Goal: Transaction & Acquisition: Purchase product/service

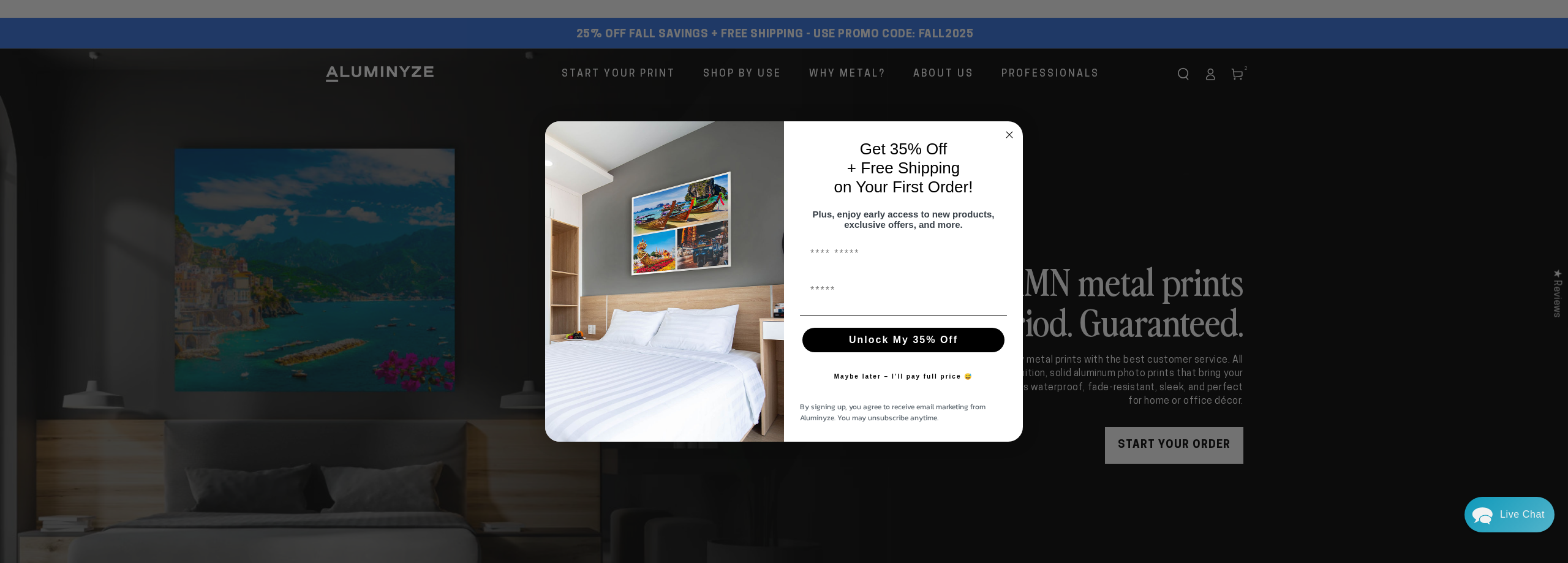
click at [1009, 132] on circle "Close dialog" at bounding box center [1010, 134] width 14 height 14
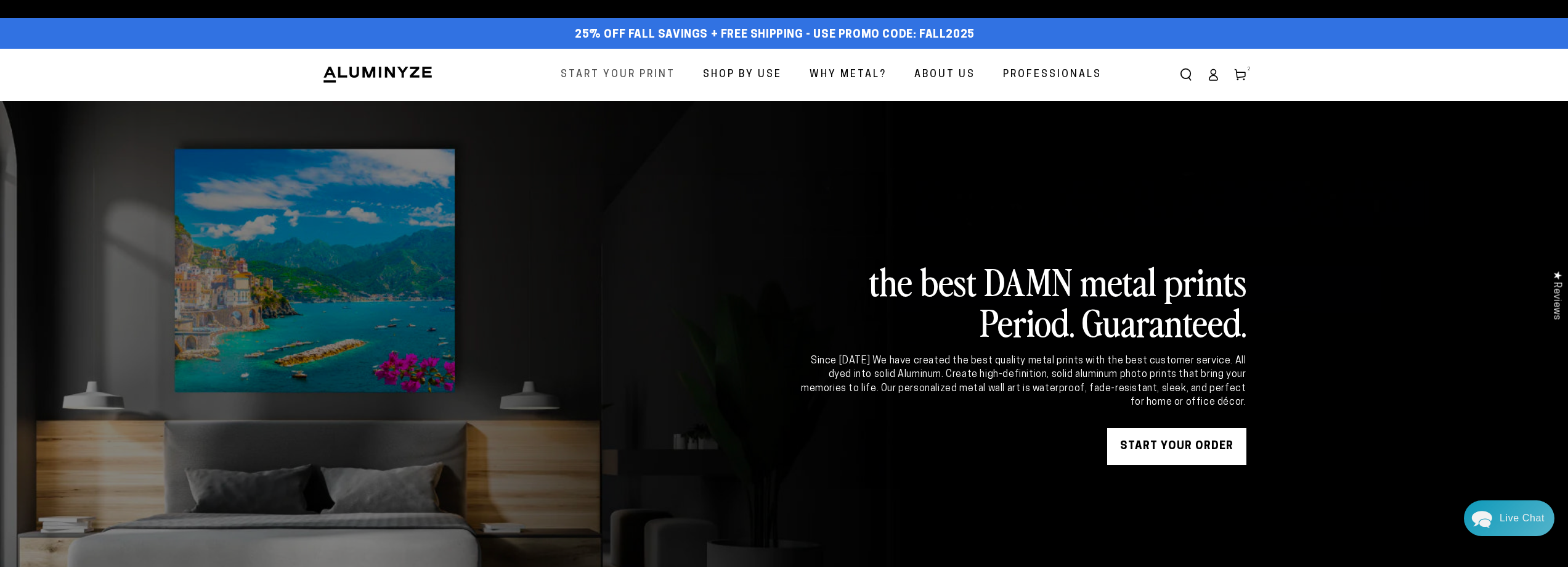
click at [617, 73] on span "Start Your Print" at bounding box center [618, 74] width 115 height 18
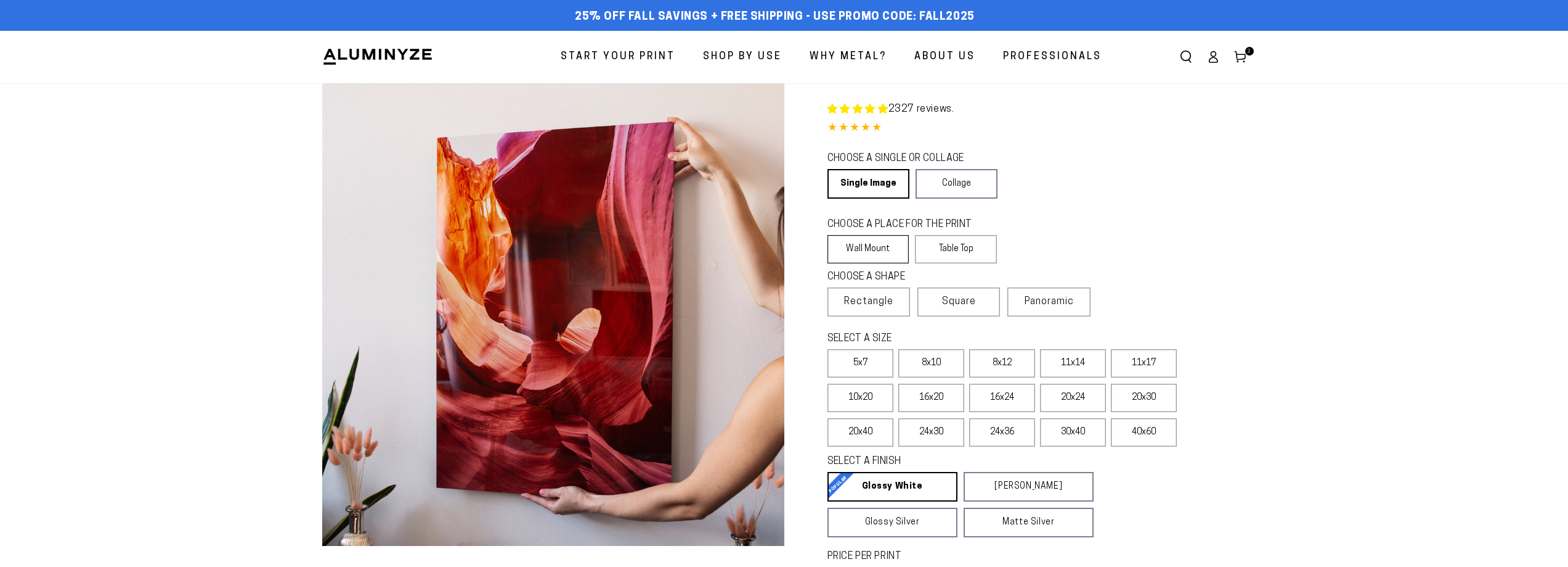
select select "**********"
click at [874, 255] on label "Wall Mount" at bounding box center [868, 249] width 82 height 28
click at [866, 250] on label "Wall Mount" at bounding box center [868, 249] width 82 height 28
click at [880, 257] on label "Wall Mount" at bounding box center [868, 249] width 82 height 28
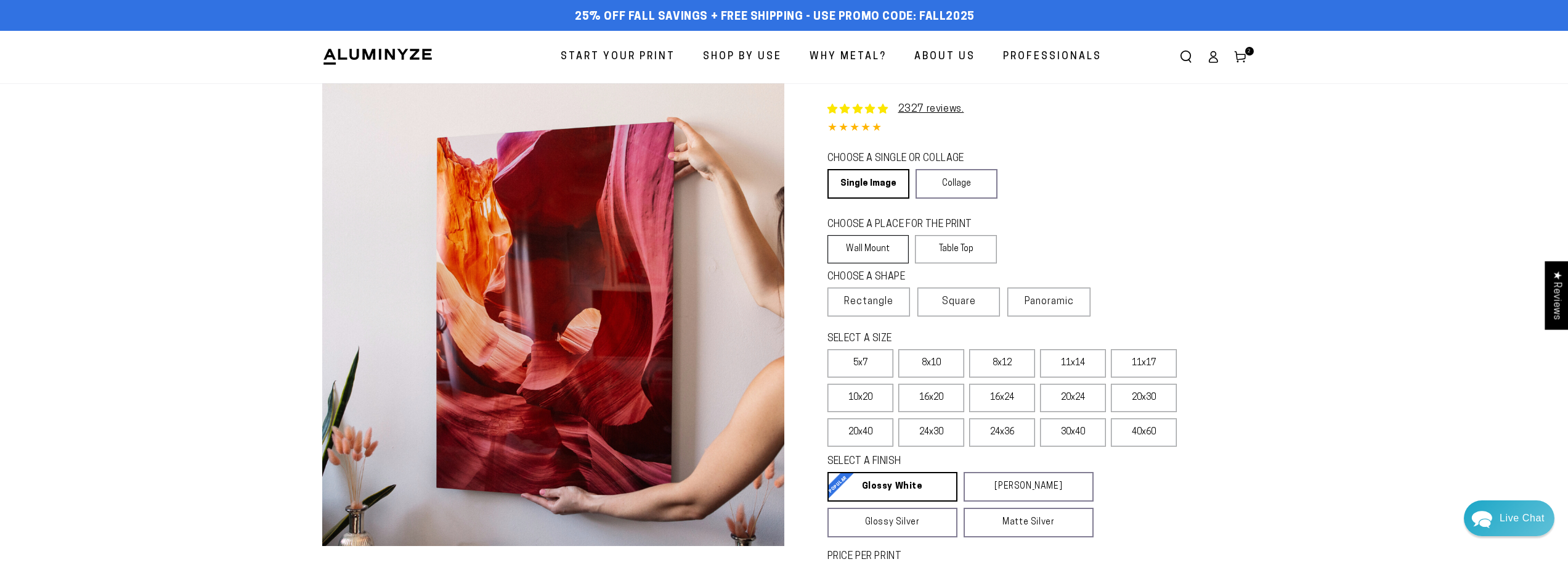
click at [868, 249] on label "Wall Mount" at bounding box center [868, 249] width 82 height 28
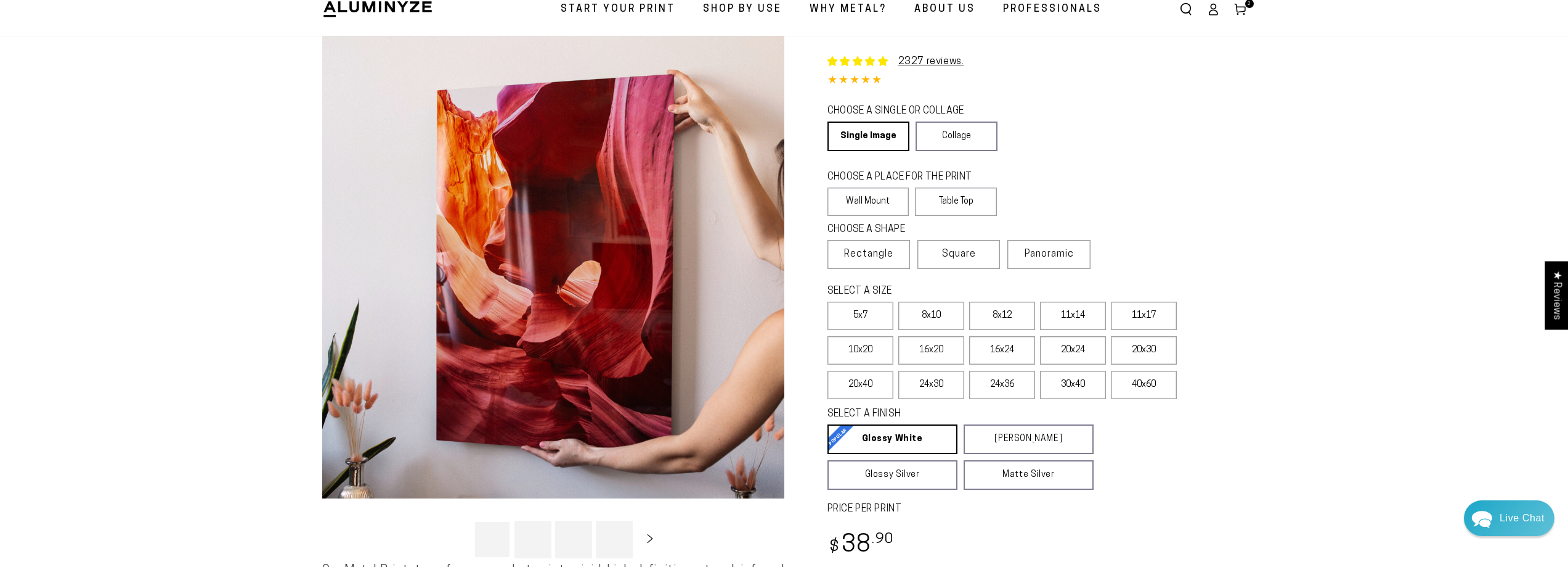
scroll to position [61, 0]
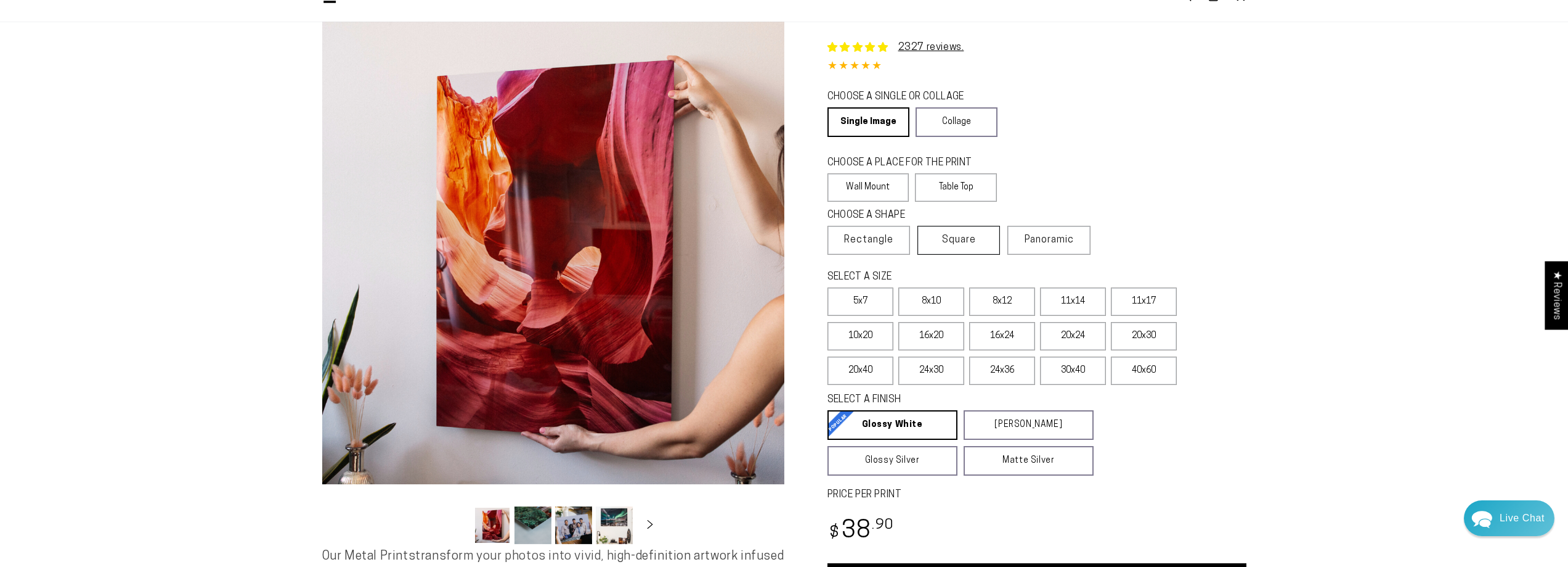
click at [938, 242] on label "Square" at bounding box center [959, 240] width 82 height 29
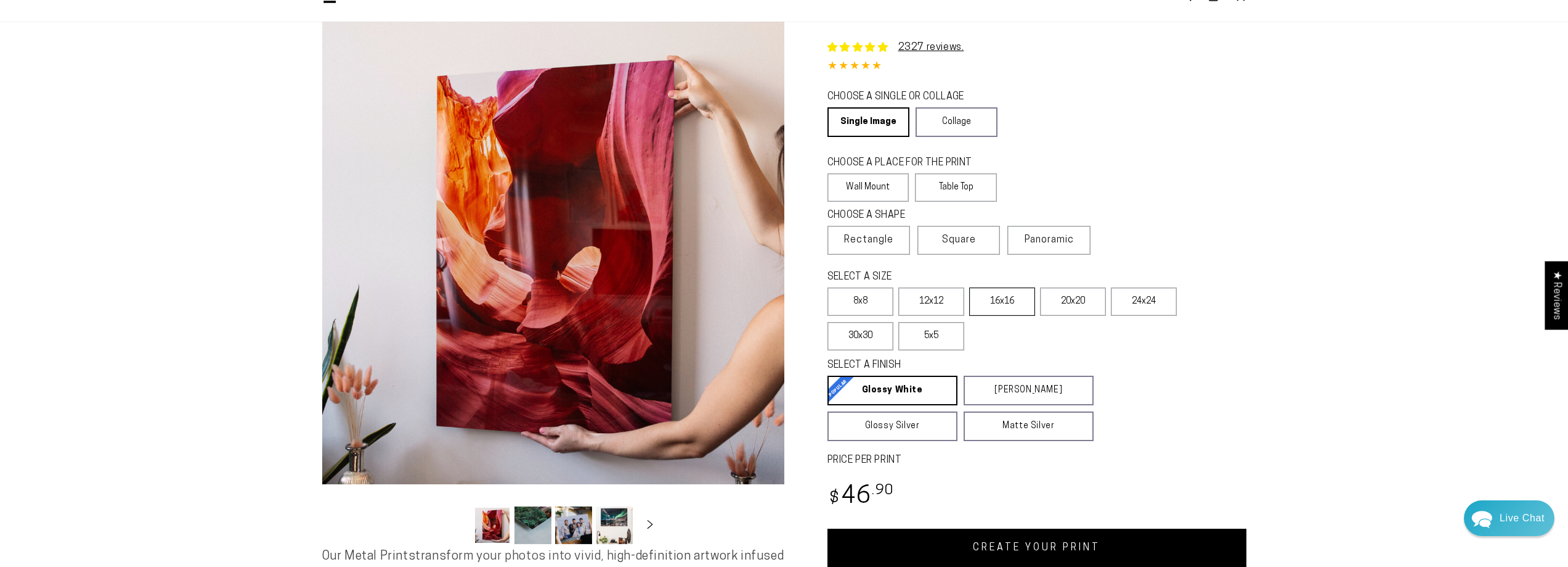
click at [985, 297] on label "16x16" at bounding box center [1001, 301] width 66 height 28
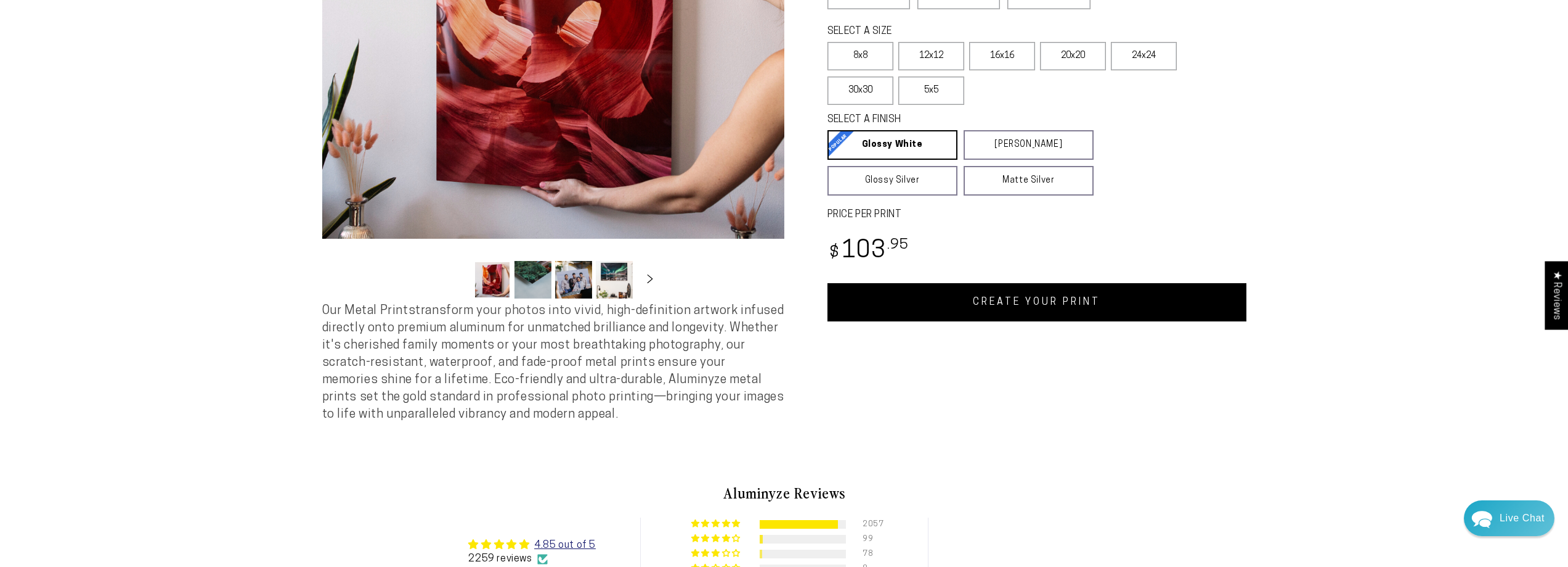
scroll to position [308, 0]
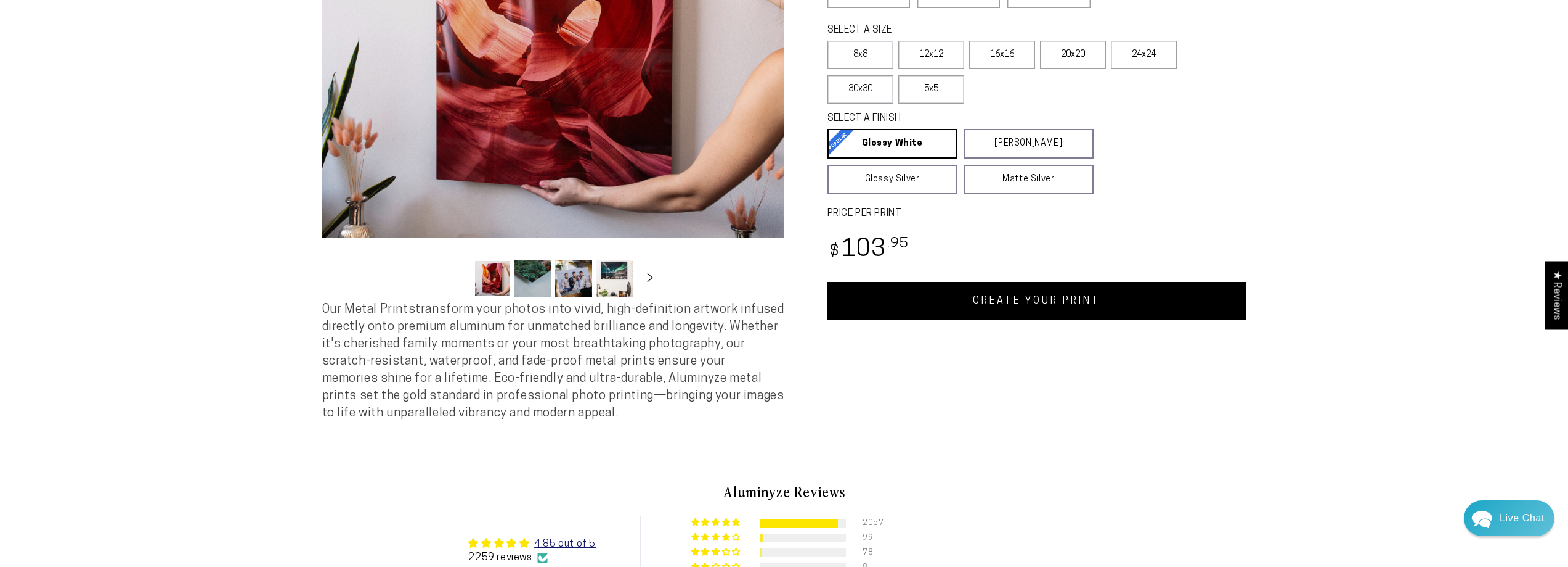
click at [953, 311] on link "CREATE YOUR PRINT" at bounding box center [1037, 301] width 419 height 38
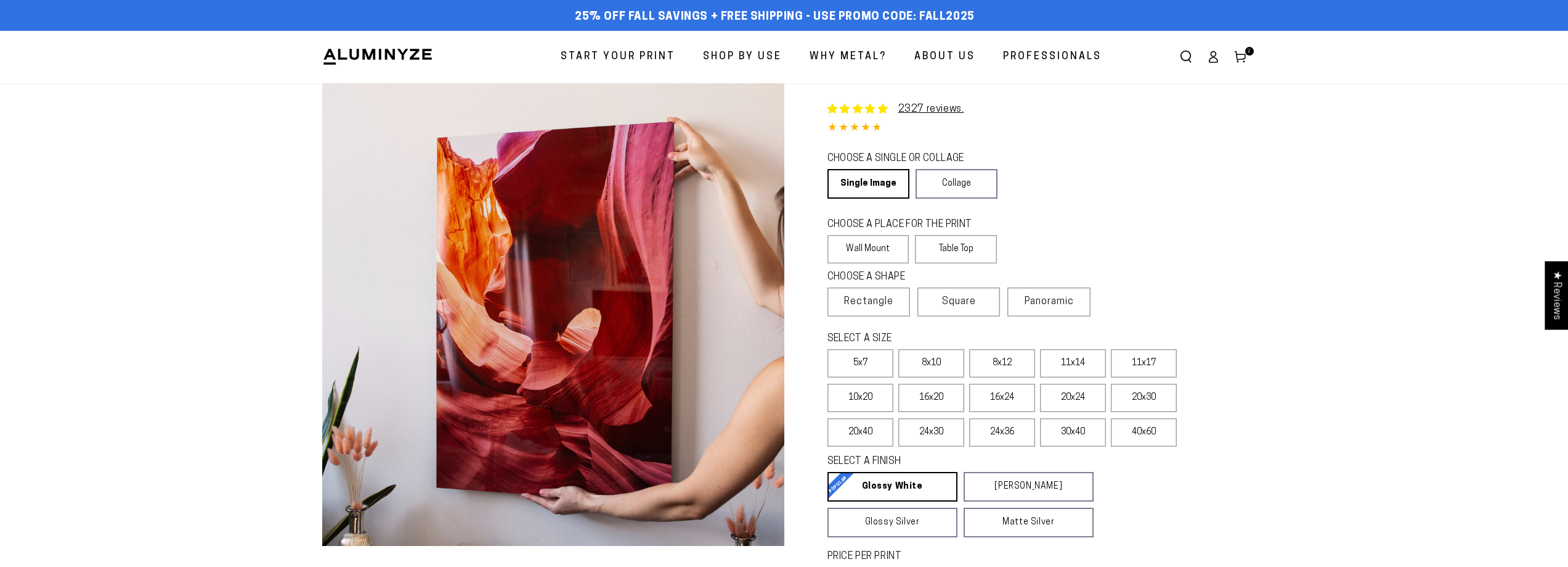
select select "**********"
drag, startPoint x: 0, startPoint y: 0, endPoint x: 1183, endPoint y: 281, distance: 1215.9
click at [1183, 281] on div "CHOOSE A SHAPE Learn more Rectangle Square Panoramic" at bounding box center [1037, 299] width 419 height 61
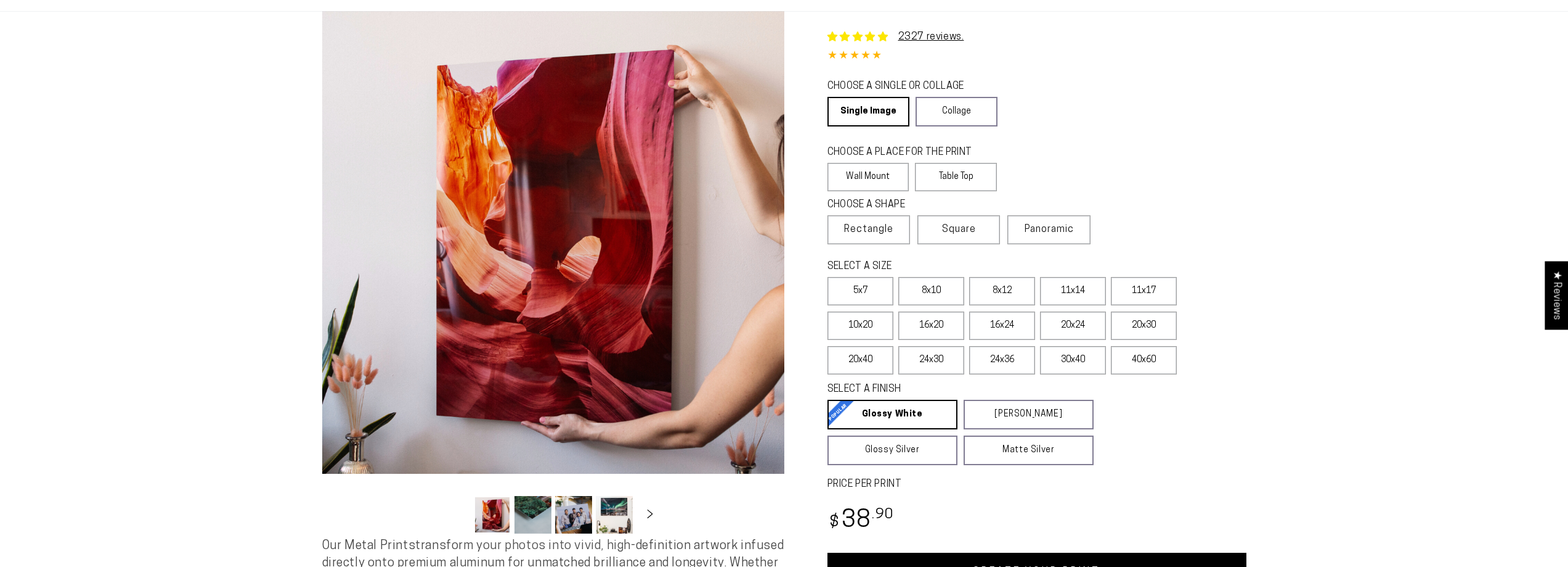
scroll to position [185, 0]
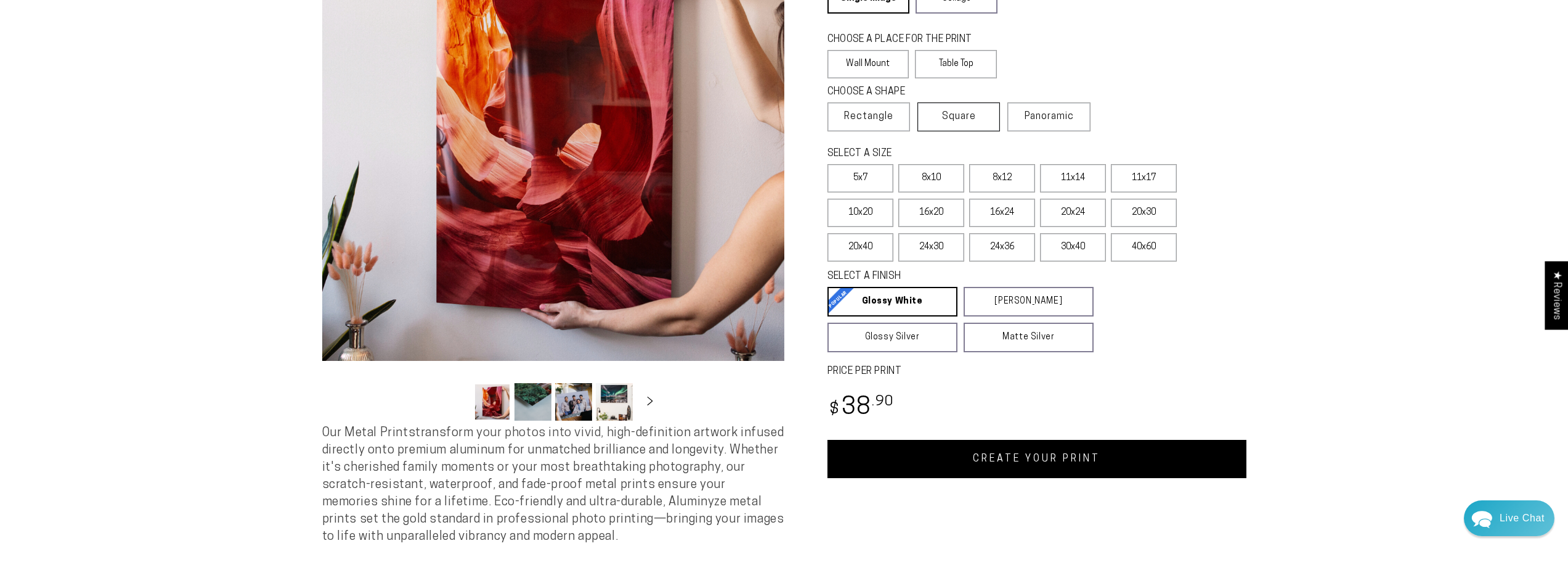
click at [940, 119] on label "Square" at bounding box center [959, 117] width 82 height 29
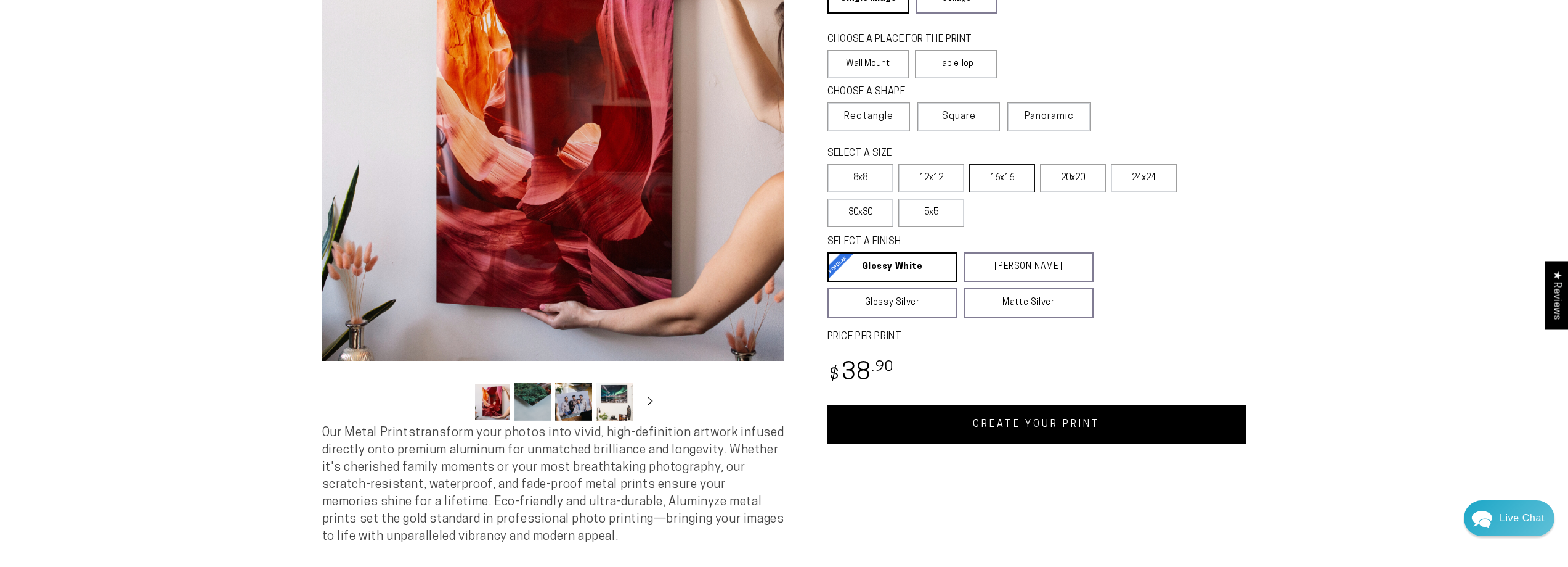
click at [992, 176] on label "16x16" at bounding box center [1001, 178] width 66 height 28
click at [1124, 182] on label "24x24" at bounding box center [1143, 178] width 66 height 28
click at [1007, 425] on link "CREATE YOUR PRINT" at bounding box center [1037, 424] width 419 height 38
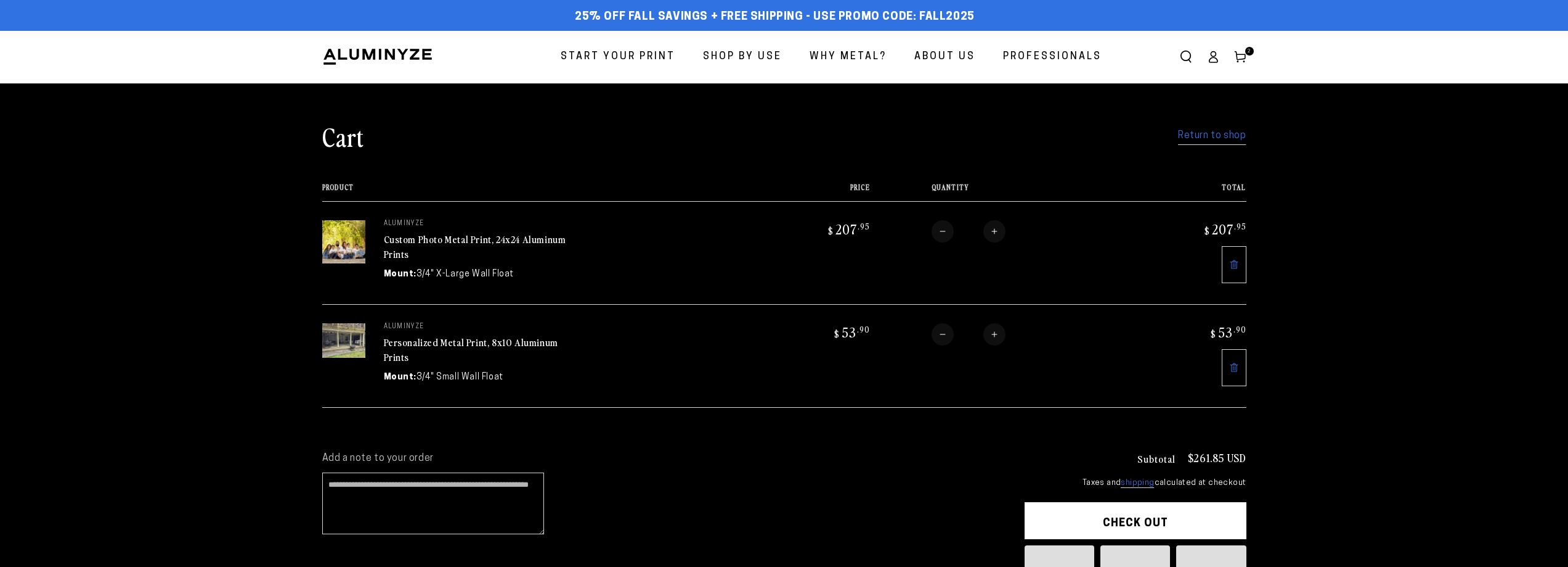
click at [1229, 359] on link at bounding box center [1234, 367] width 25 height 37
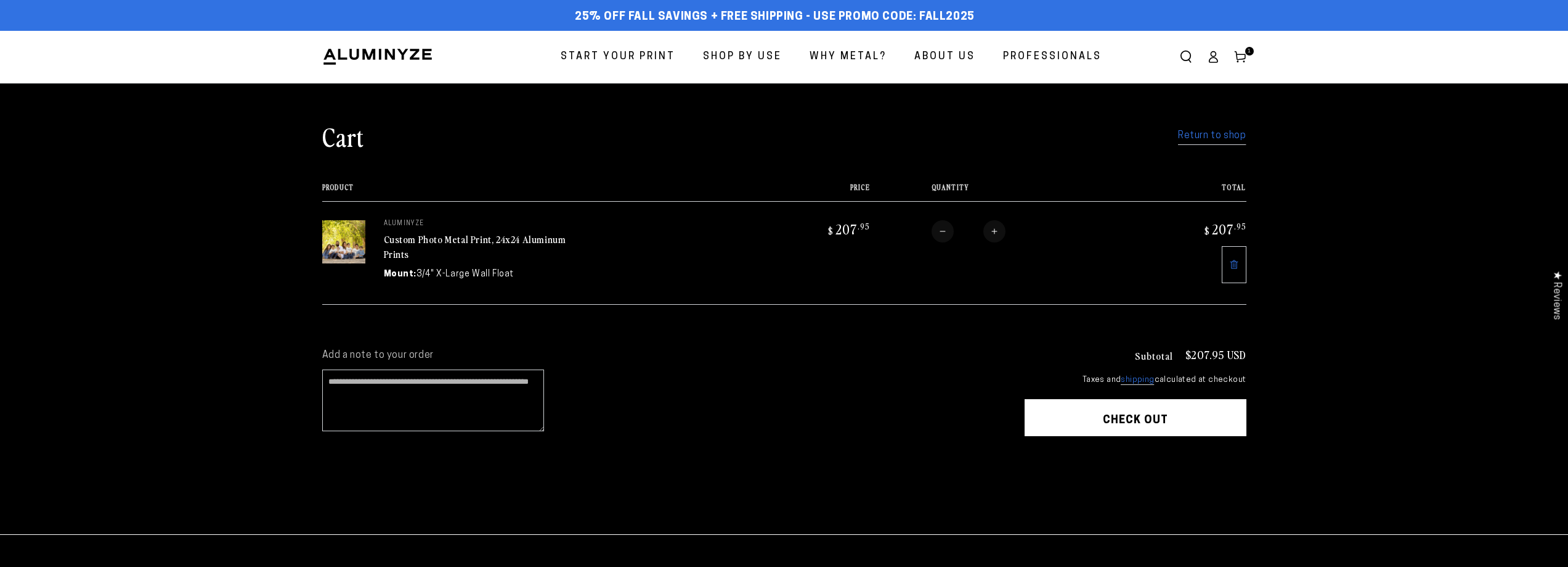
click at [623, 56] on span "Start Your Print" at bounding box center [618, 57] width 115 height 18
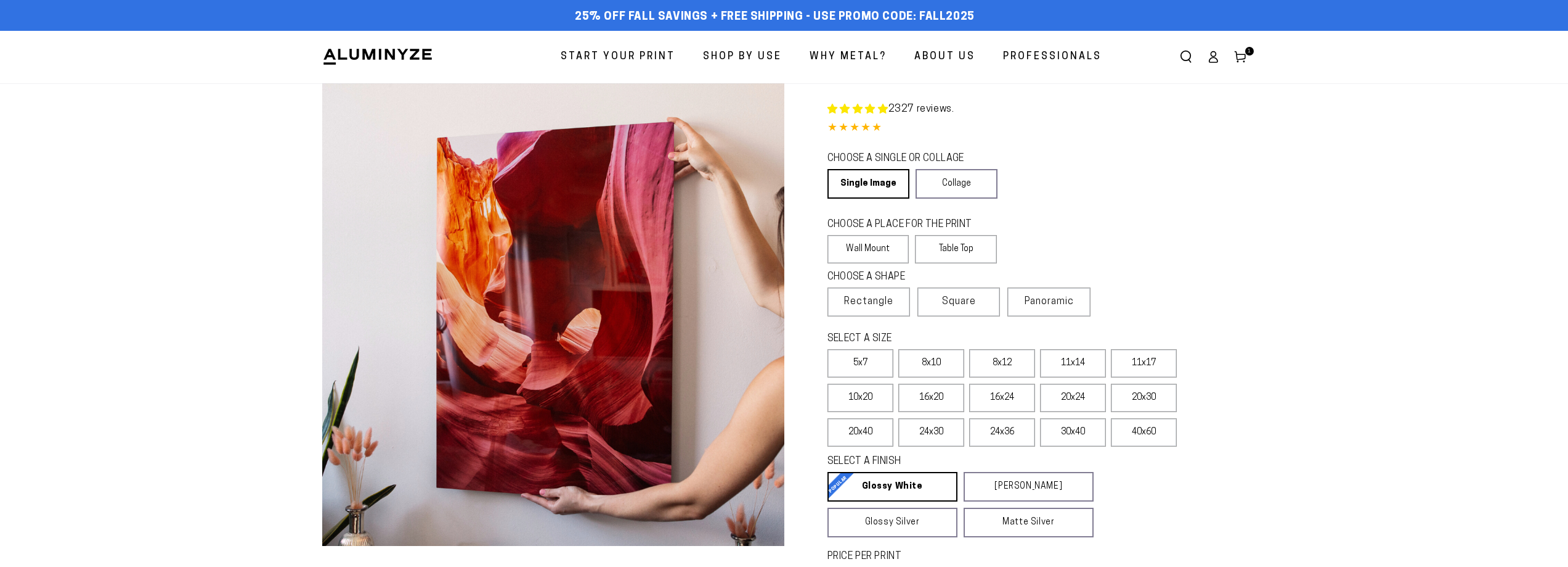
select select "**********"
click at [964, 307] on span "Square" at bounding box center [959, 302] width 34 height 14
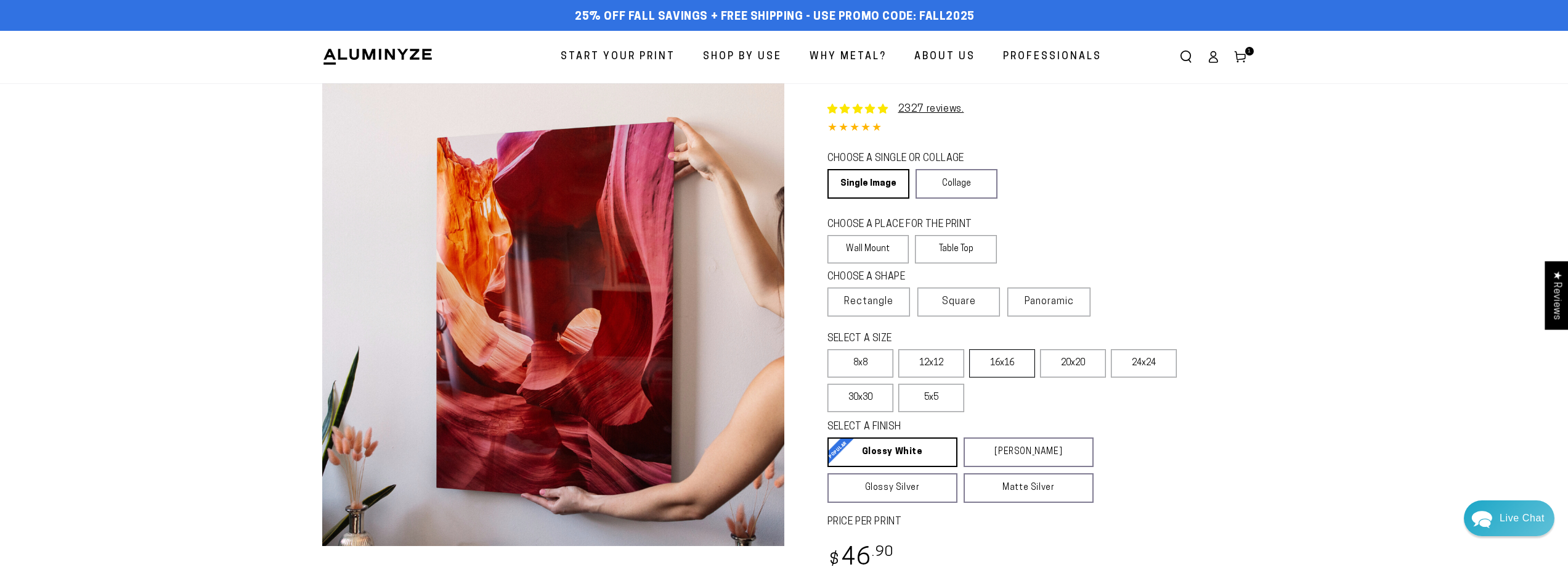
click at [998, 360] on label "16x16" at bounding box center [1001, 363] width 66 height 28
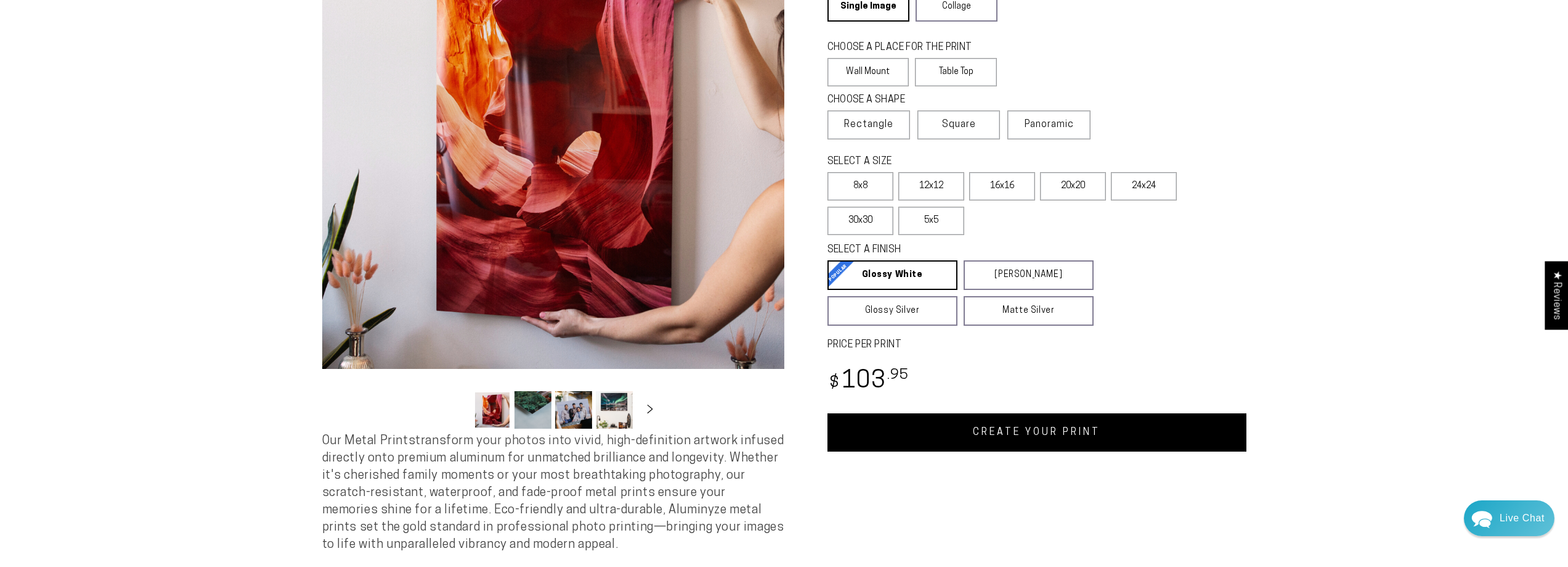
scroll to position [185, 0]
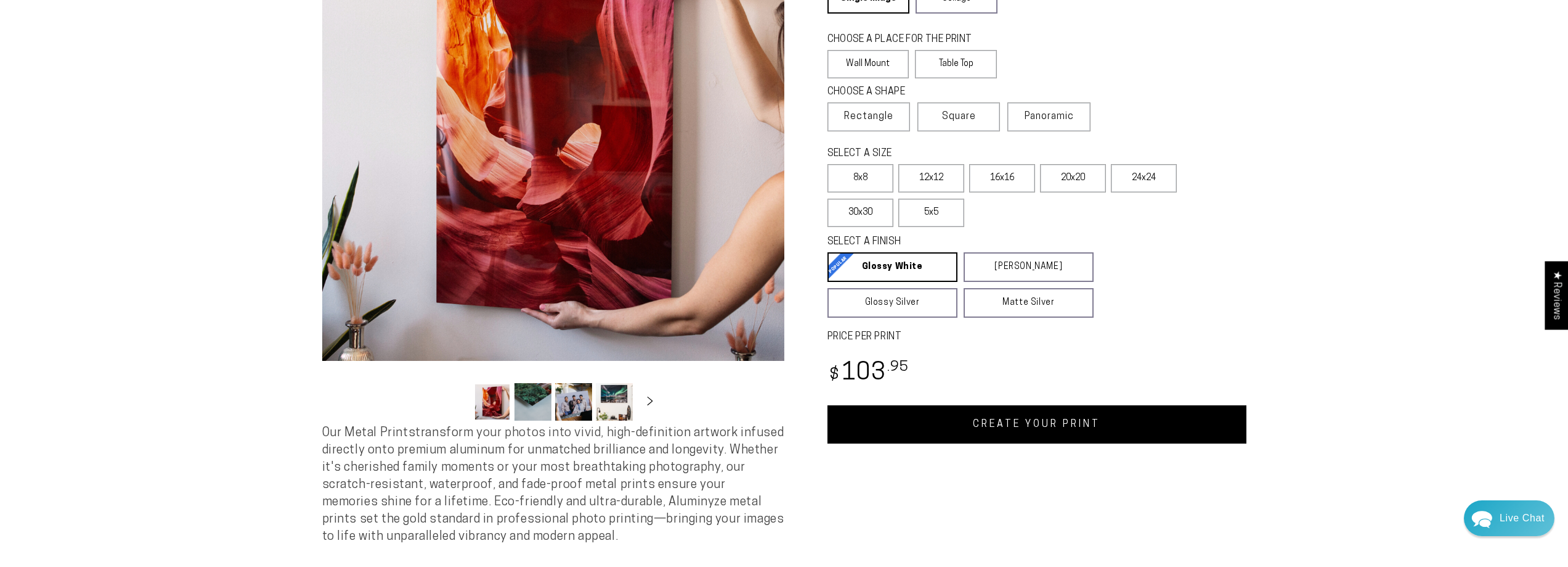
click at [1031, 420] on link "CREATE YOUR PRINT" at bounding box center [1037, 424] width 419 height 38
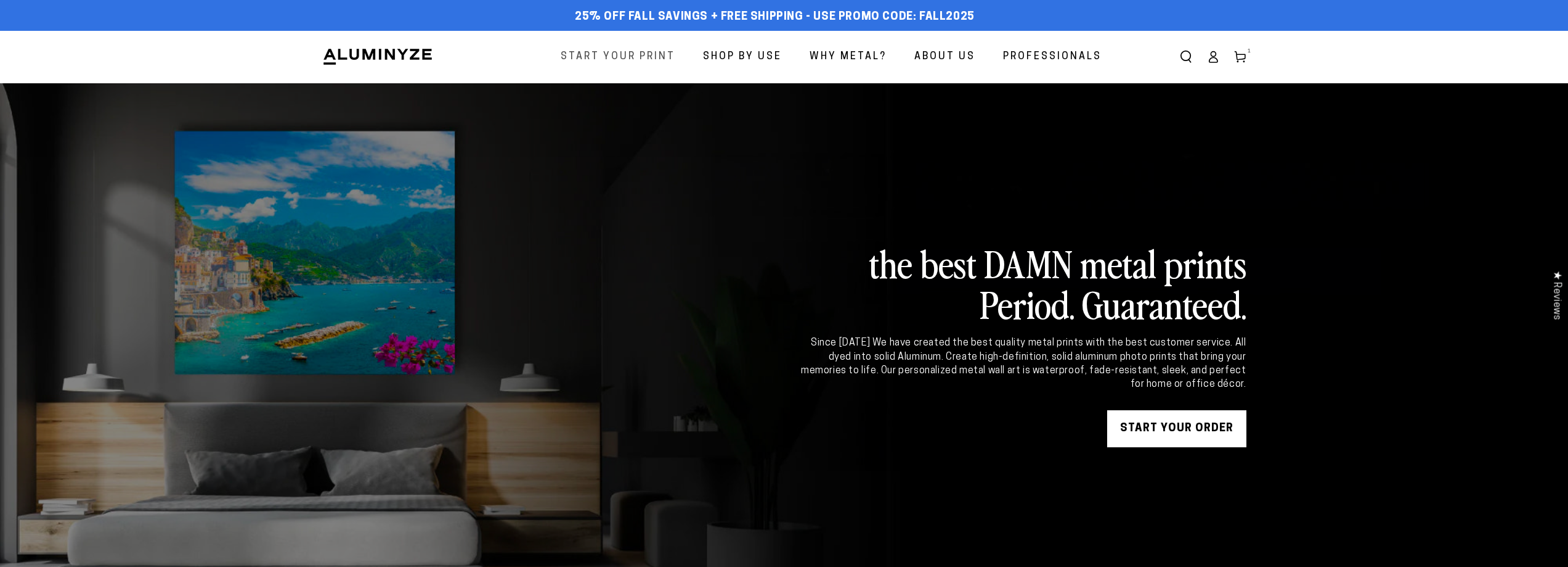
click at [613, 69] on link "Start Your Print" at bounding box center [618, 56] width 133 height 33
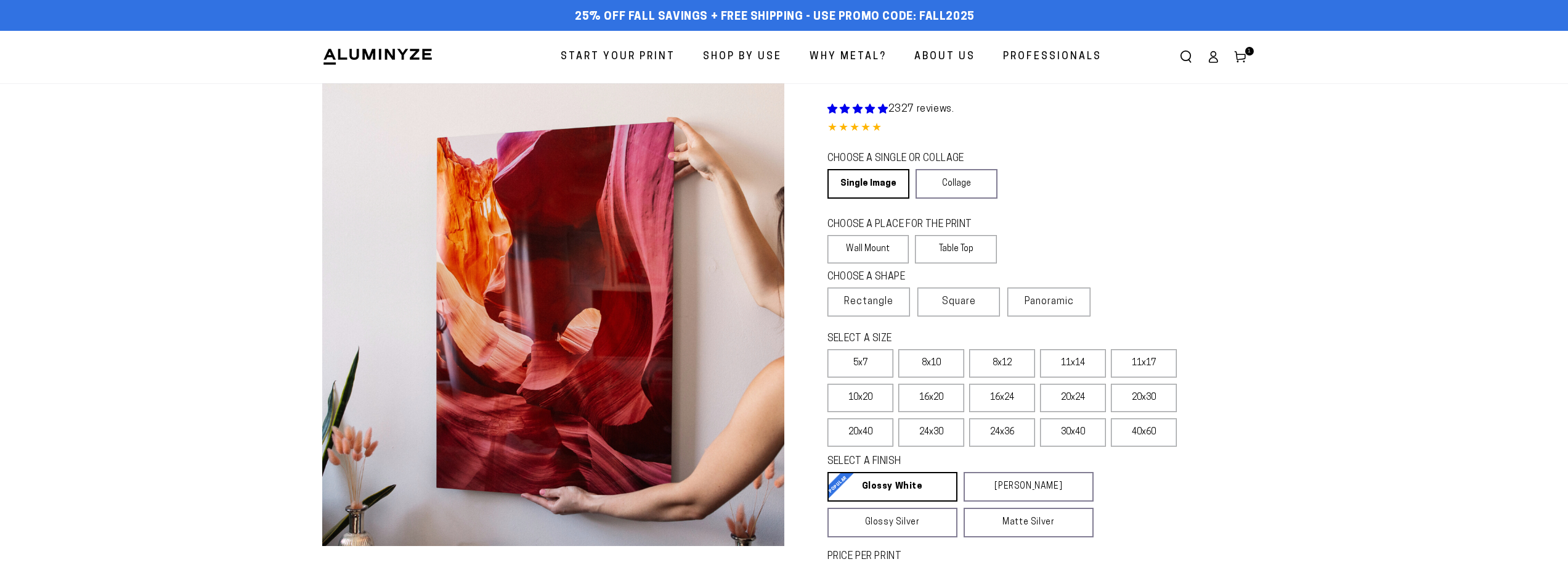
select select "**********"
click at [955, 302] on span "Square" at bounding box center [959, 302] width 34 height 14
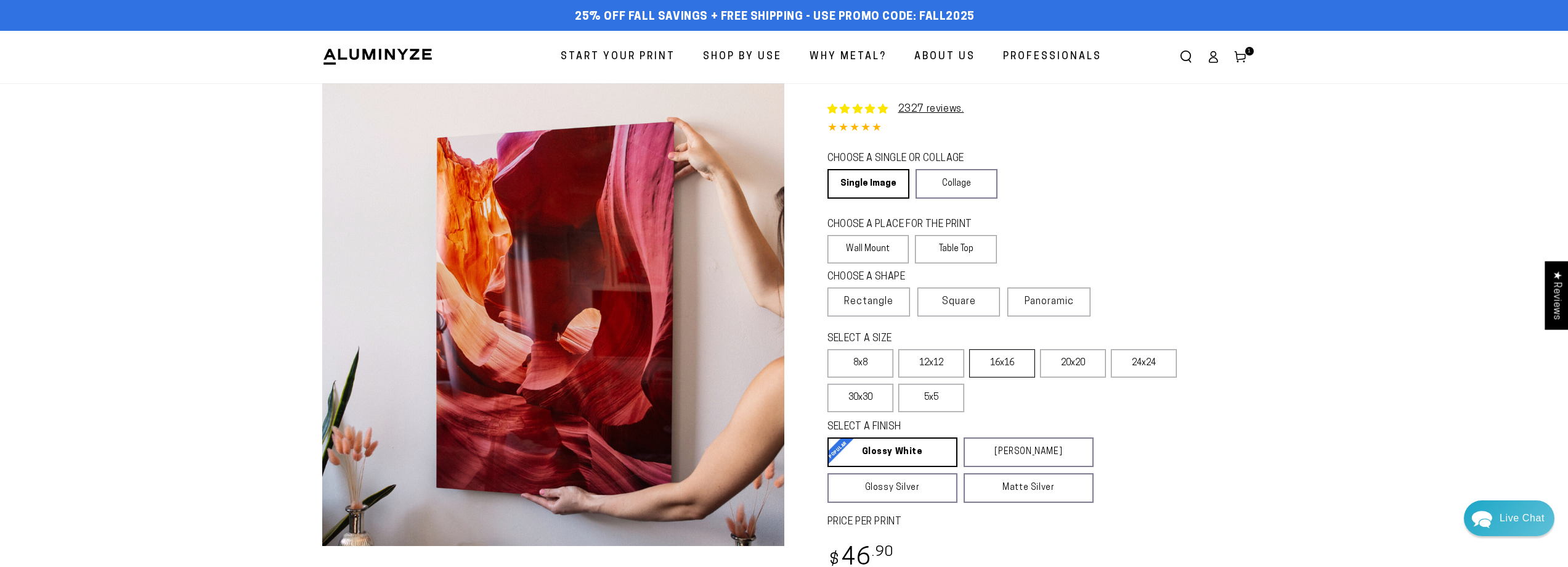
click at [994, 357] on label "16x16" at bounding box center [1001, 363] width 66 height 28
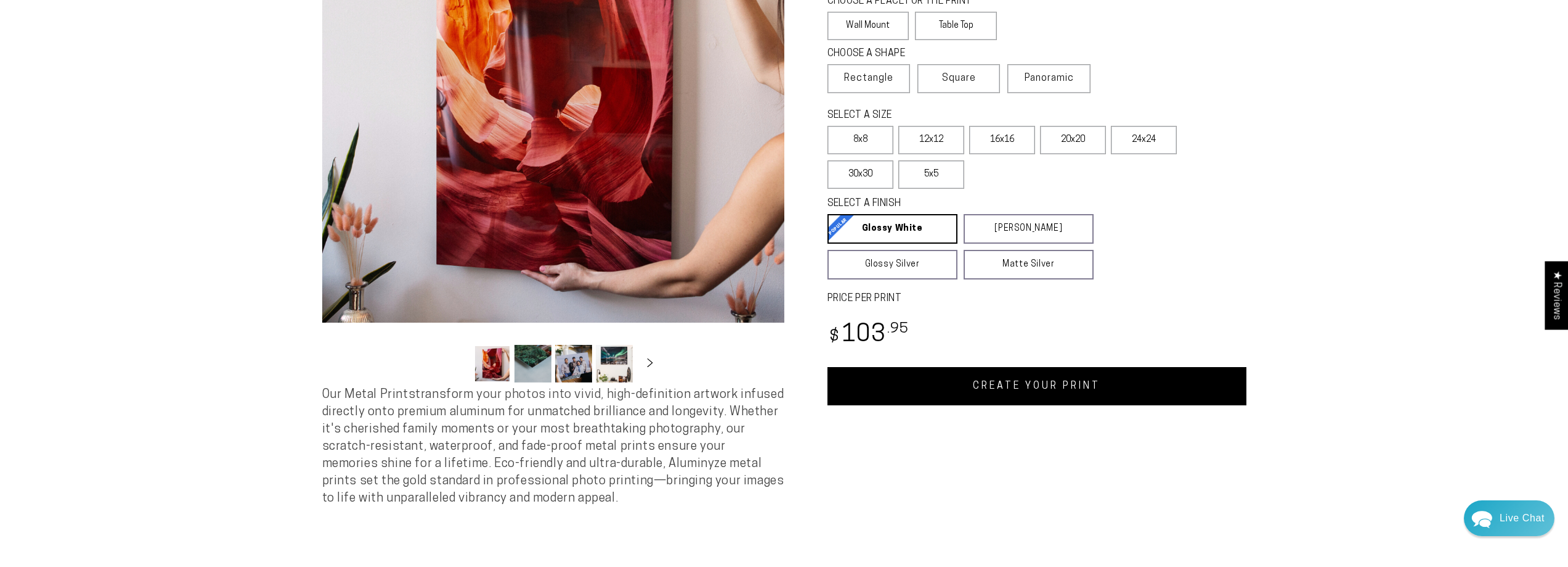
scroll to position [308, 0]
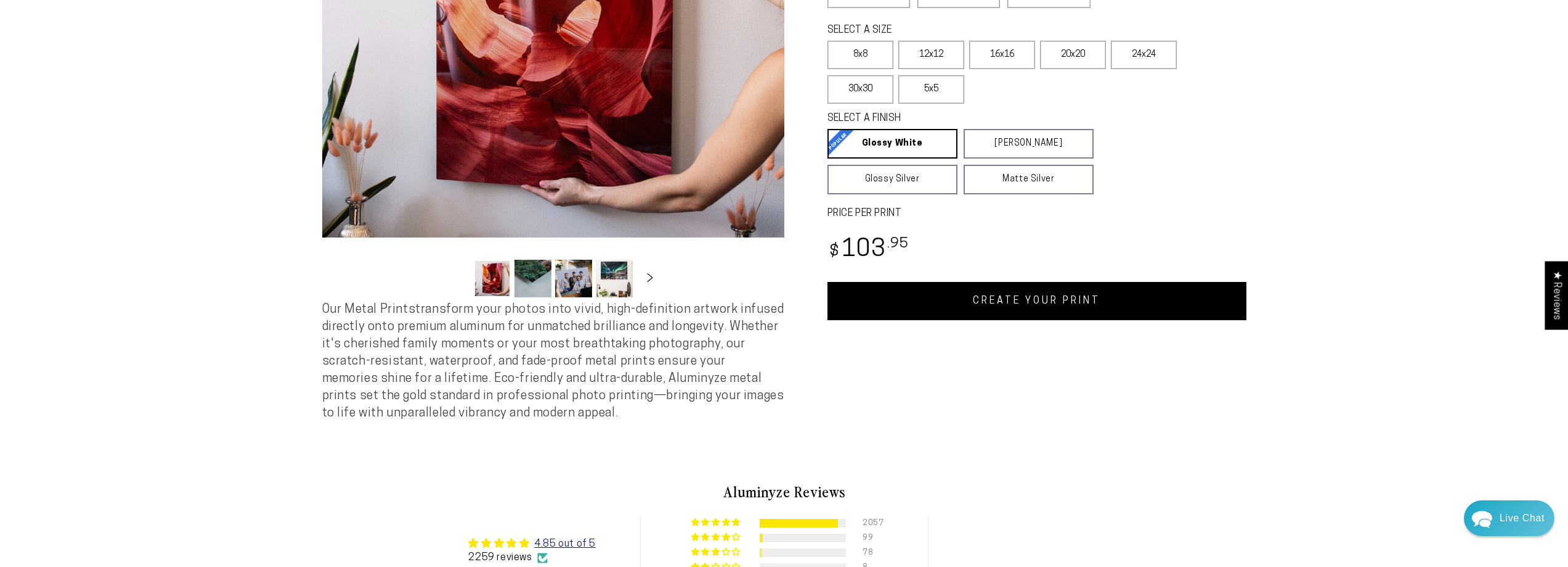
click at [952, 291] on link "CREATE YOUR PRINT" at bounding box center [1037, 301] width 419 height 38
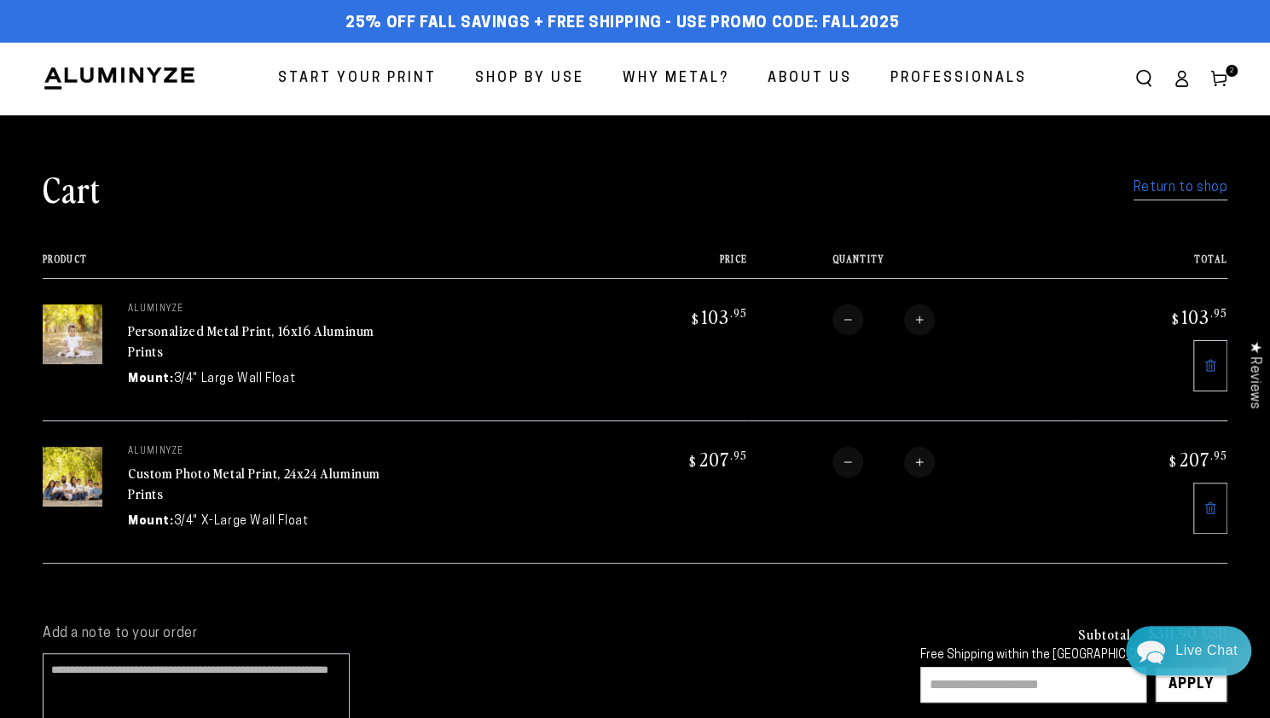
click at [1179, 187] on link "Return to shop" at bounding box center [1180, 188] width 94 height 25
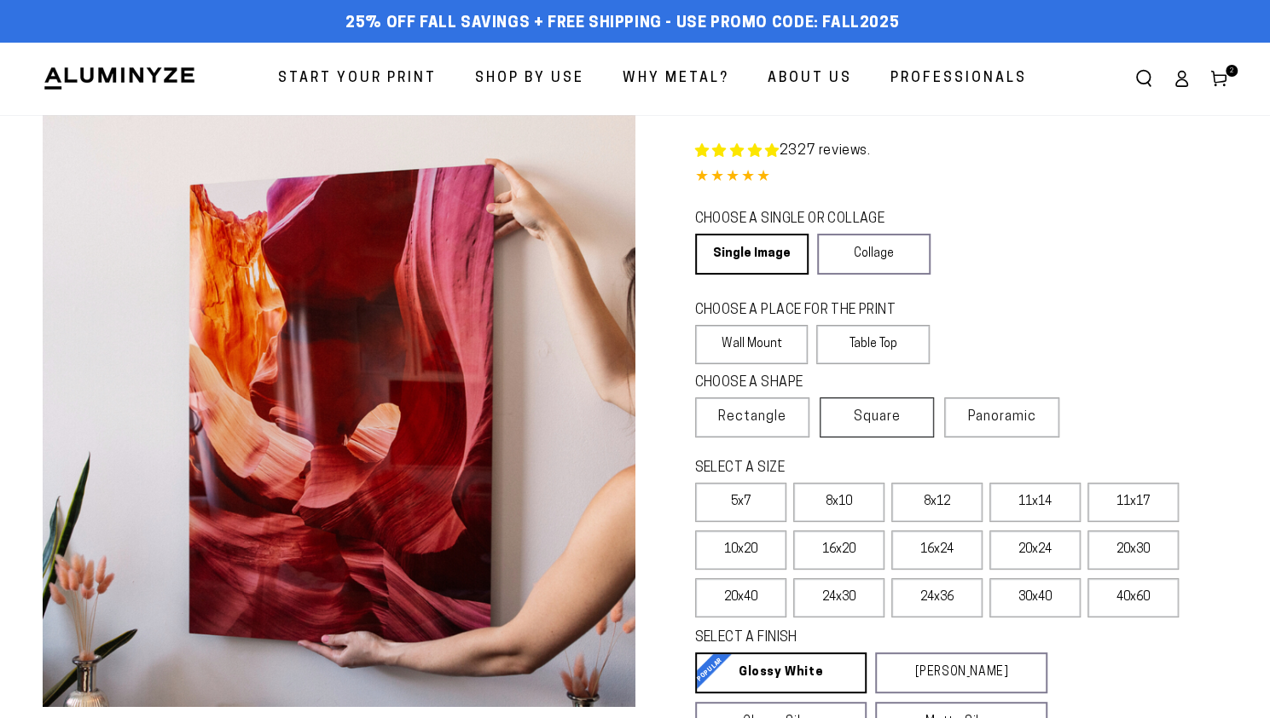
select select "**********"
click at [868, 427] on span "Square" at bounding box center [877, 417] width 47 height 20
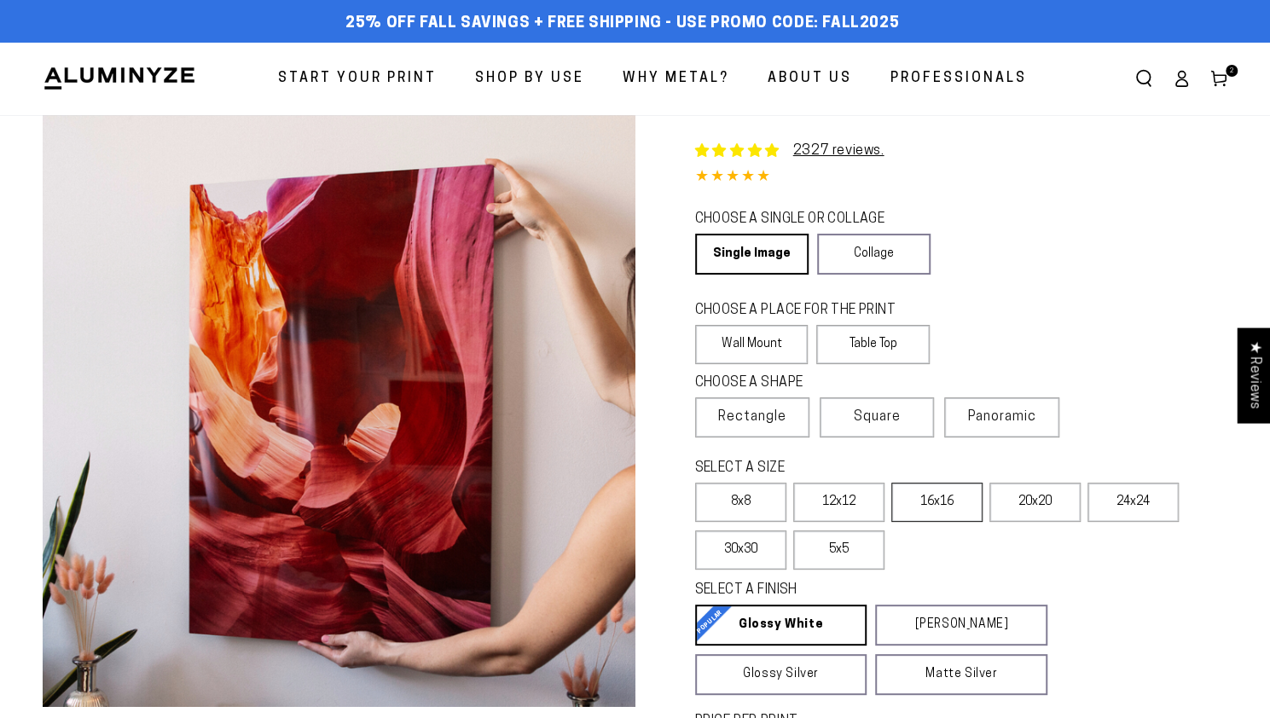
click at [912, 501] on label "16x16" at bounding box center [936, 502] width 91 height 39
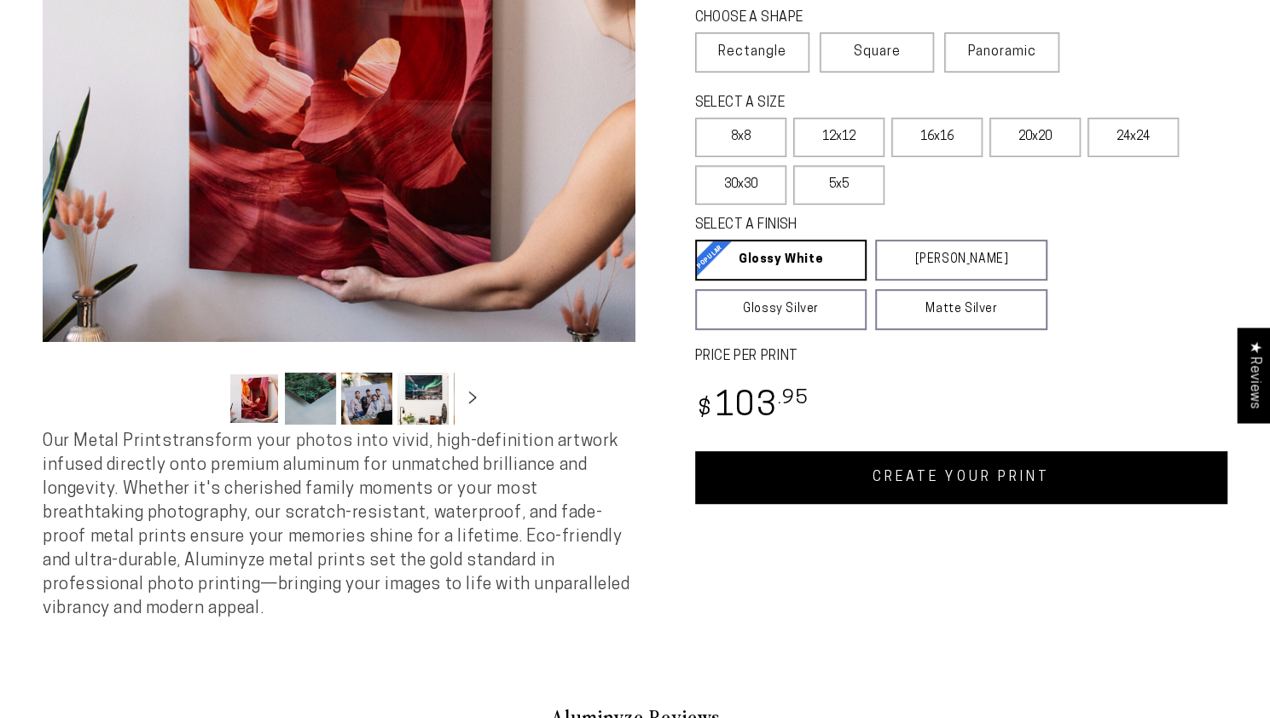
scroll to position [426, 0]
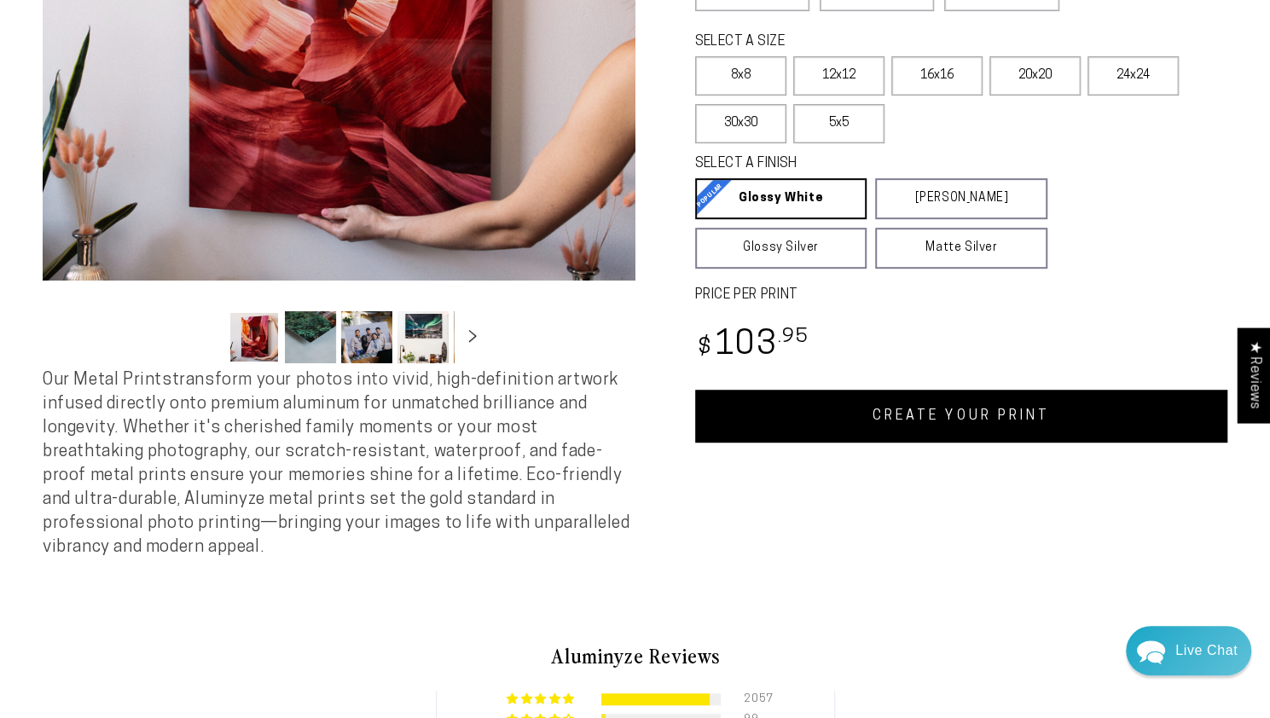
click at [879, 434] on link "CREATE YOUR PRINT" at bounding box center [961, 416] width 533 height 53
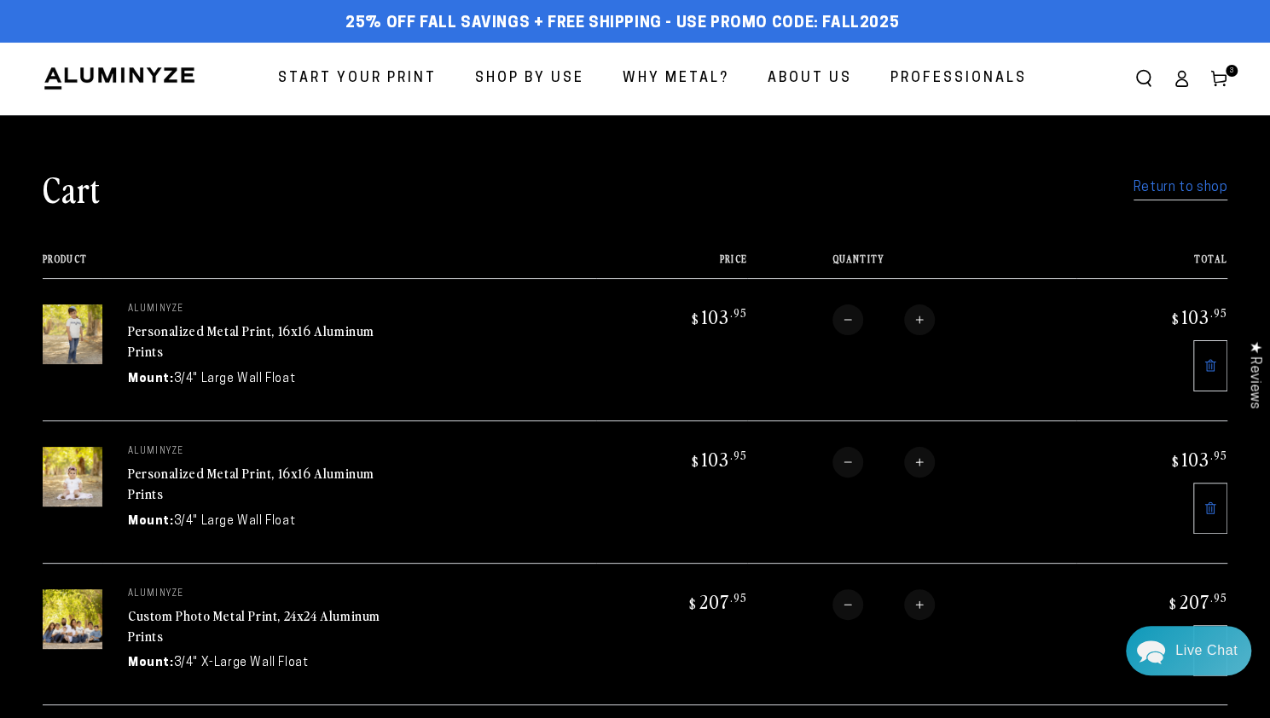
click at [1187, 198] on link "Return to shop" at bounding box center [1180, 188] width 94 height 25
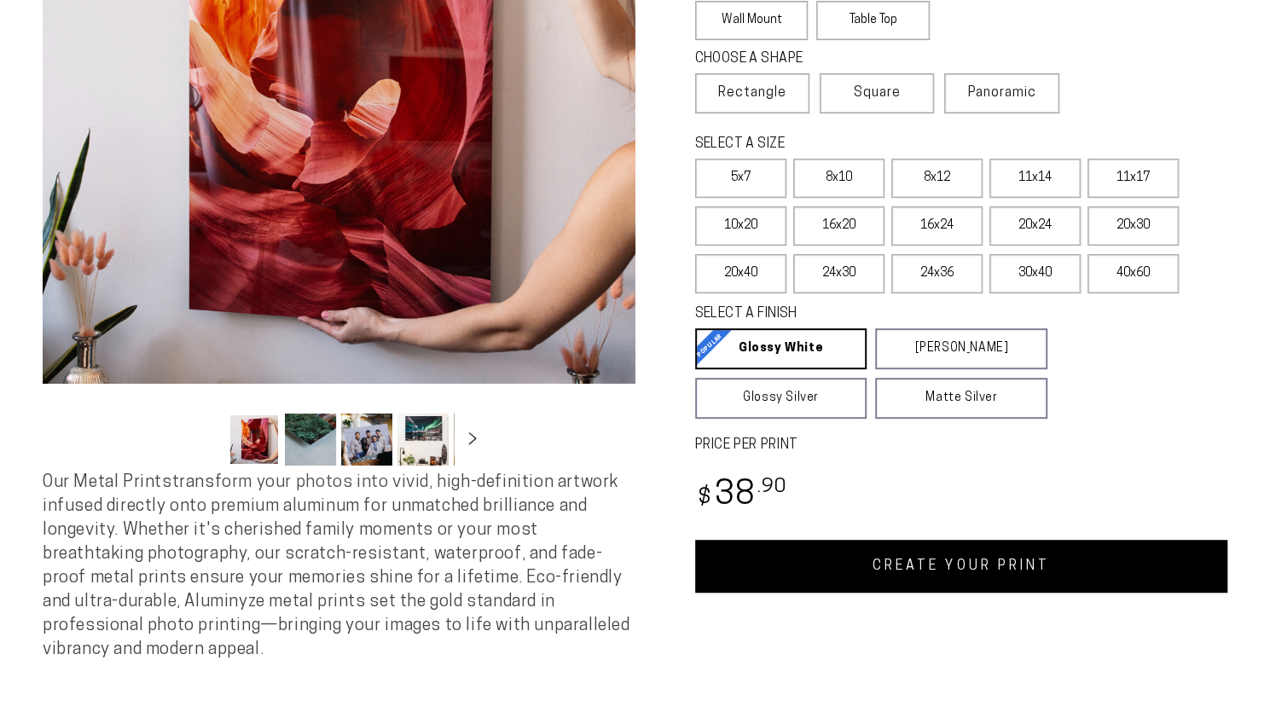
select select "**********"
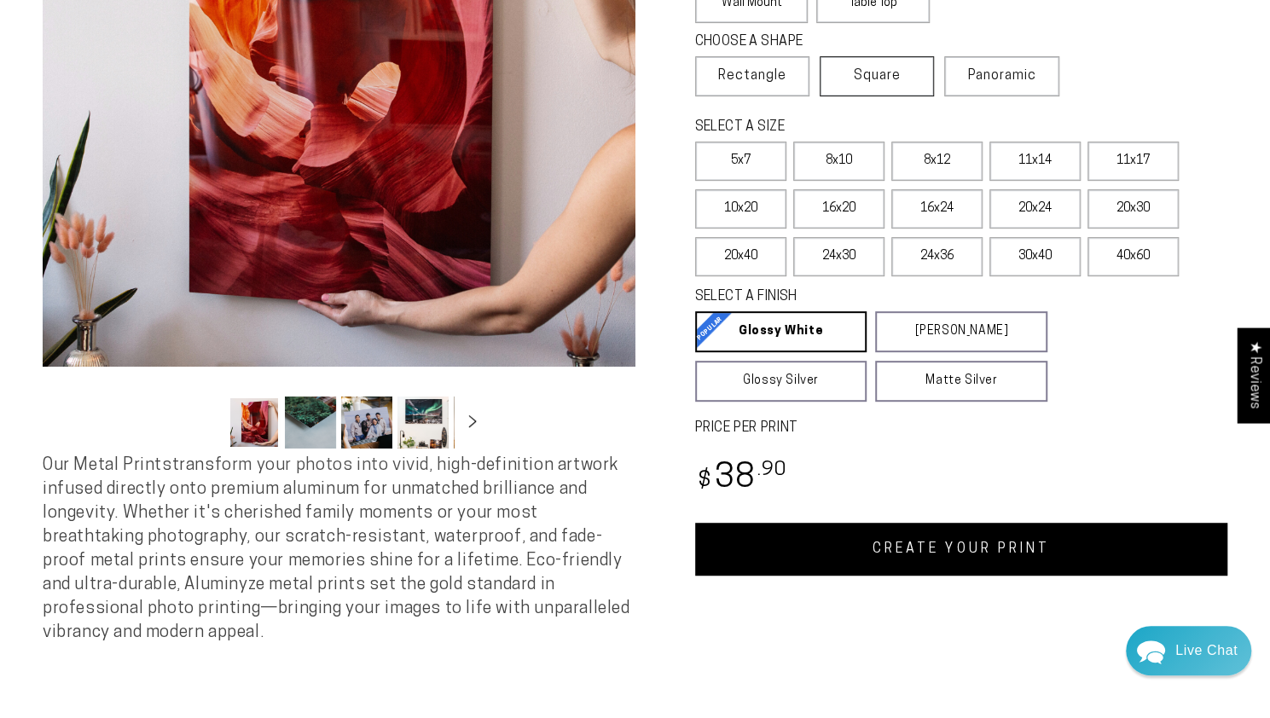
click at [867, 86] on span "Square" at bounding box center [877, 76] width 47 height 20
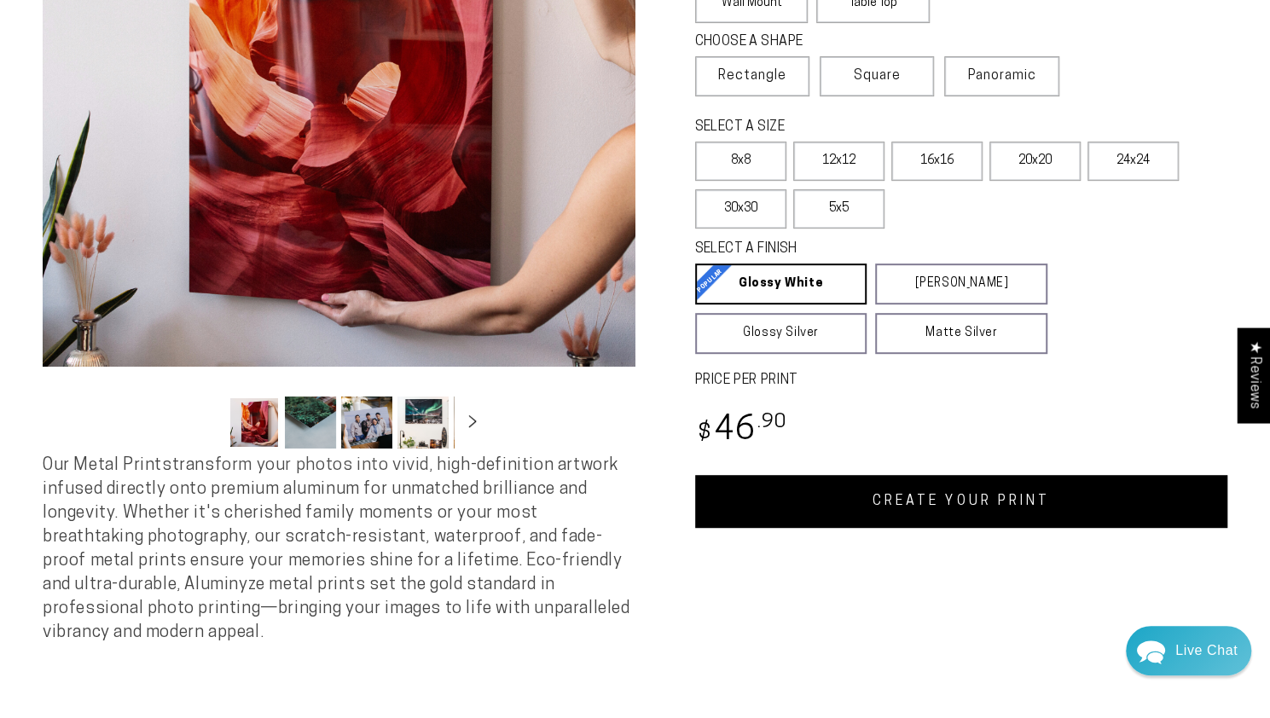
click at [939, 173] on label "16x16" at bounding box center [936, 161] width 91 height 39
click at [960, 504] on link "CREATE YOUR PRINT" at bounding box center [961, 501] width 533 height 53
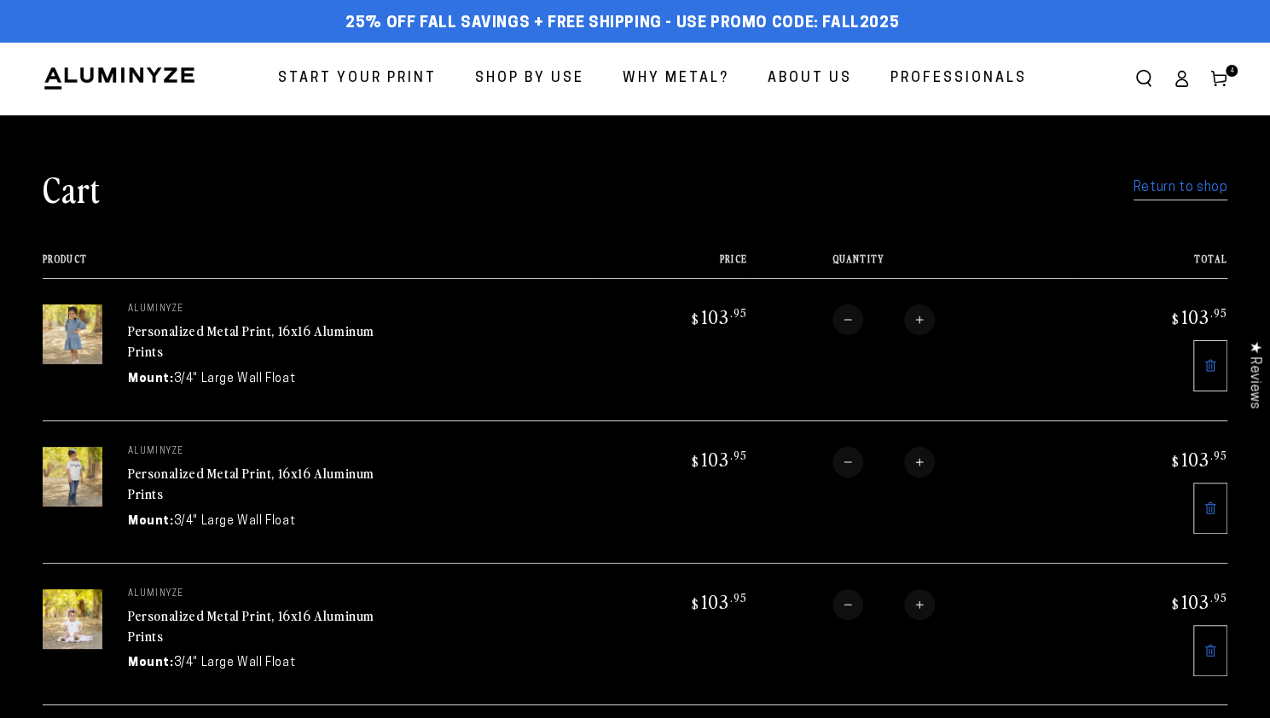
click at [1146, 197] on link "Return to shop" at bounding box center [1180, 188] width 94 height 25
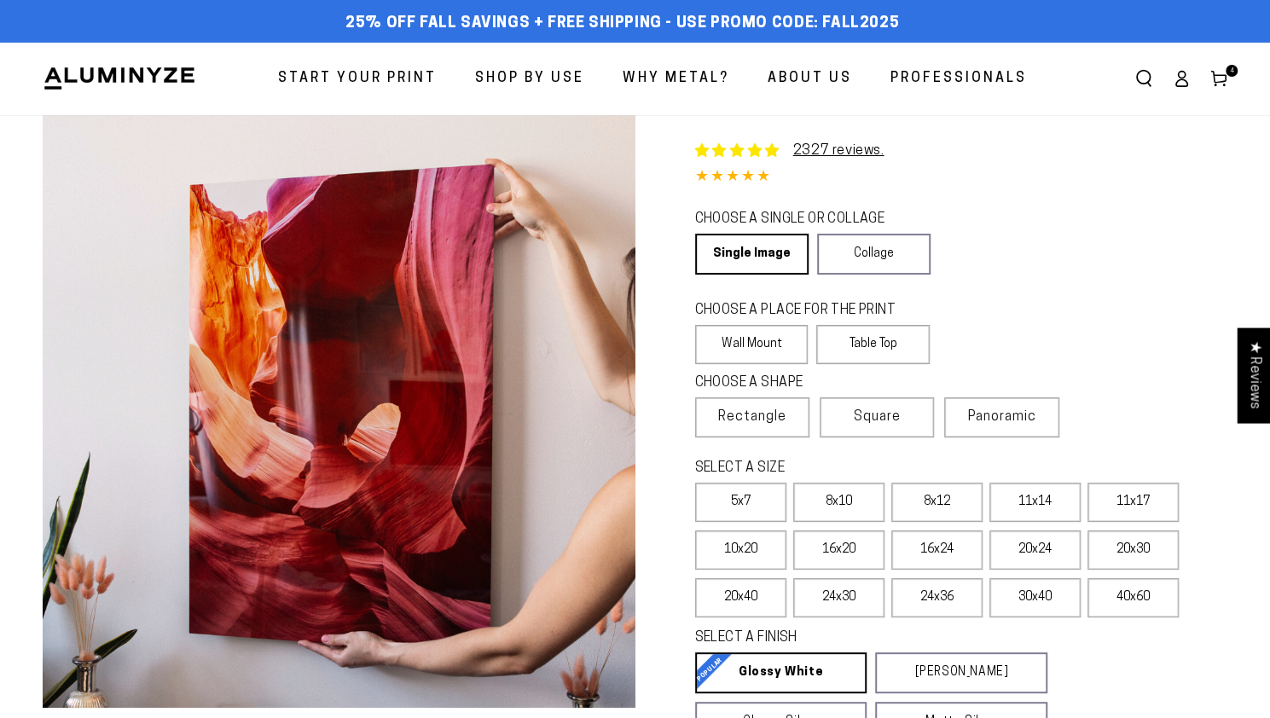
select select "**********"
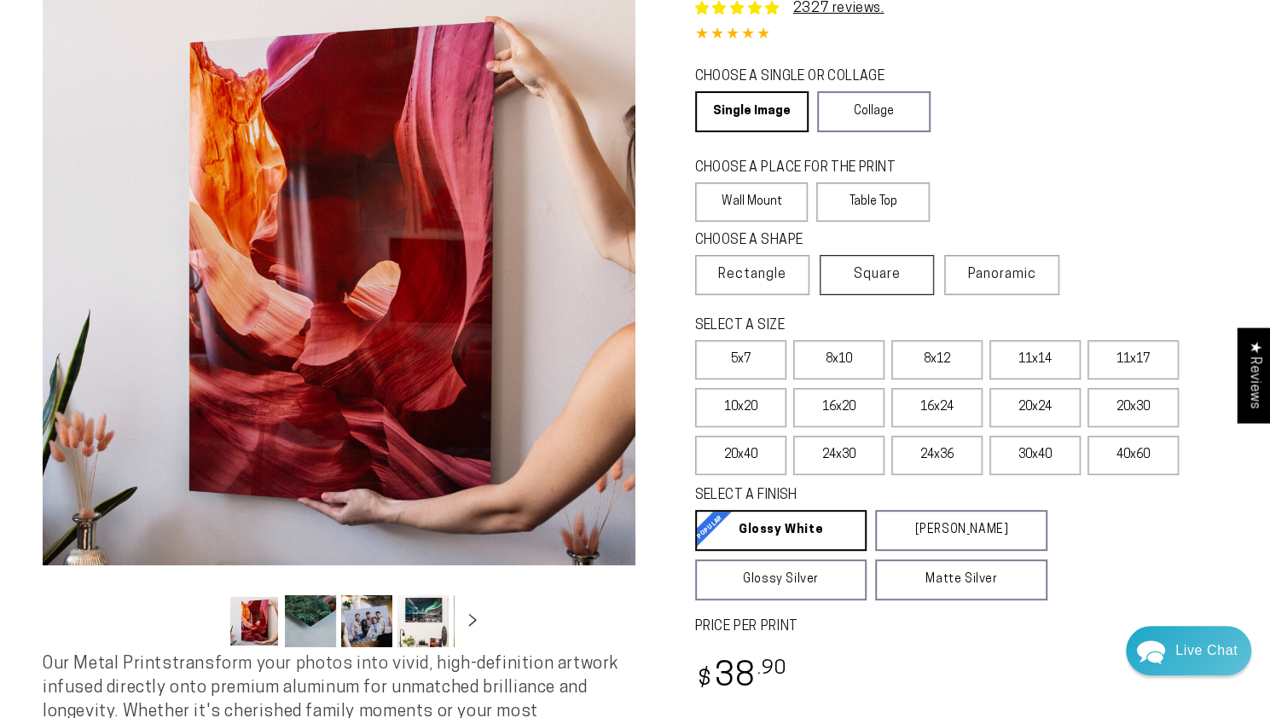
scroll to position [171, 0]
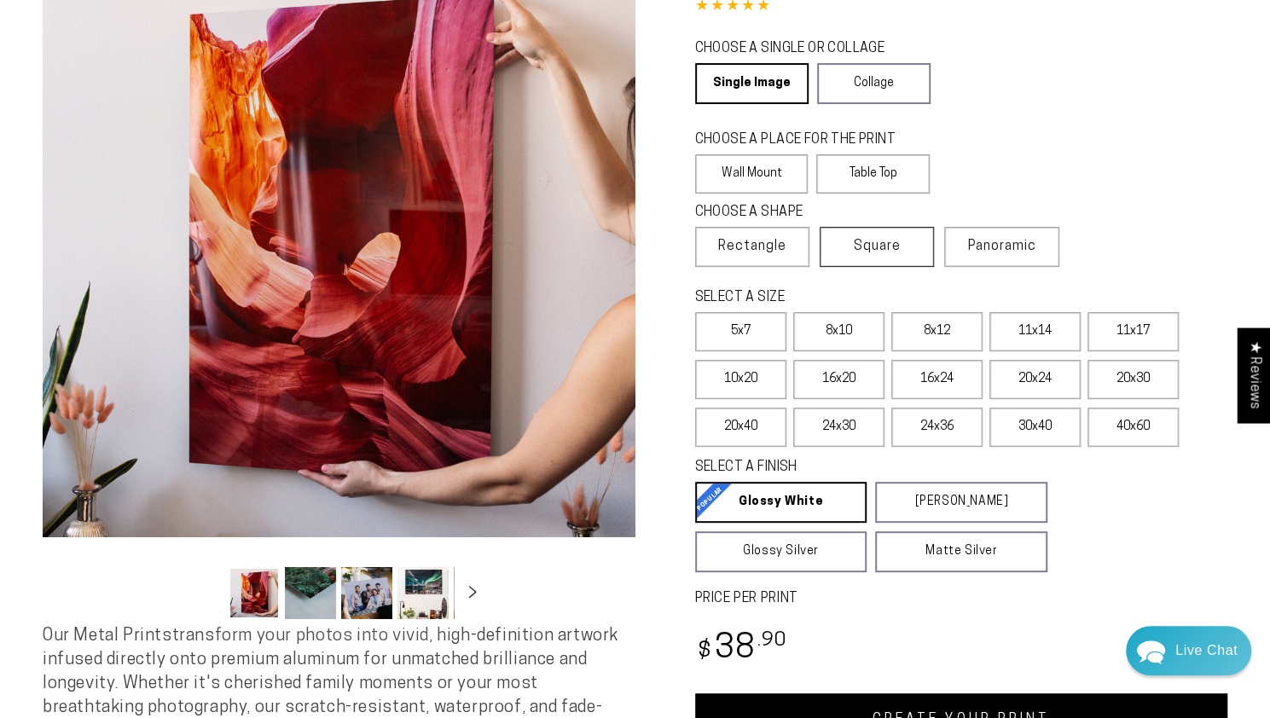
click at [860, 241] on span "Square" at bounding box center [877, 246] width 47 height 20
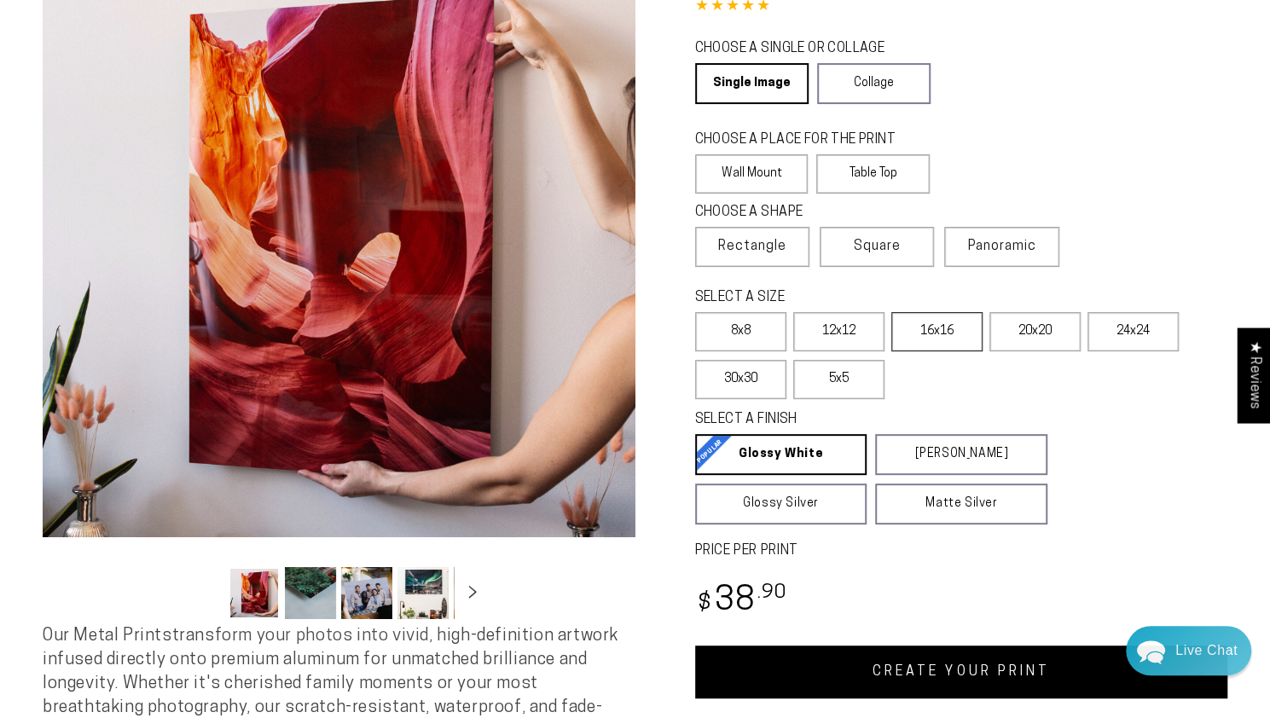
click at [912, 327] on label "16x16" at bounding box center [936, 331] width 91 height 39
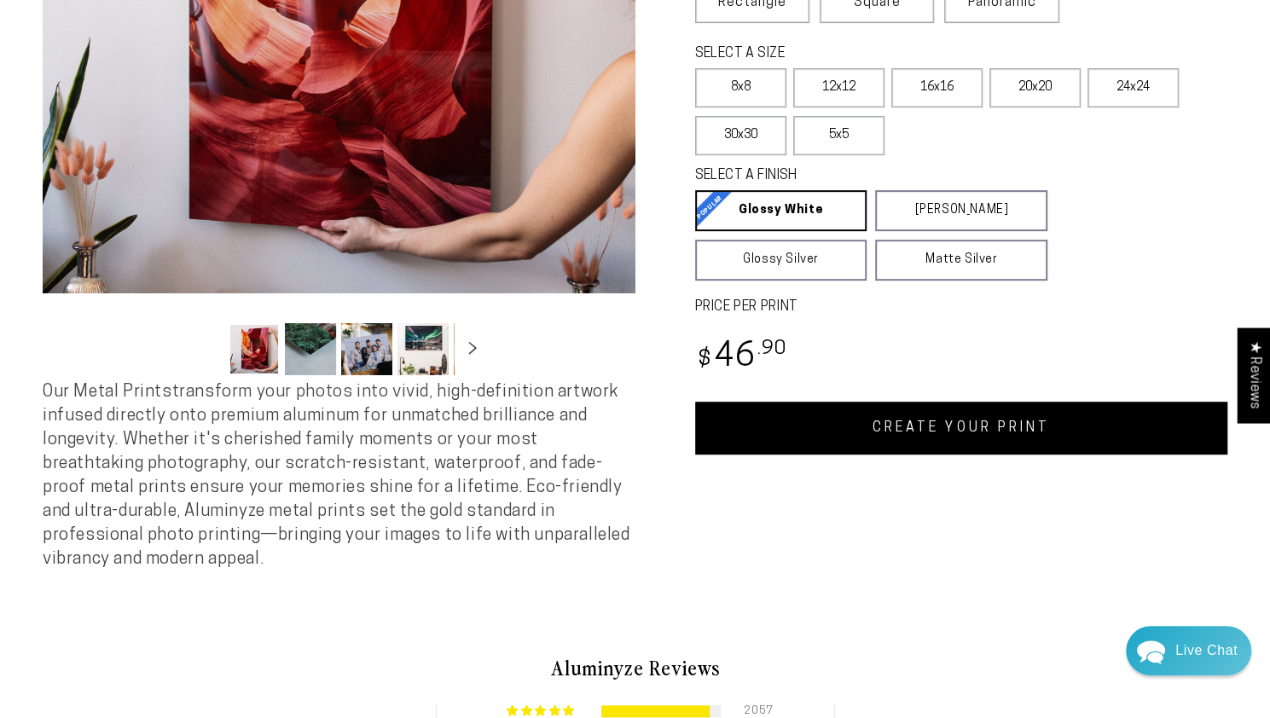
scroll to position [426, 0]
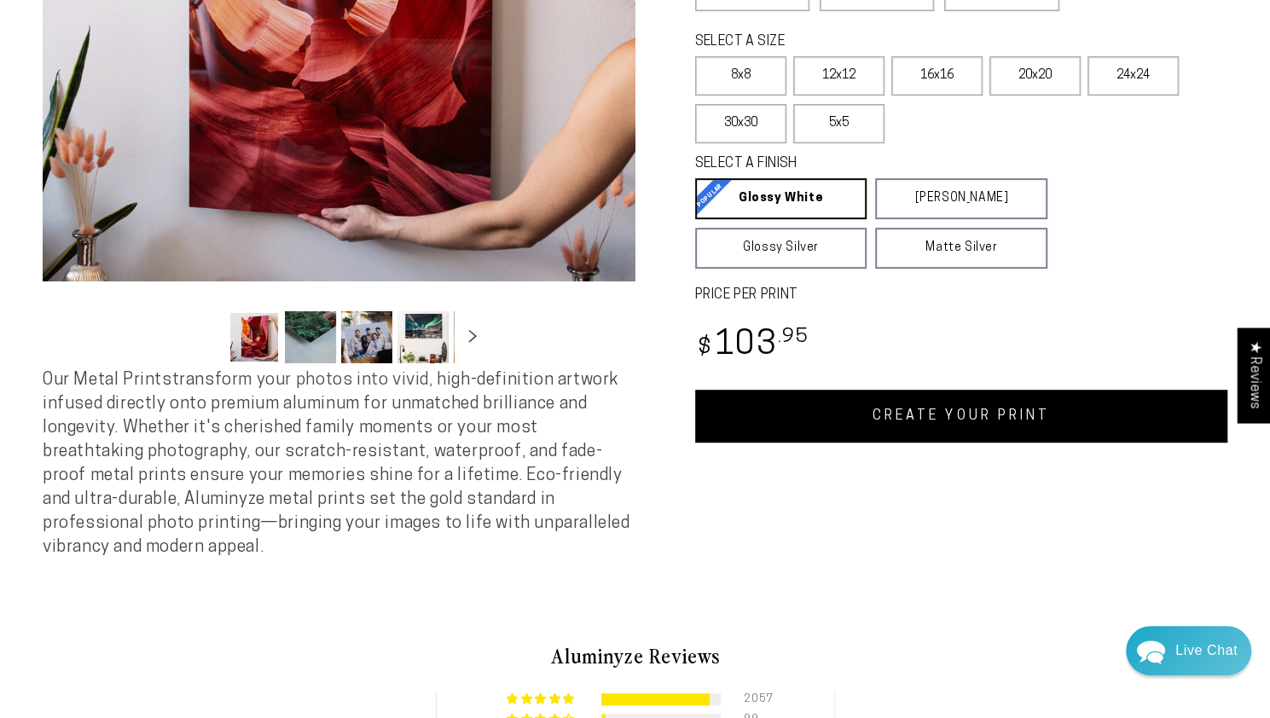
click at [916, 425] on link "CREATE YOUR PRINT" at bounding box center [961, 416] width 533 height 53
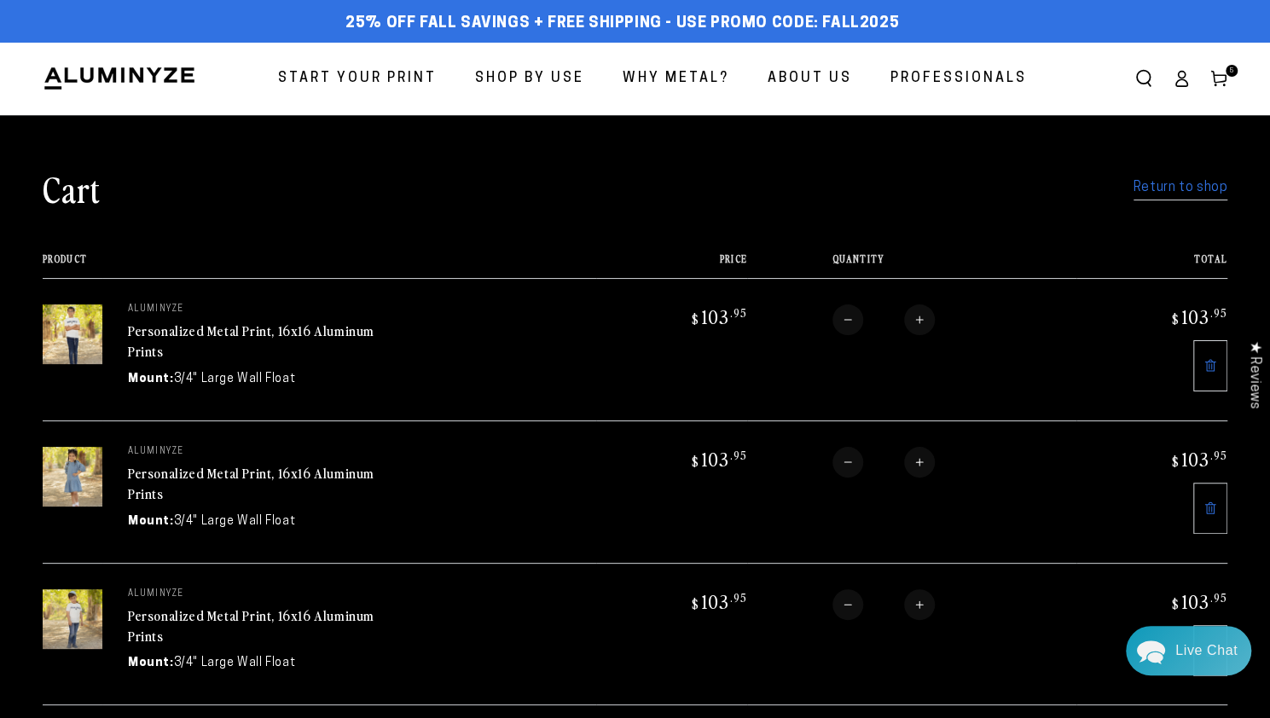
click at [1149, 191] on link "Return to shop" at bounding box center [1180, 188] width 94 height 25
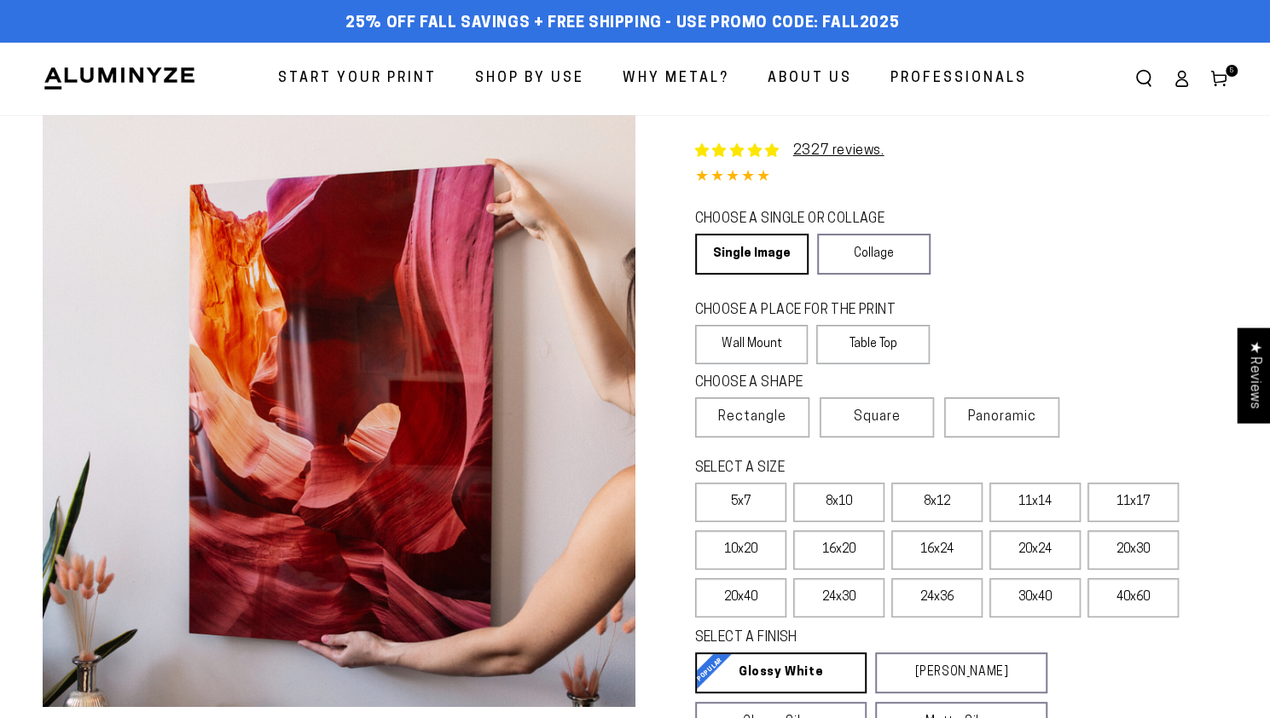
select select "**********"
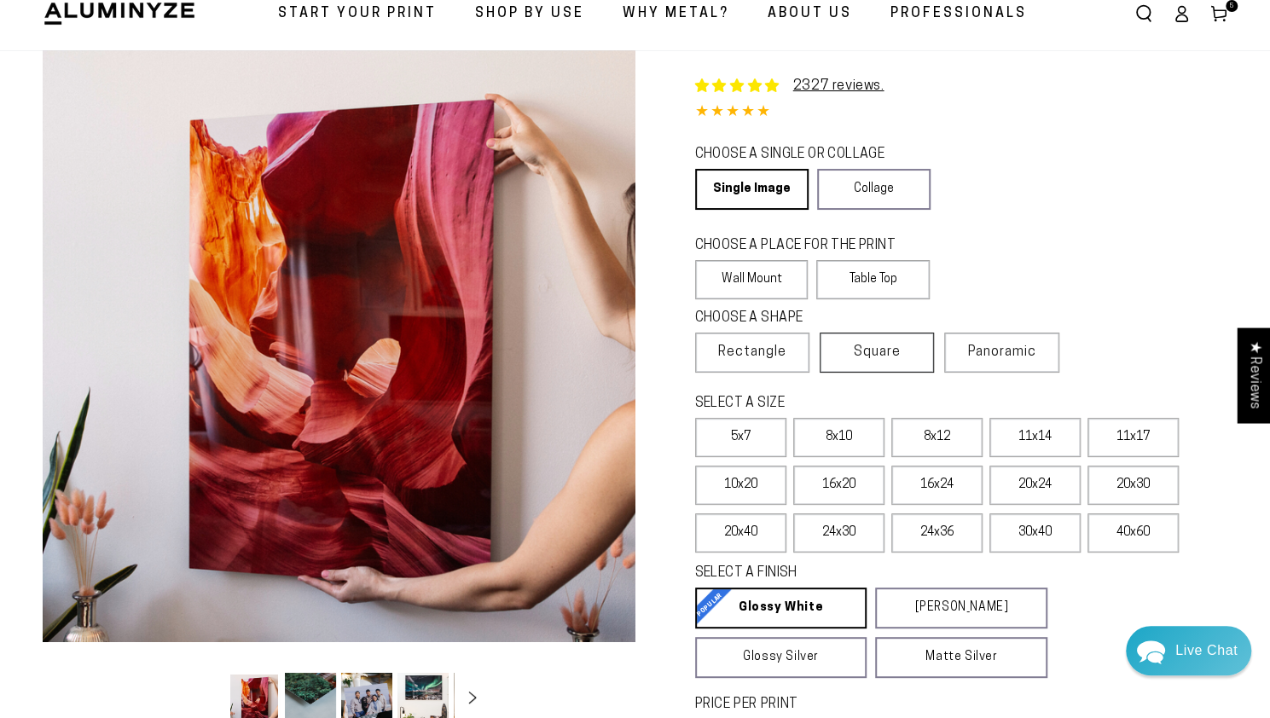
scroll to position [85, 0]
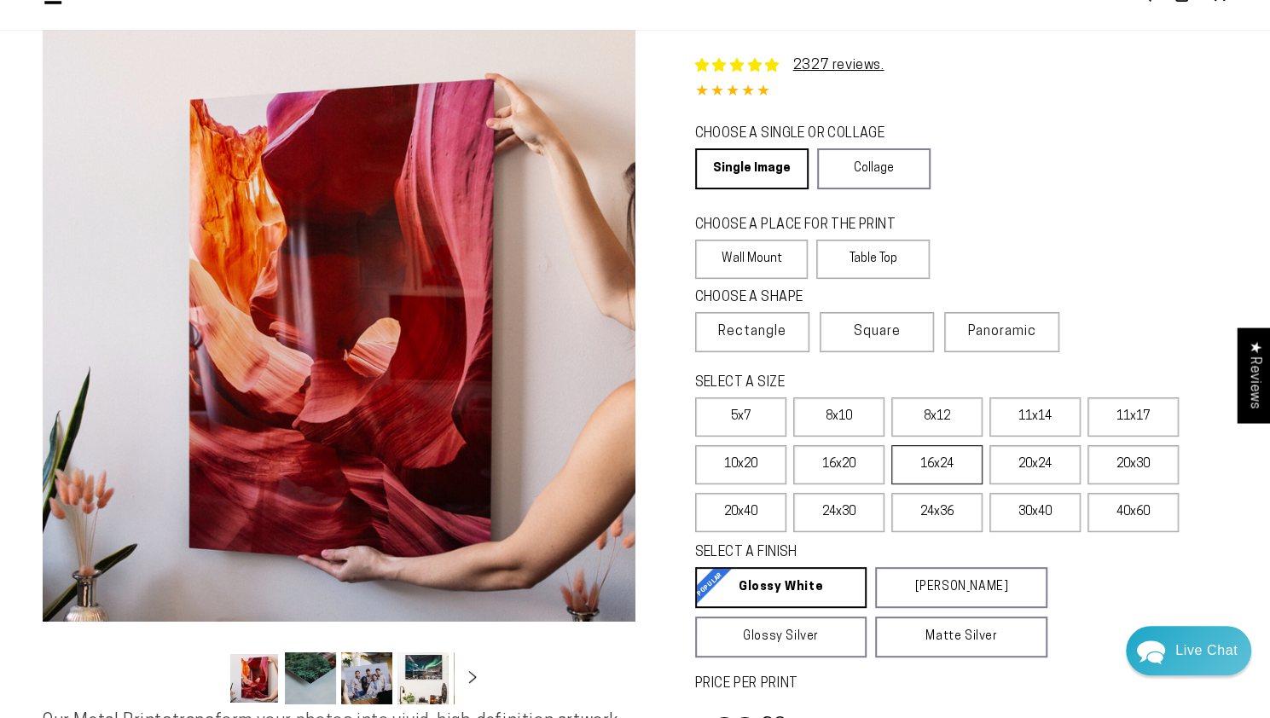
click at [912, 470] on label "16x24" at bounding box center [936, 464] width 91 height 39
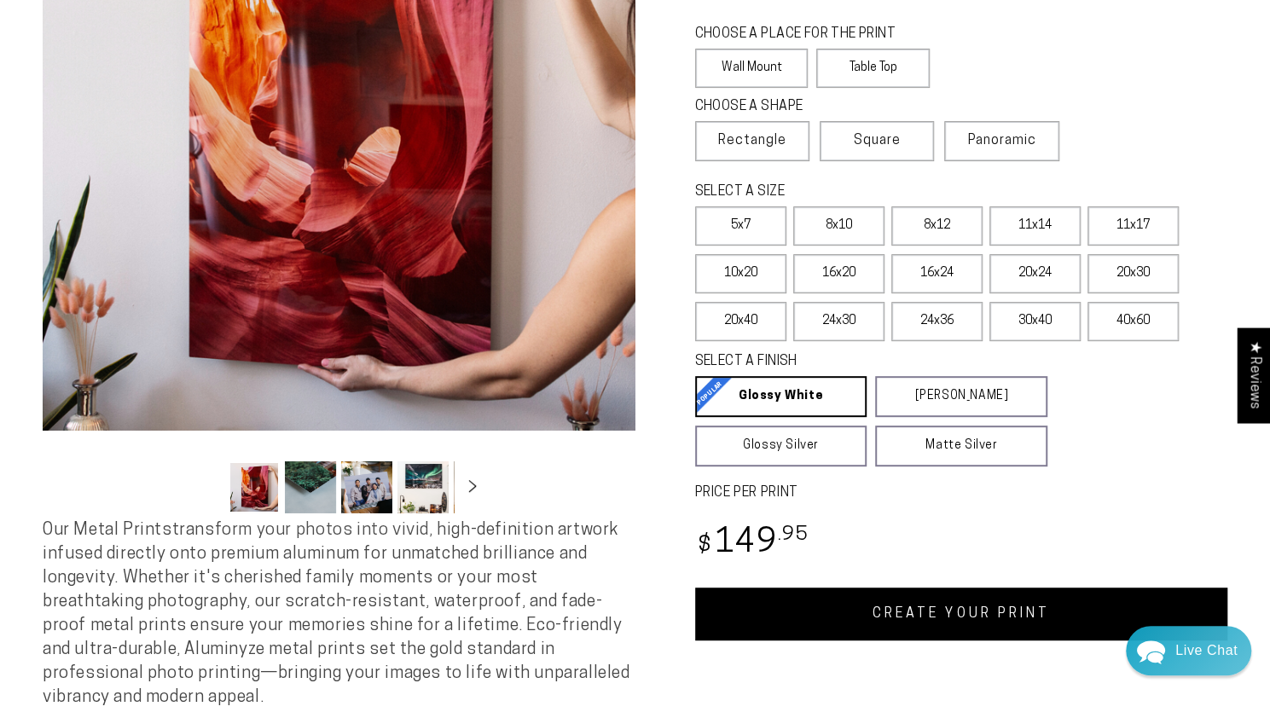
scroll to position [512, 0]
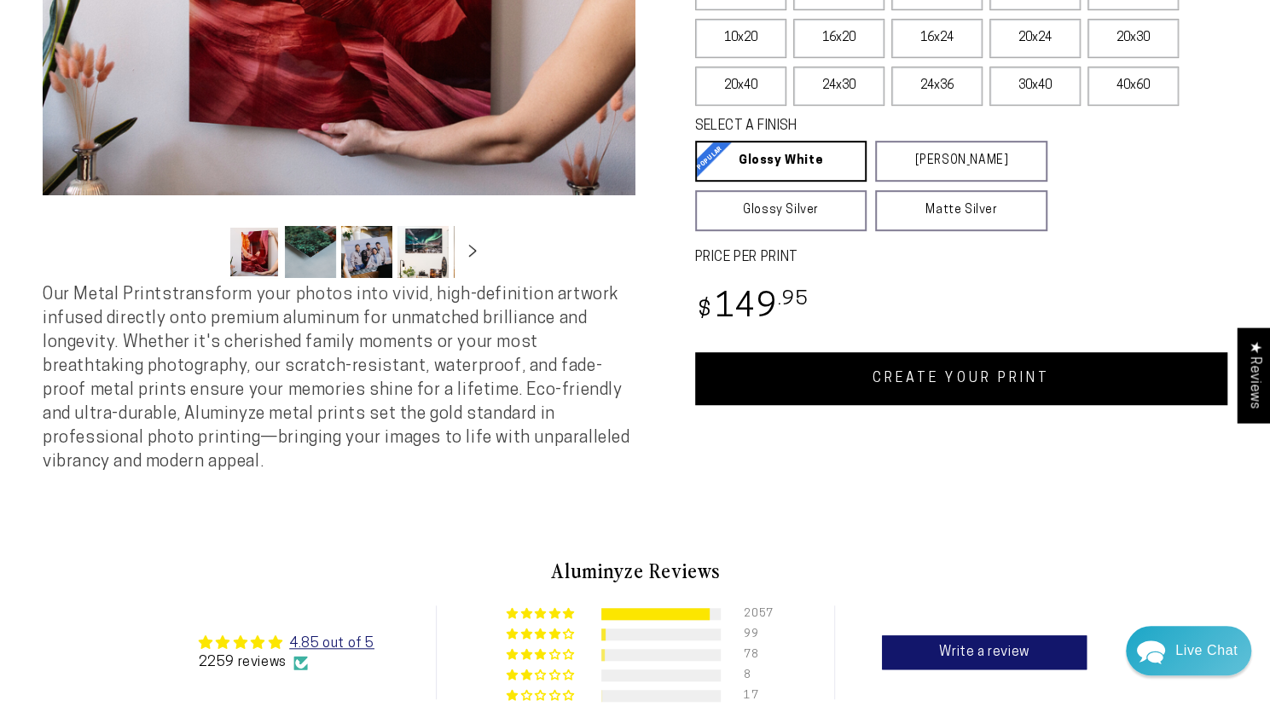
click at [850, 394] on link "CREATE YOUR PRINT" at bounding box center [961, 378] width 533 height 53
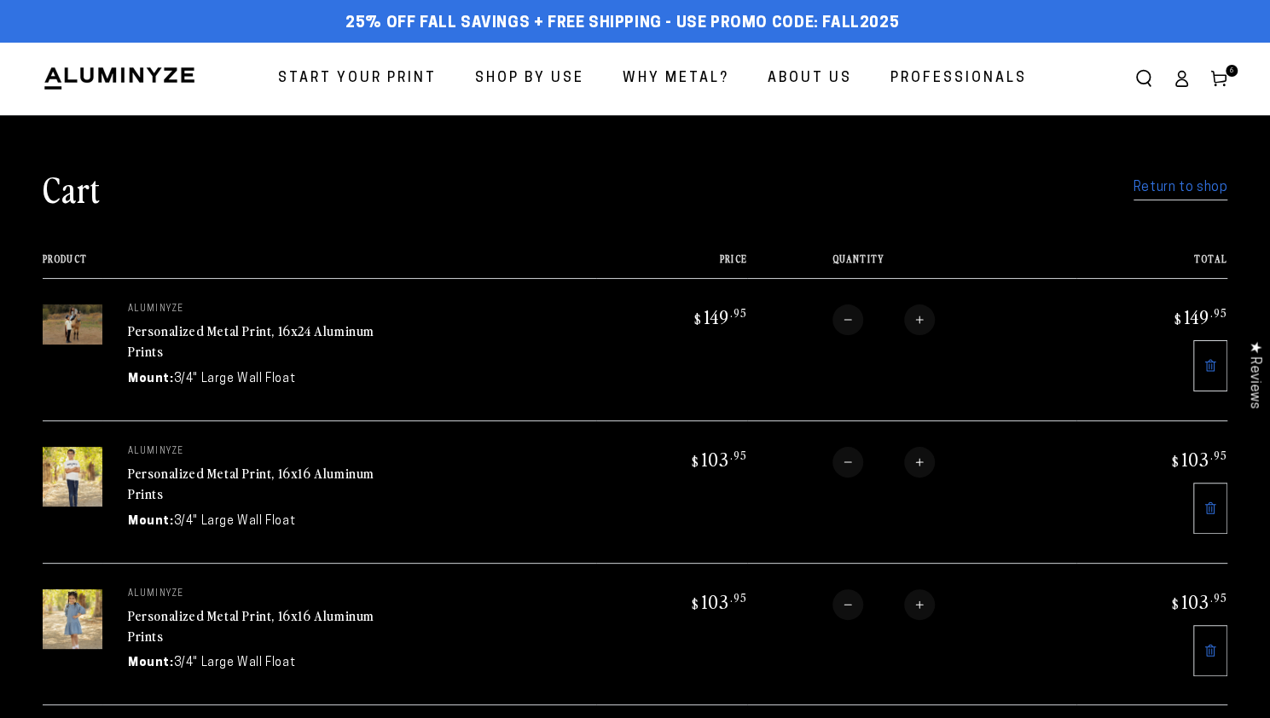
click at [1170, 185] on link "Return to shop" at bounding box center [1180, 188] width 94 height 25
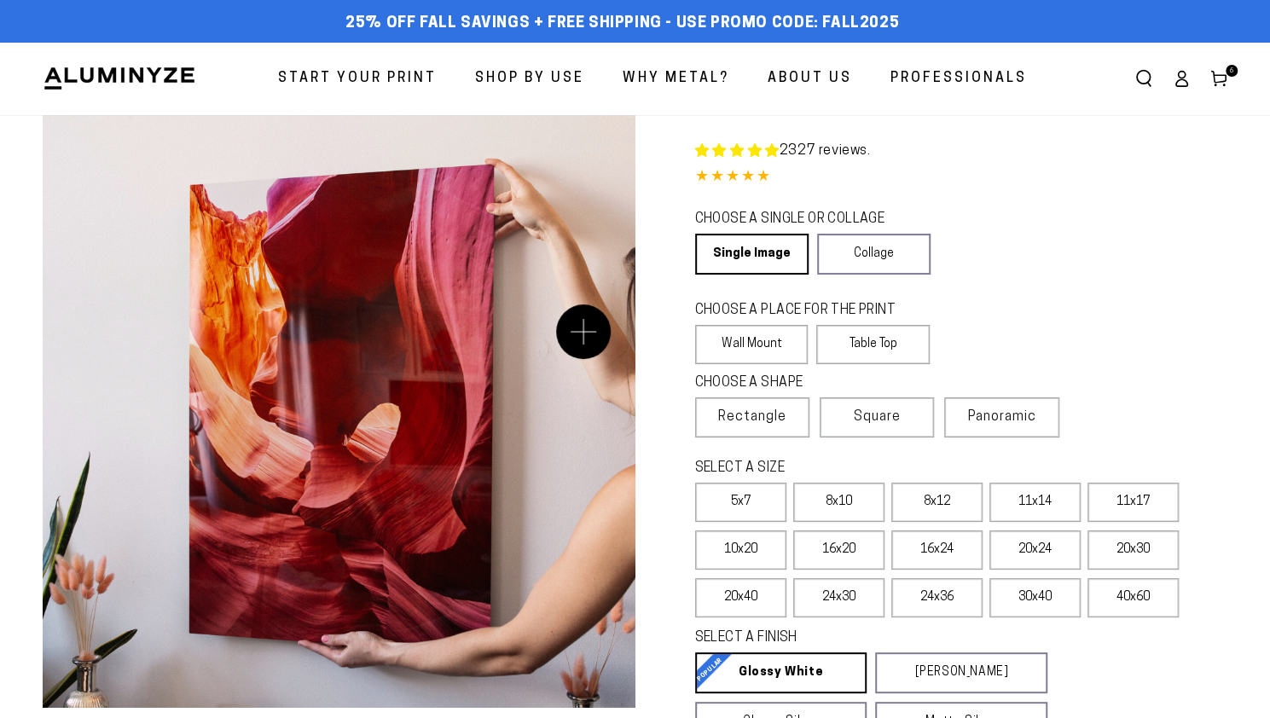
select select "**********"
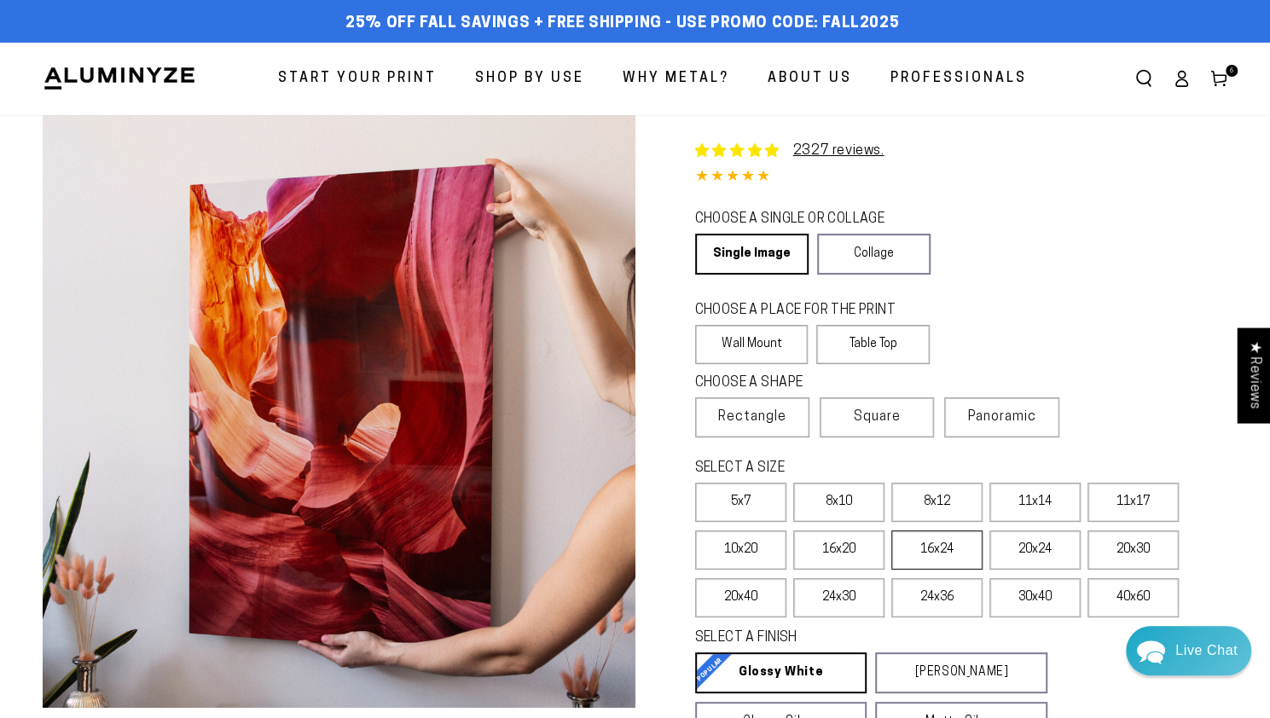
click at [931, 555] on label "16x24" at bounding box center [936, 549] width 91 height 39
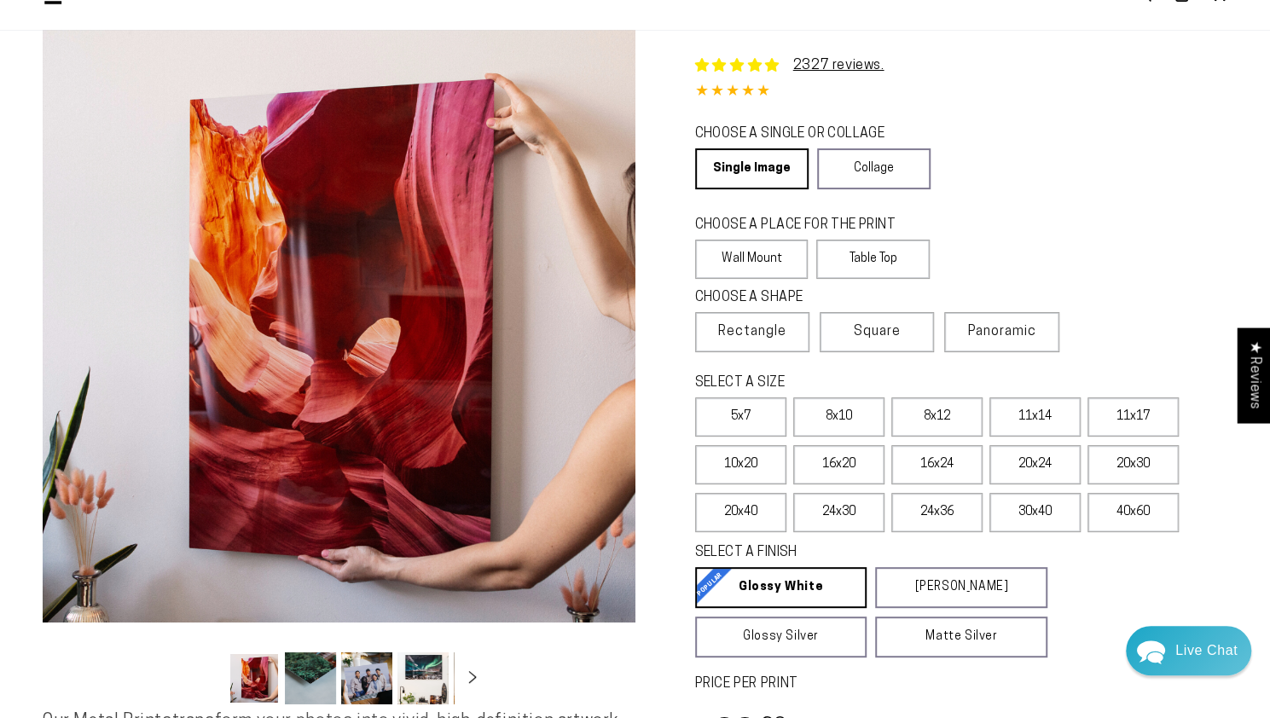
scroll to position [426, 0]
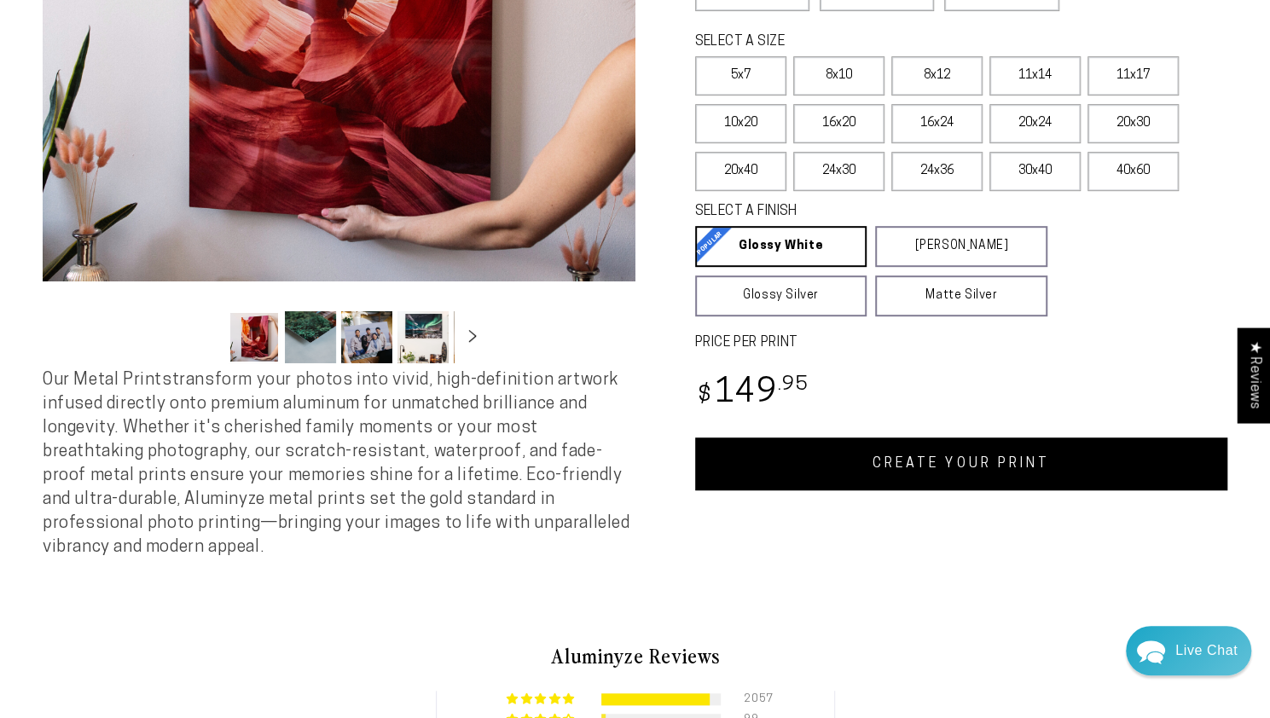
click at [924, 484] on link "CREATE YOUR PRINT" at bounding box center [961, 463] width 533 height 53
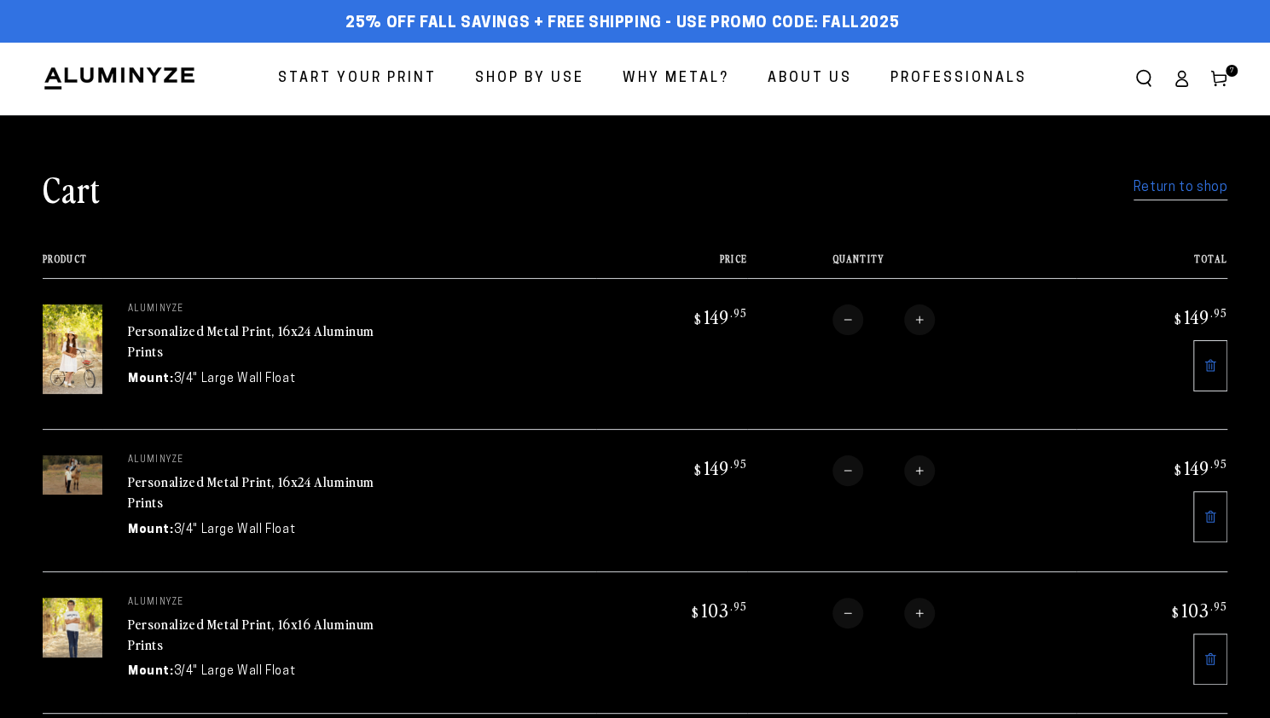
click at [1165, 197] on link "Return to shop" at bounding box center [1180, 188] width 94 height 25
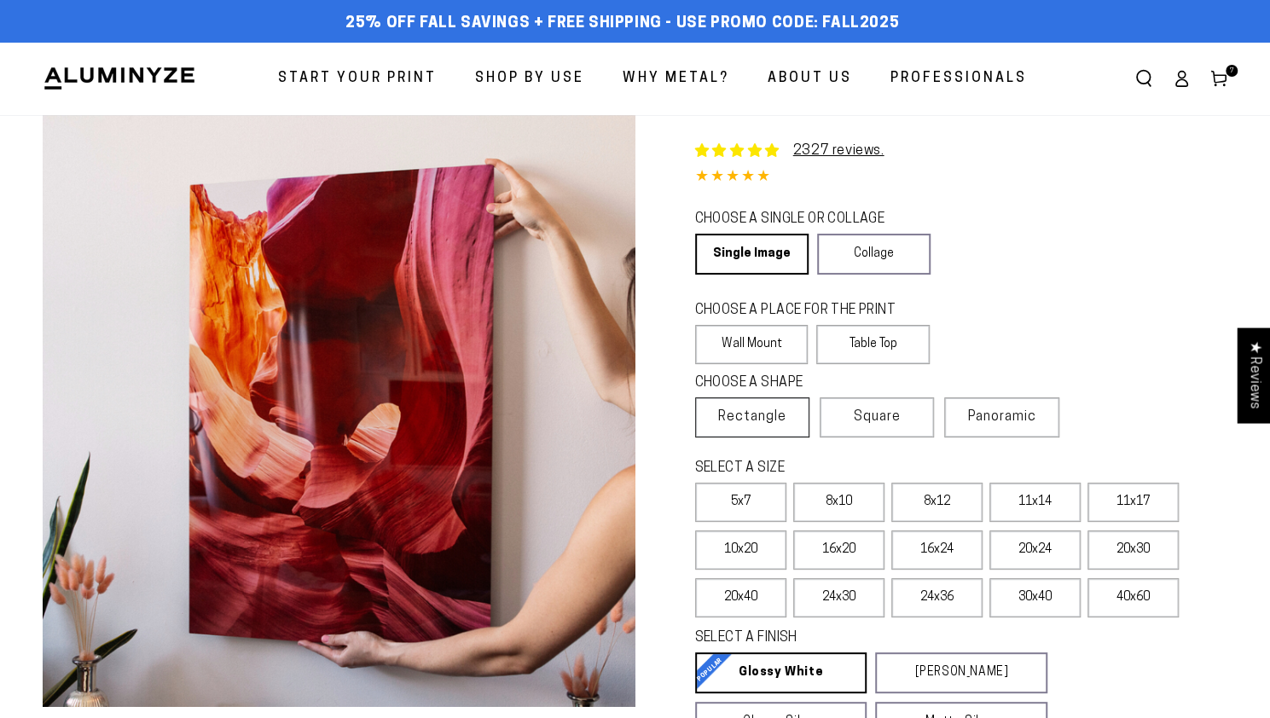
select select "**********"
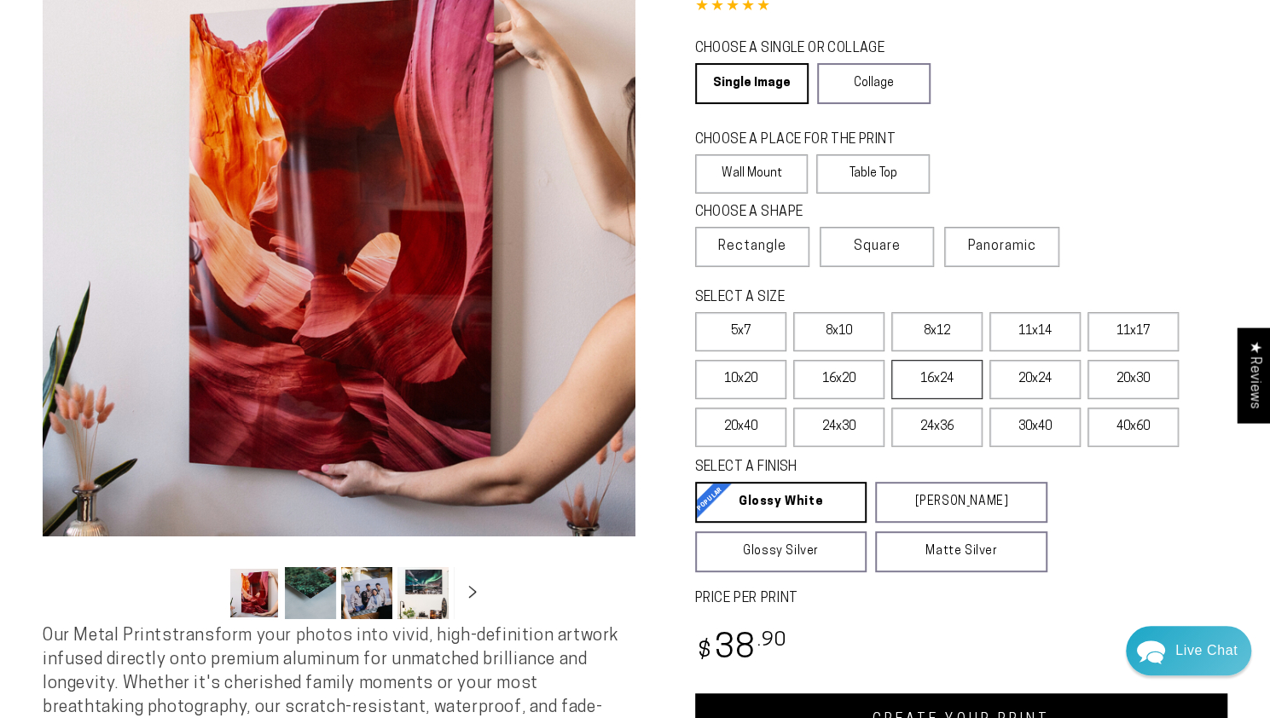
click at [941, 390] on label "16x24" at bounding box center [936, 379] width 91 height 39
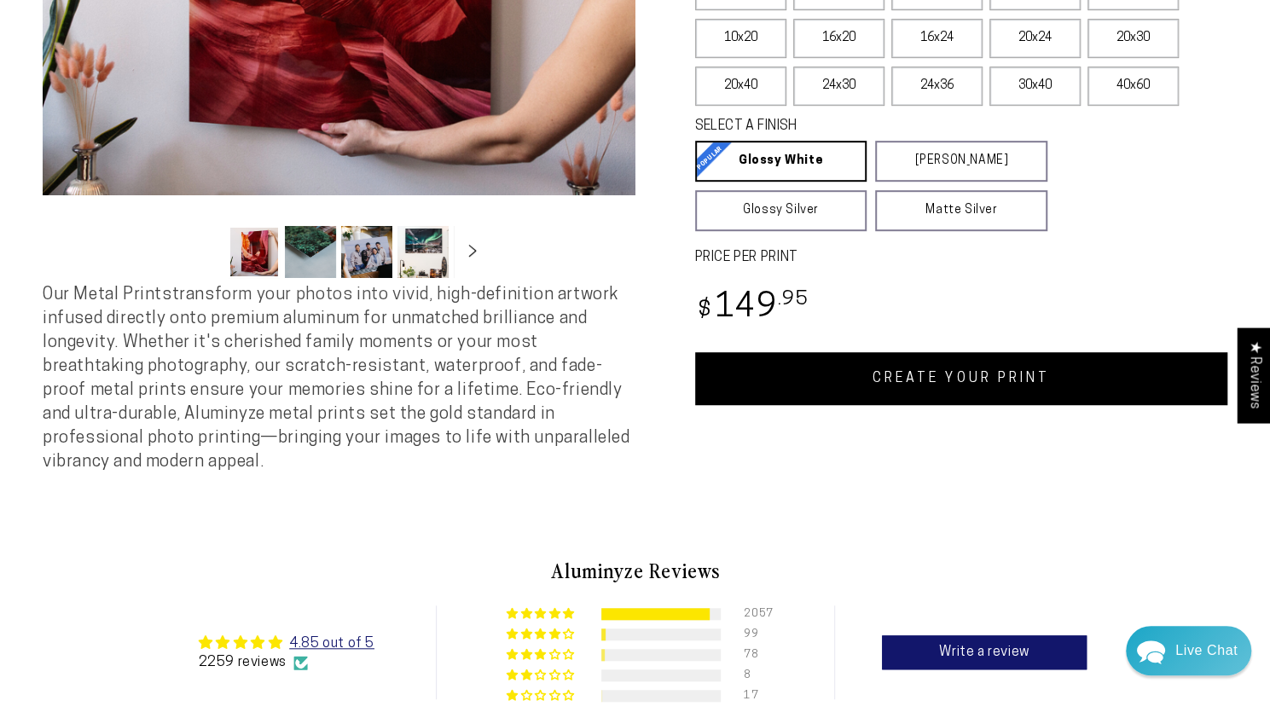
click at [900, 381] on link "CREATE YOUR PRINT" at bounding box center [961, 378] width 533 height 53
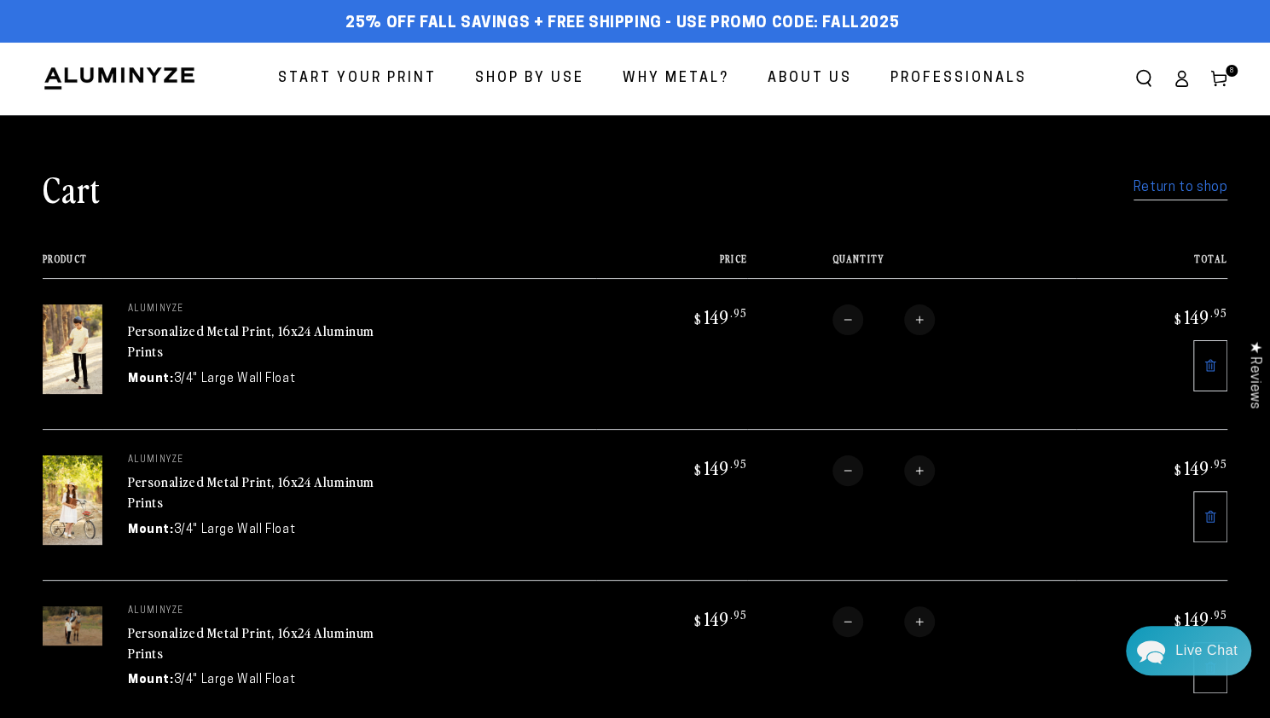
click at [1161, 182] on link "Return to shop" at bounding box center [1180, 188] width 94 height 25
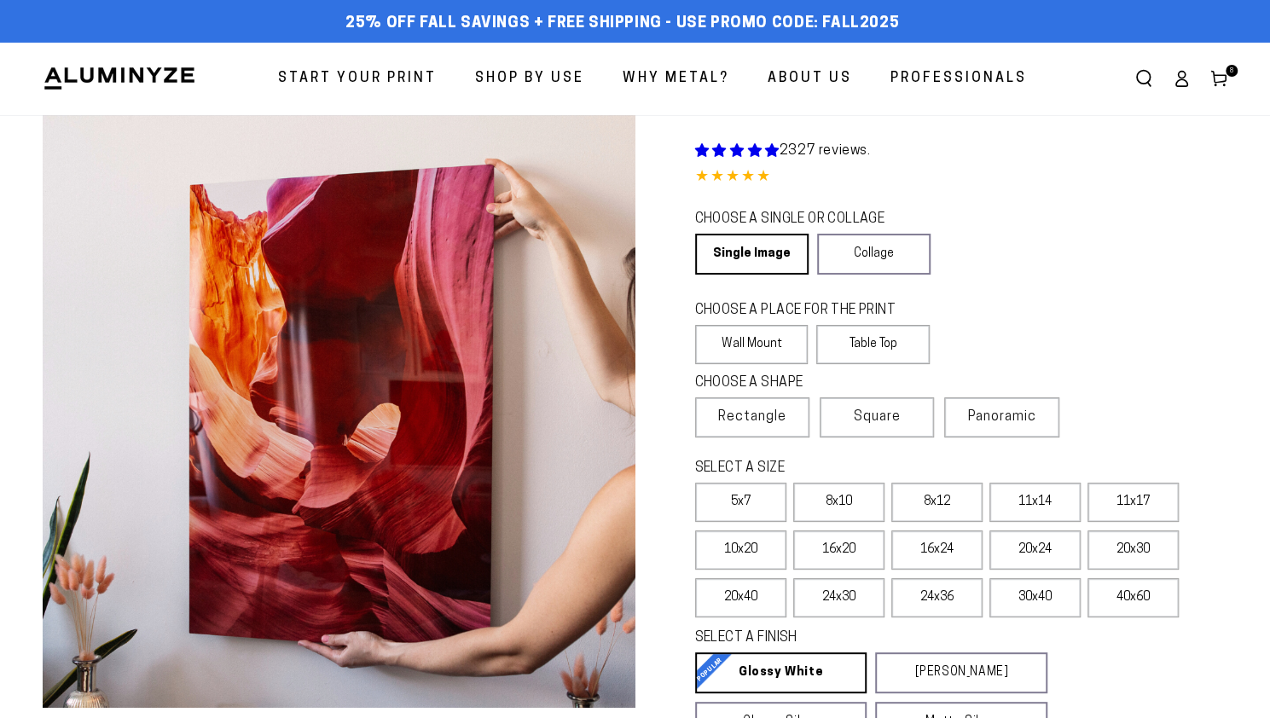
select select "**********"
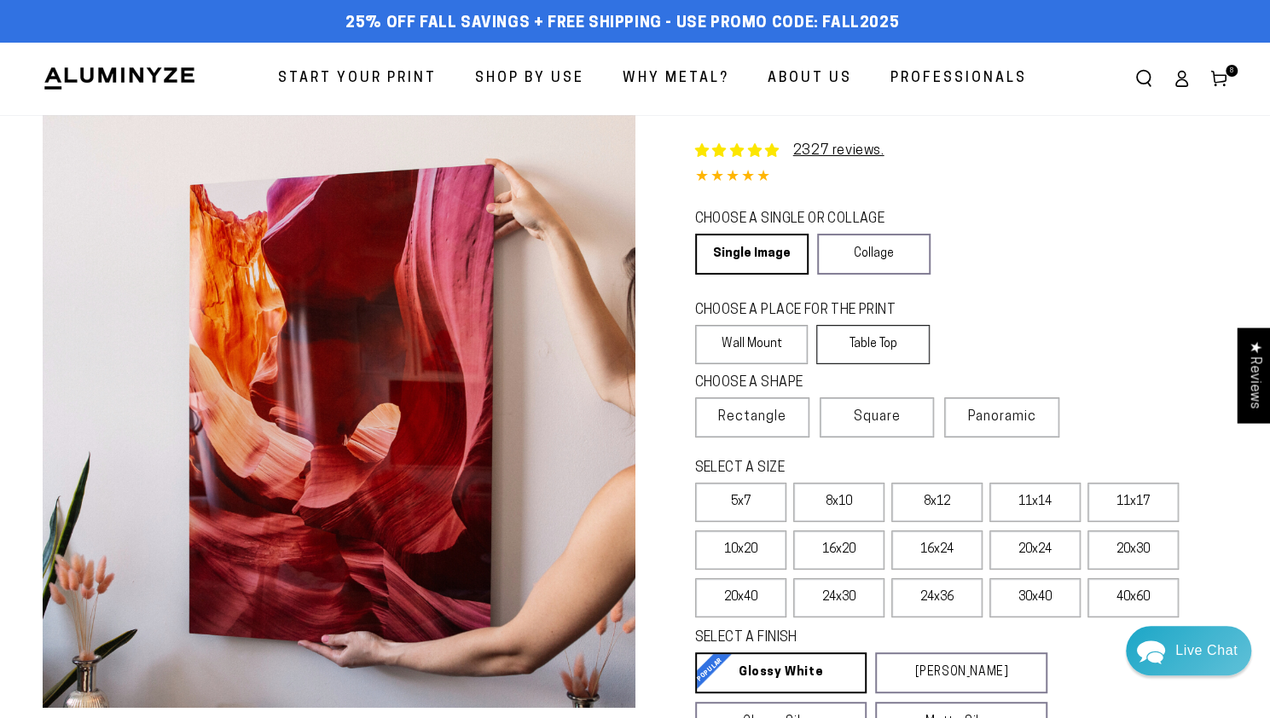
click at [865, 340] on label "Table Top" at bounding box center [872, 344] width 113 height 39
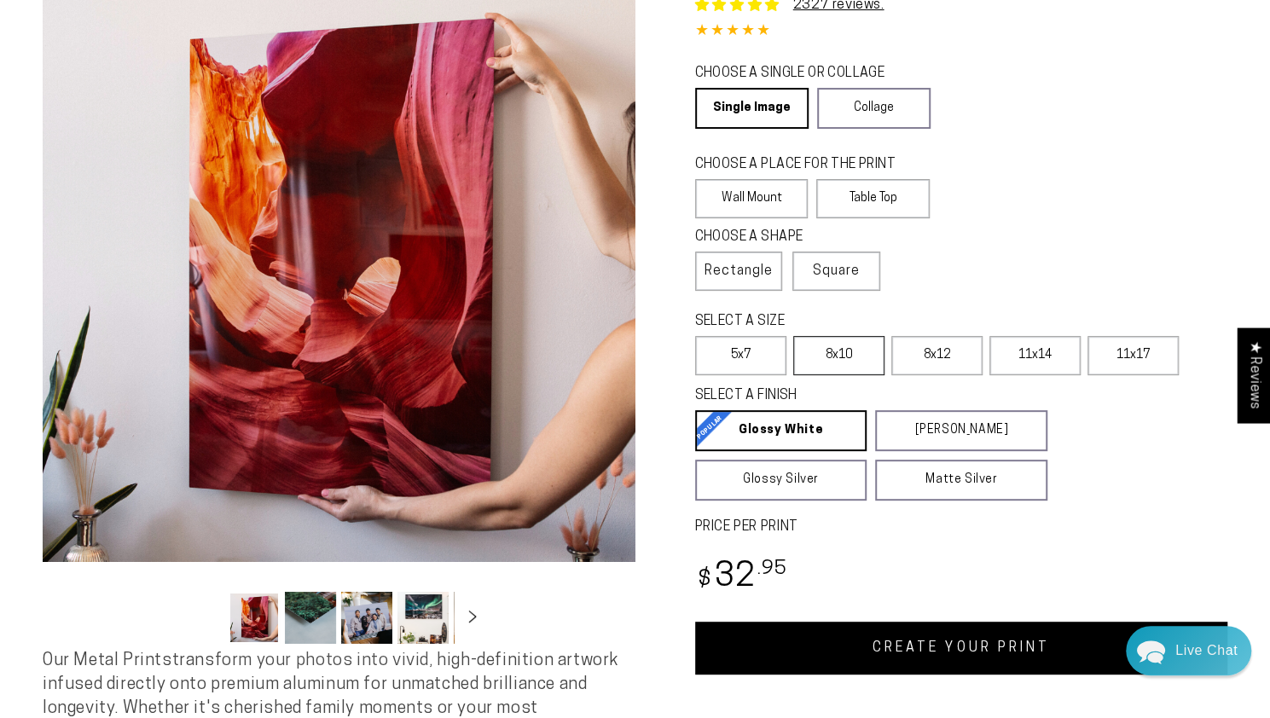
scroll to position [190, 0]
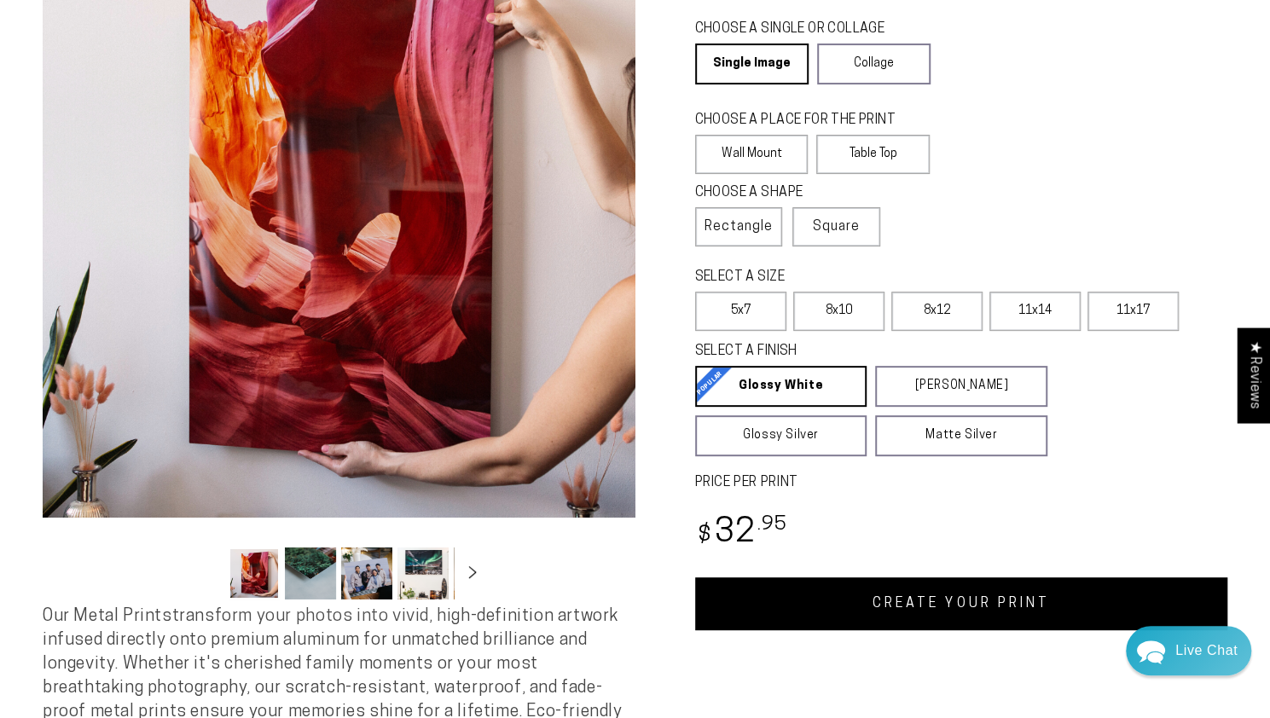
click at [830, 605] on link "CREATE YOUR PRINT" at bounding box center [961, 603] width 533 height 53
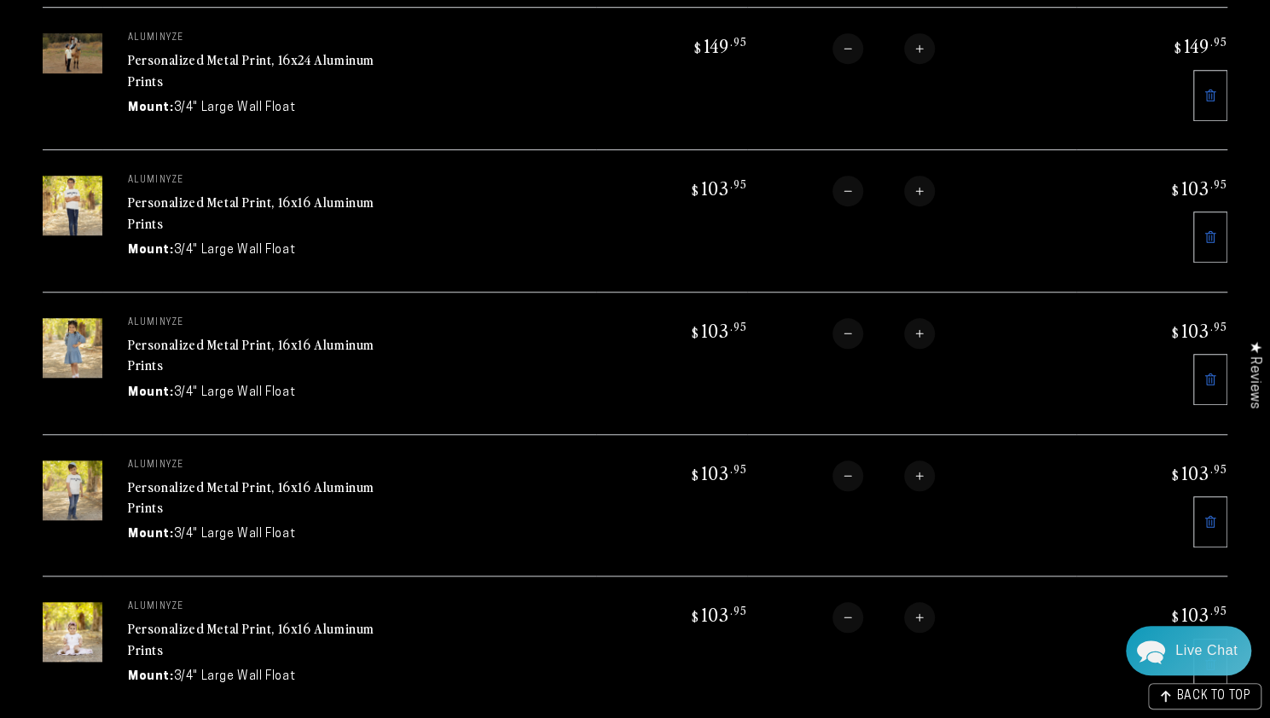
scroll to position [711, 0]
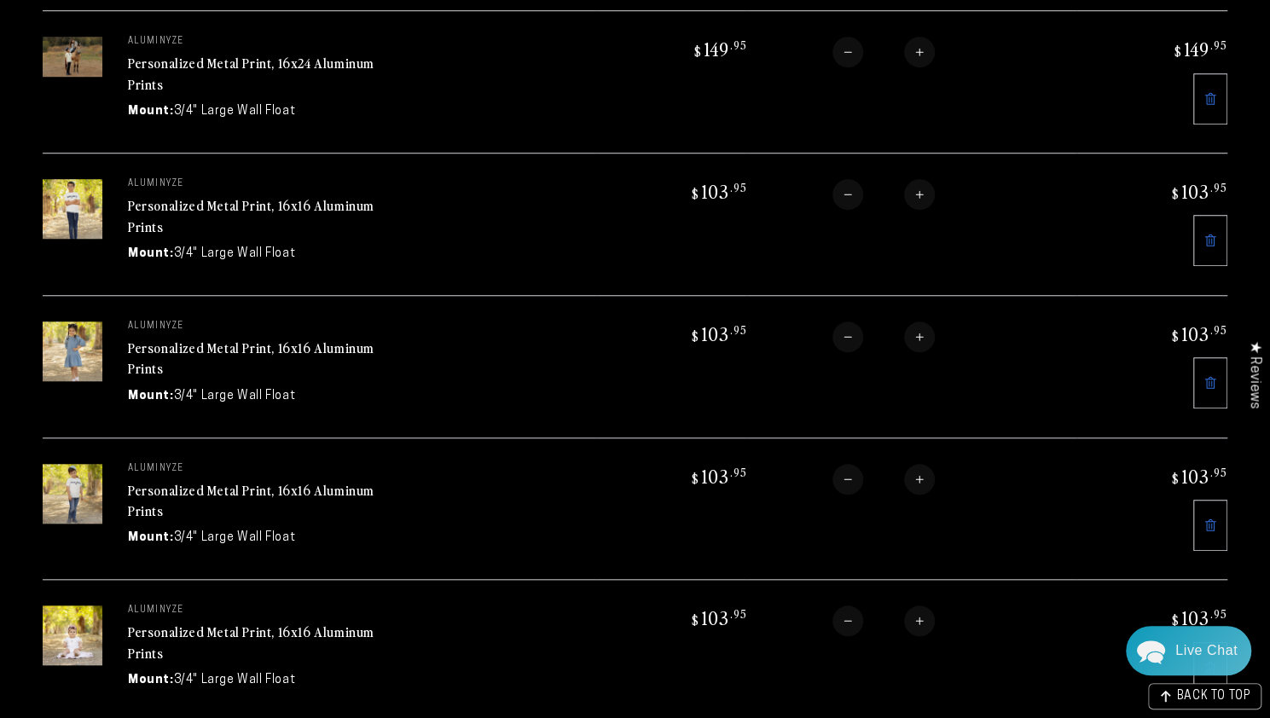
click at [72, 616] on img at bounding box center [73, 635] width 60 height 60
click at [1146, 605] on span "$ 103 .95" at bounding box center [1164, 618] width 125 height 27
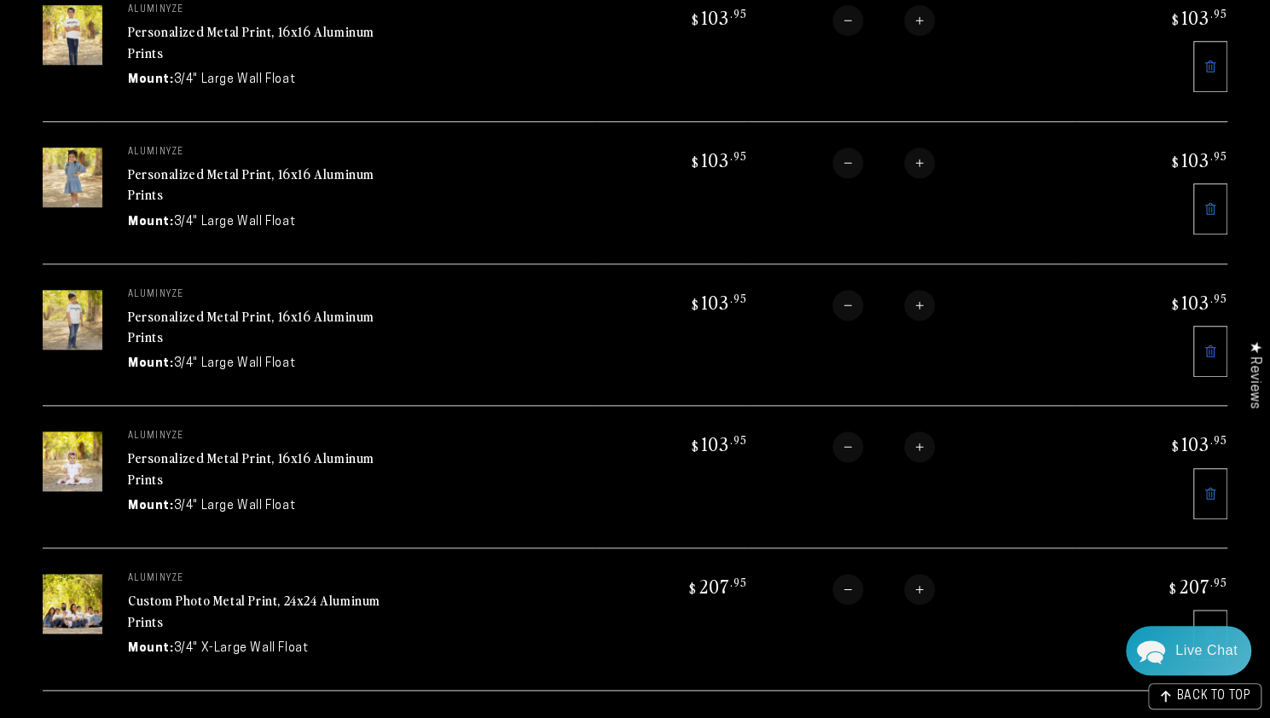
scroll to position [886, 0]
click at [1205, 486] on icon at bounding box center [1210, 493] width 14 height 14
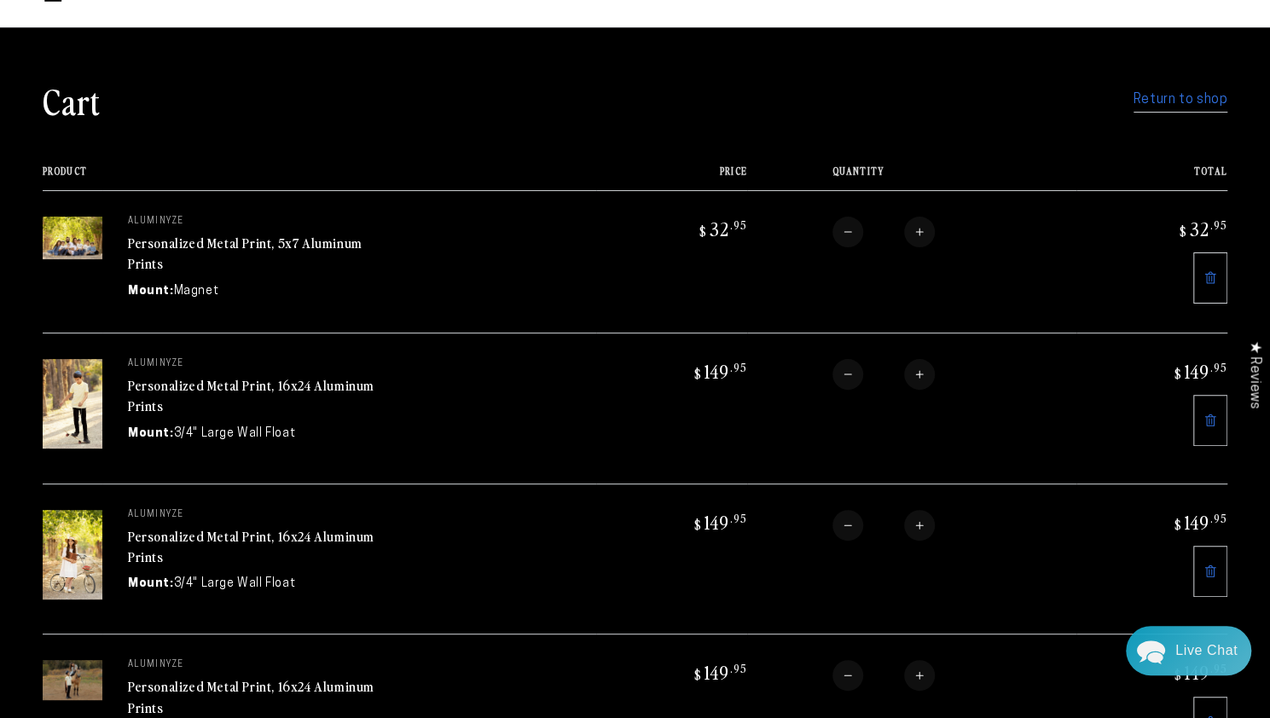
scroll to position [87, 0]
click at [1163, 105] on link "Return to shop" at bounding box center [1180, 101] width 94 height 25
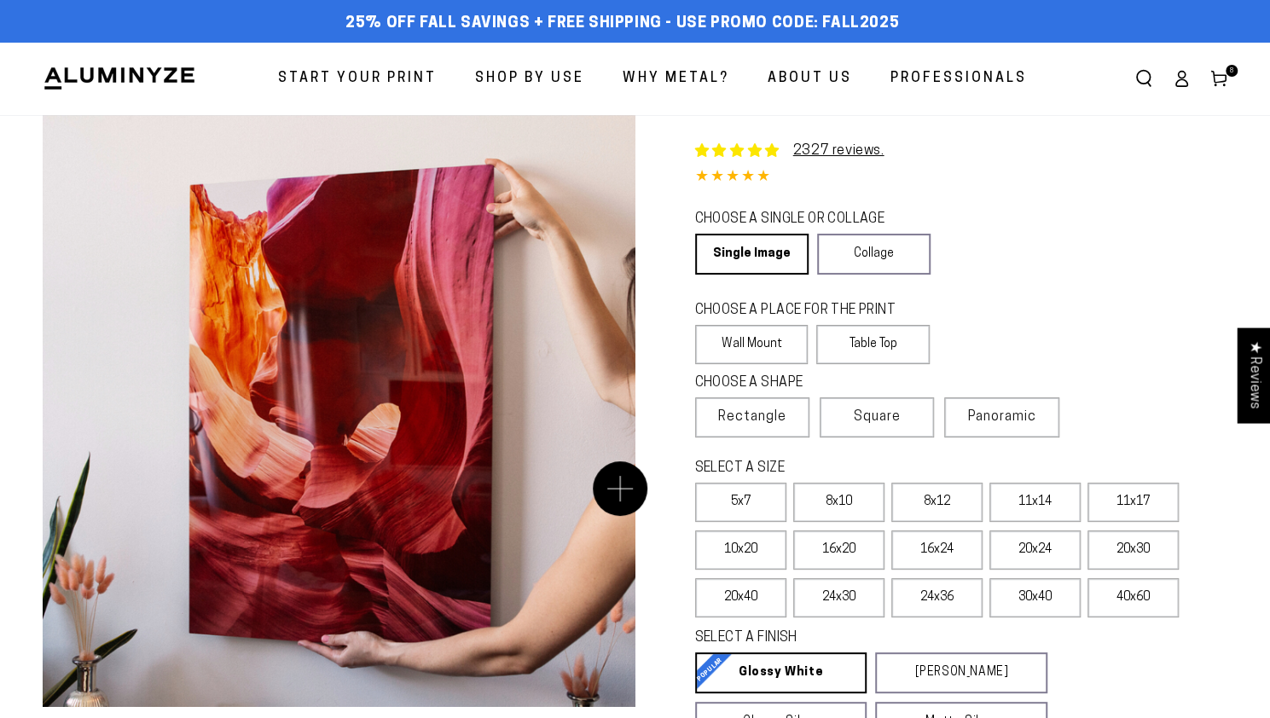
select select "**********"
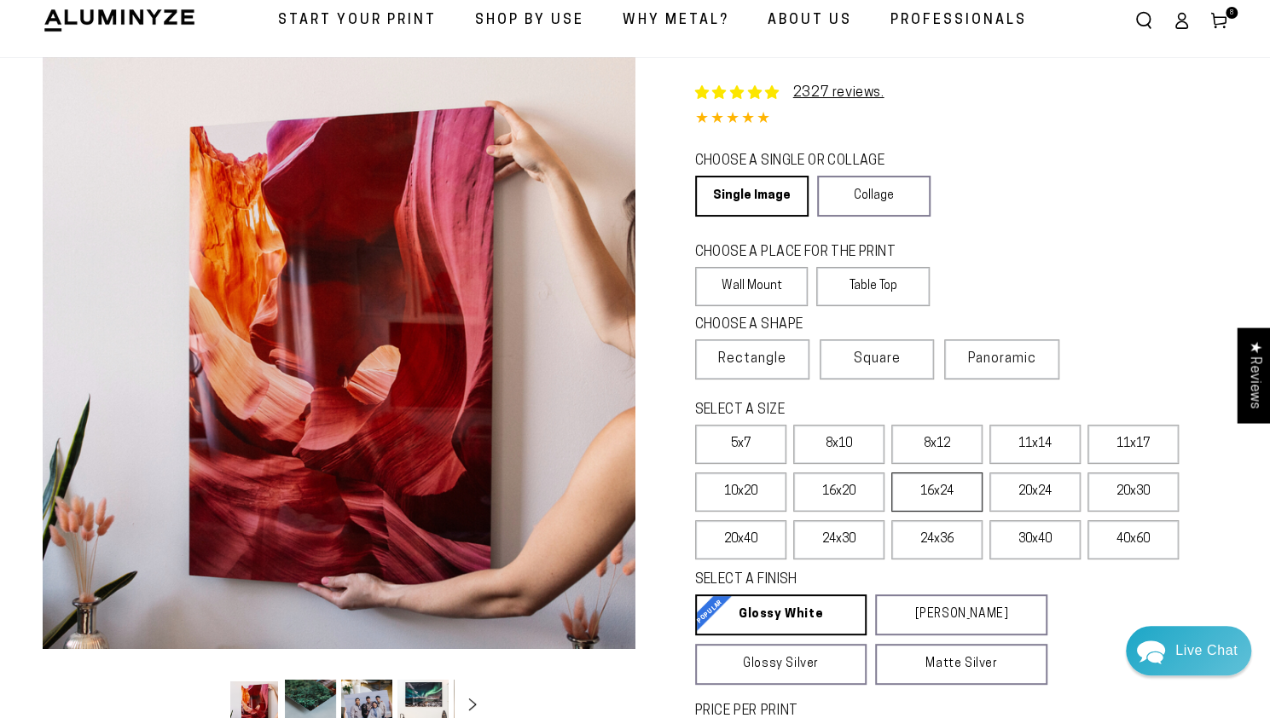
click at [923, 490] on label "16x24" at bounding box center [936, 491] width 91 height 39
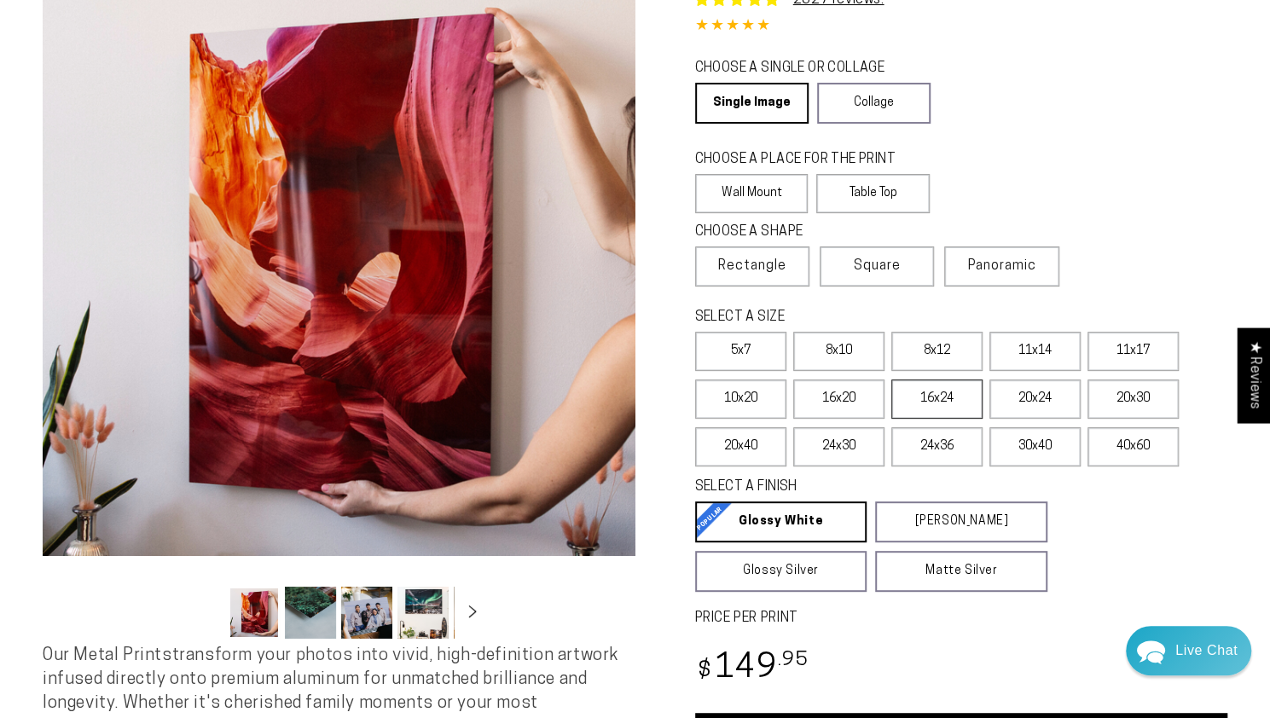
scroll to position [163, 0]
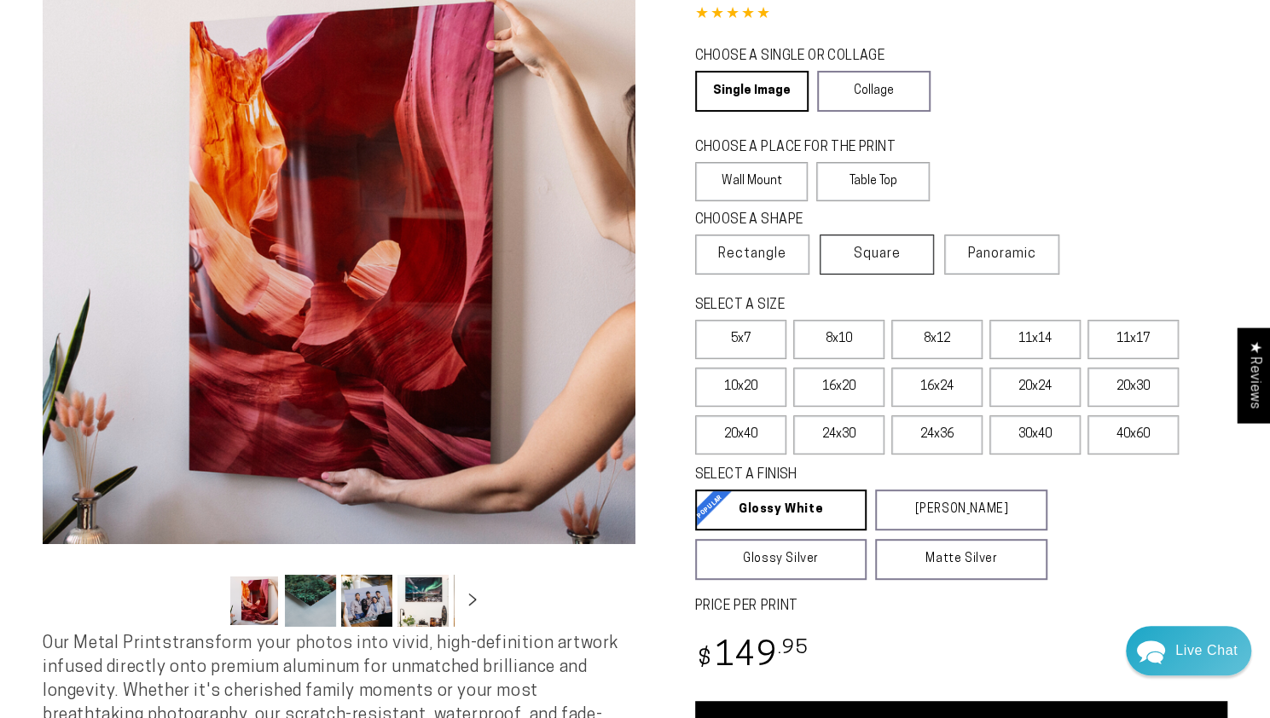
click at [868, 269] on label "Square" at bounding box center [876, 254] width 114 height 40
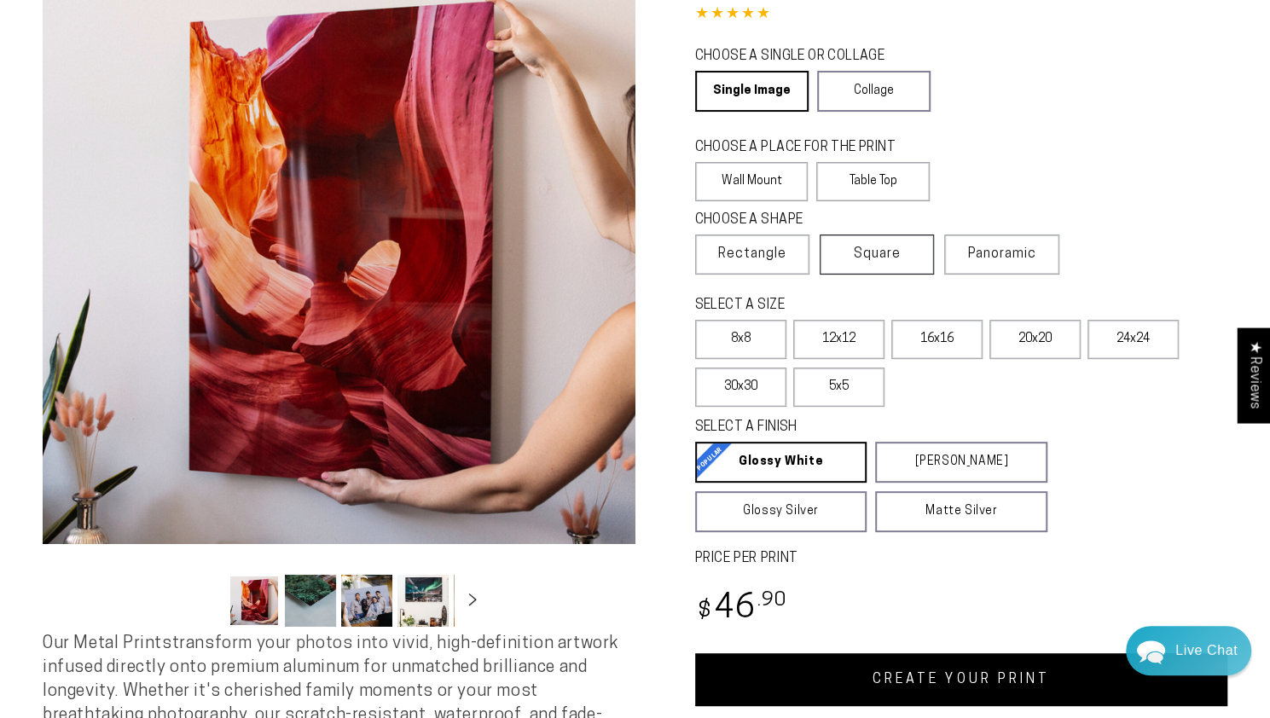
scroll to position [274, 0]
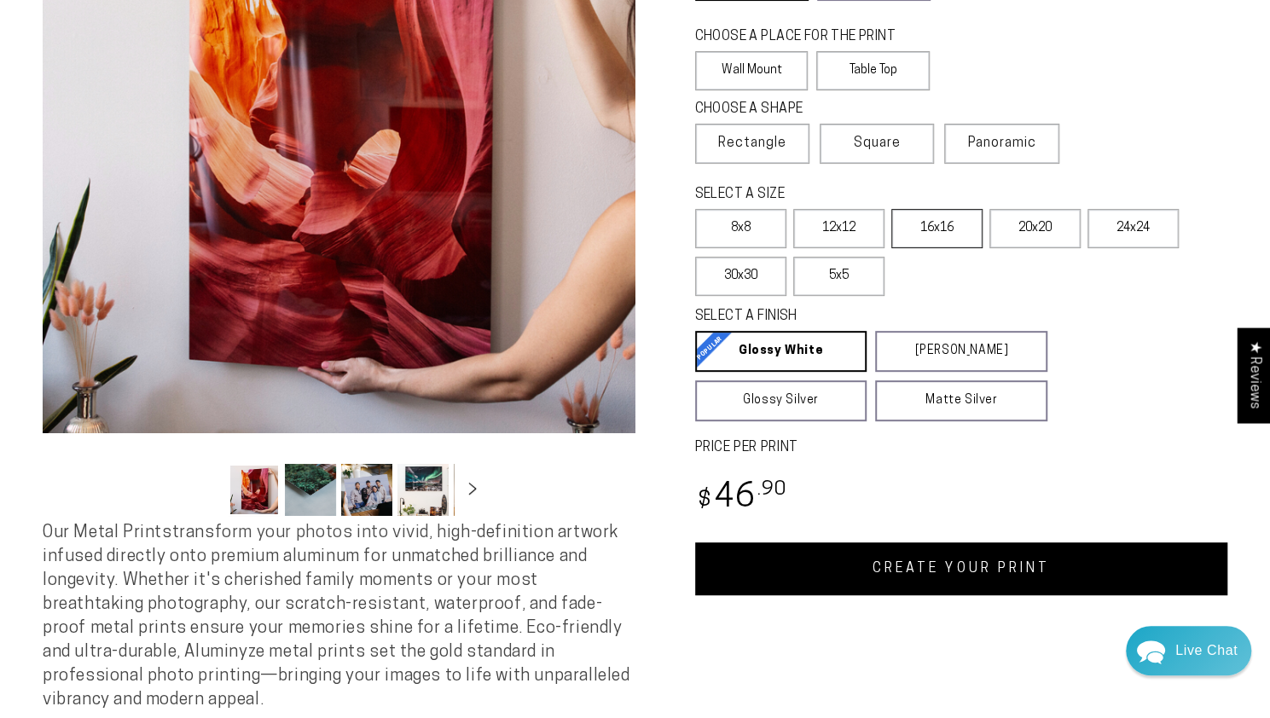
click at [916, 234] on label "16x16" at bounding box center [936, 228] width 91 height 39
click at [935, 559] on link "CREATE YOUR PRINT" at bounding box center [961, 568] width 533 height 53
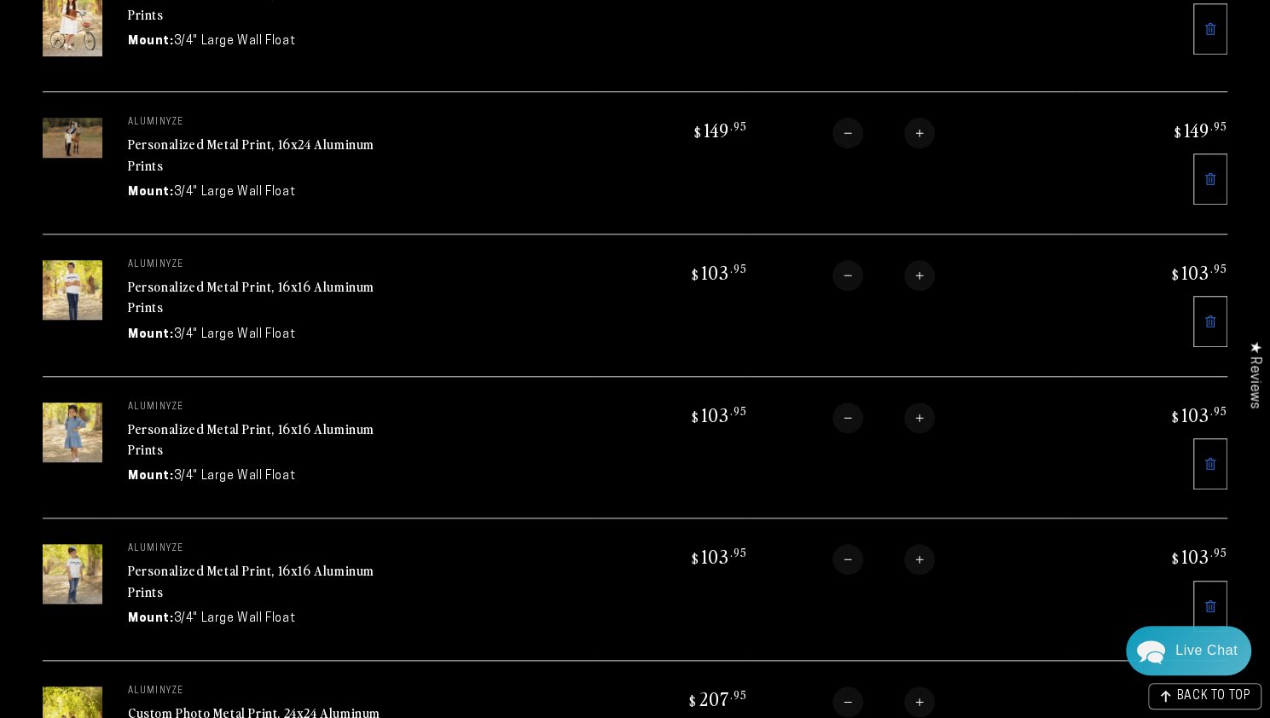
scroll to position [767, 0]
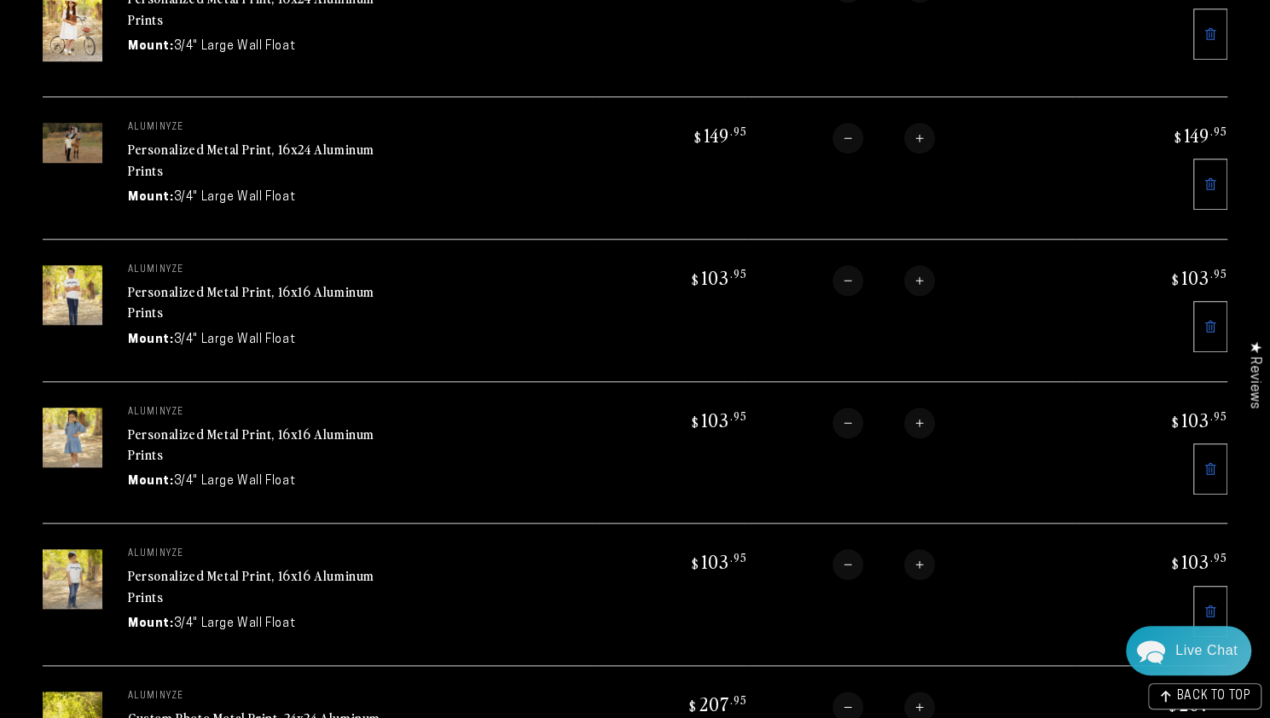
click at [1221, 321] on link at bounding box center [1210, 326] width 34 height 51
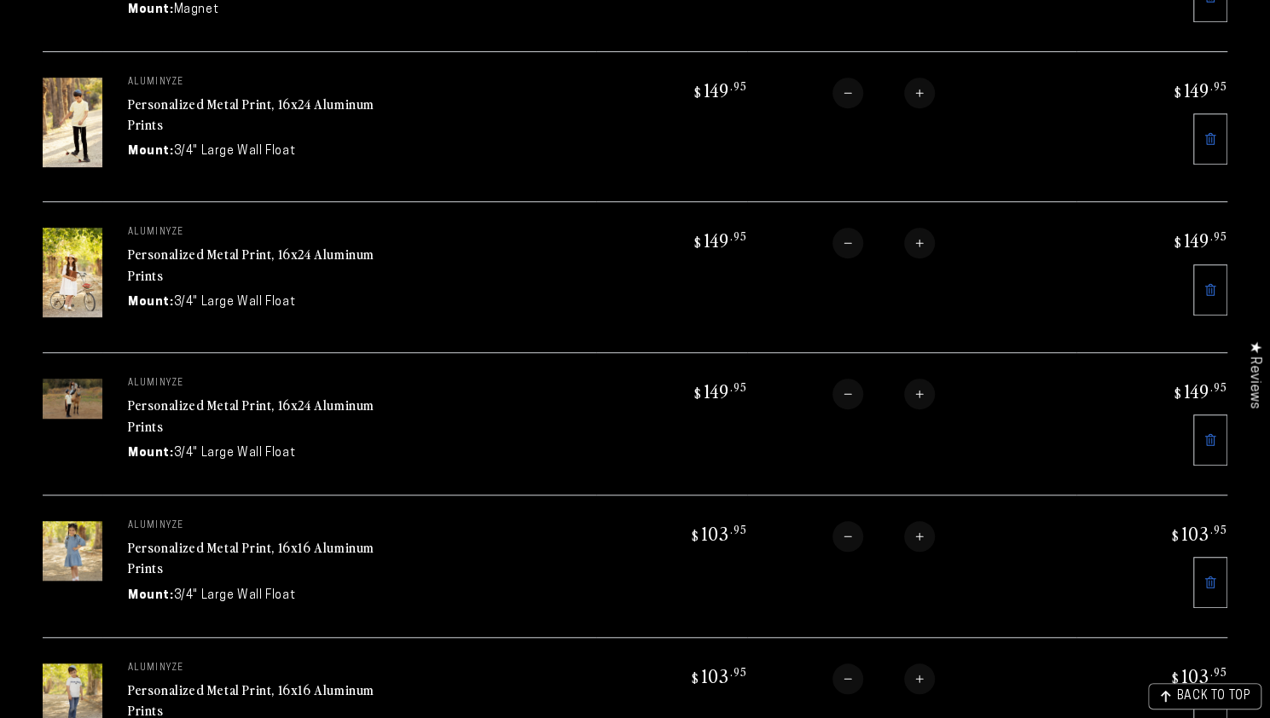
click at [1206, 576] on icon at bounding box center [1210, 582] width 11 height 12
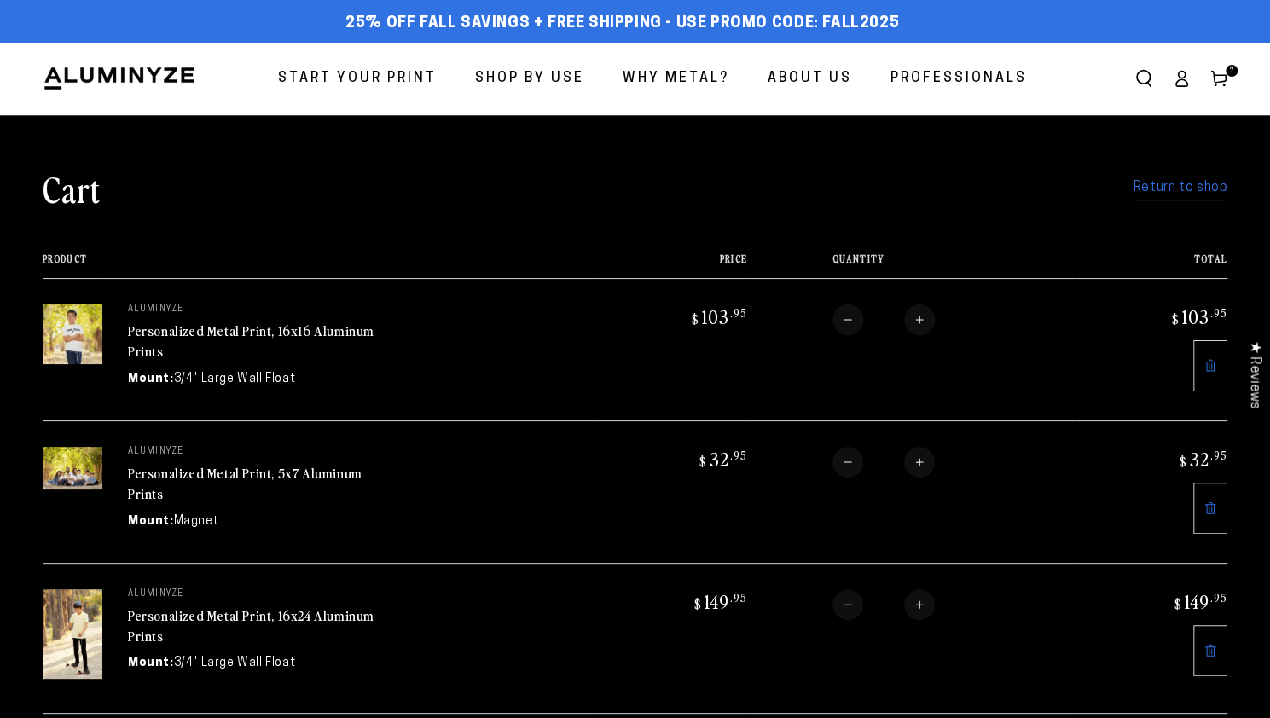
click at [1161, 186] on link "Return to shop" at bounding box center [1180, 188] width 94 height 25
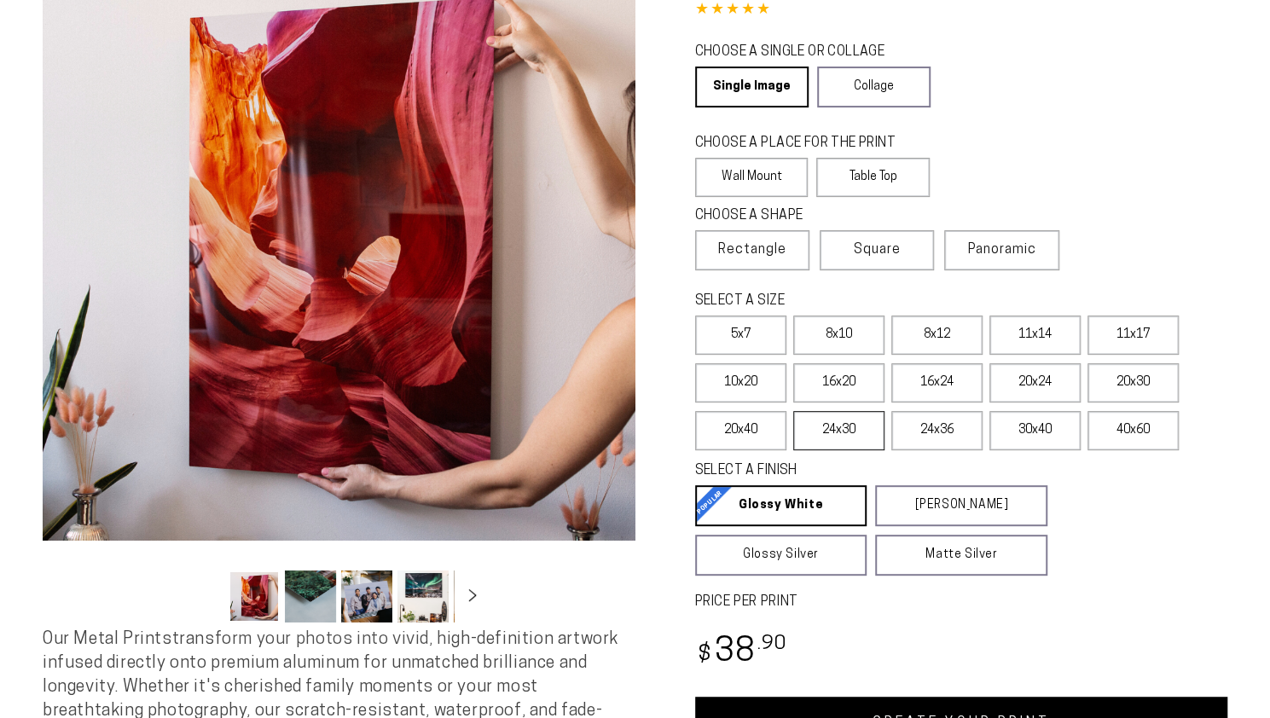
select select "**********"
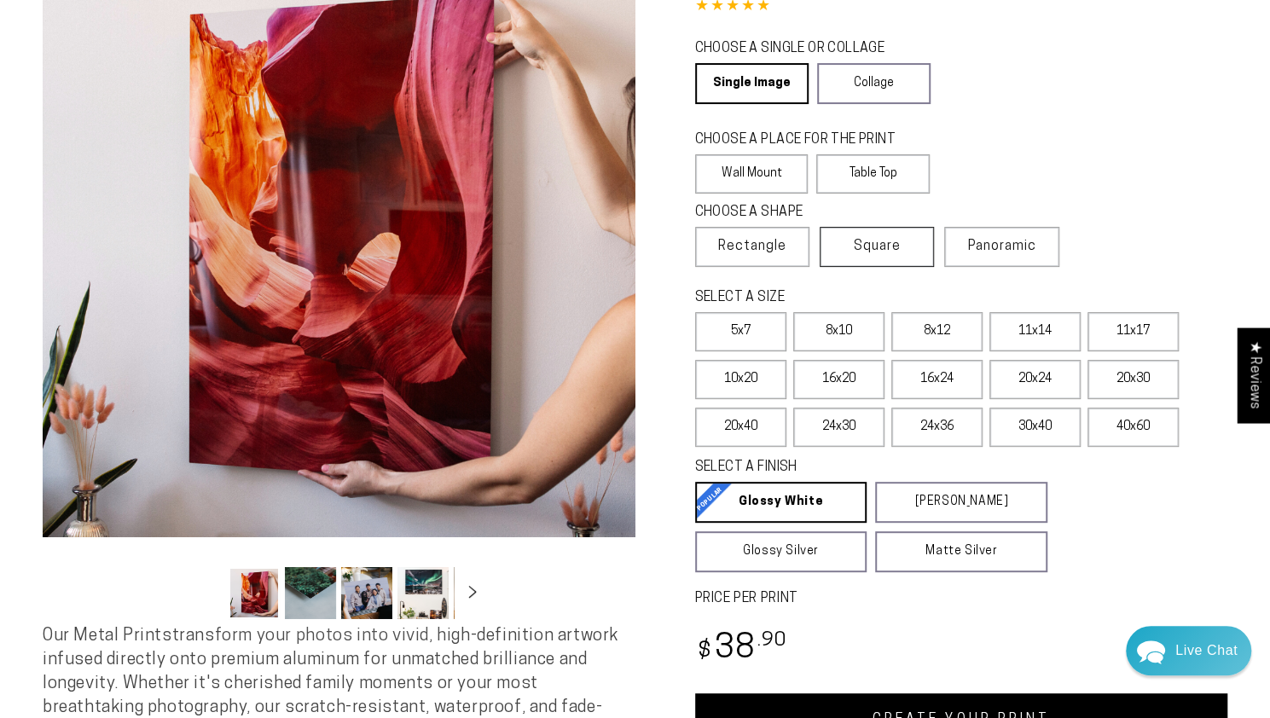
click at [871, 244] on span "Square" at bounding box center [877, 246] width 47 height 20
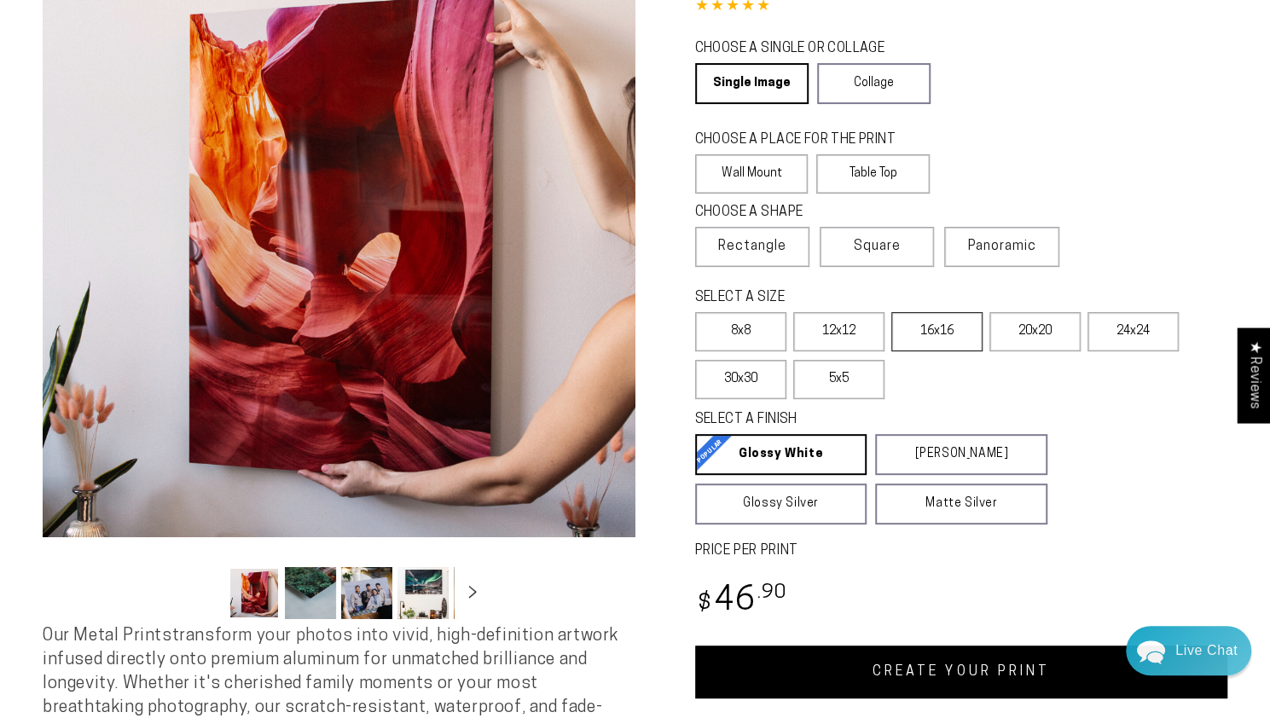
click at [929, 333] on label "16x16" at bounding box center [936, 331] width 91 height 39
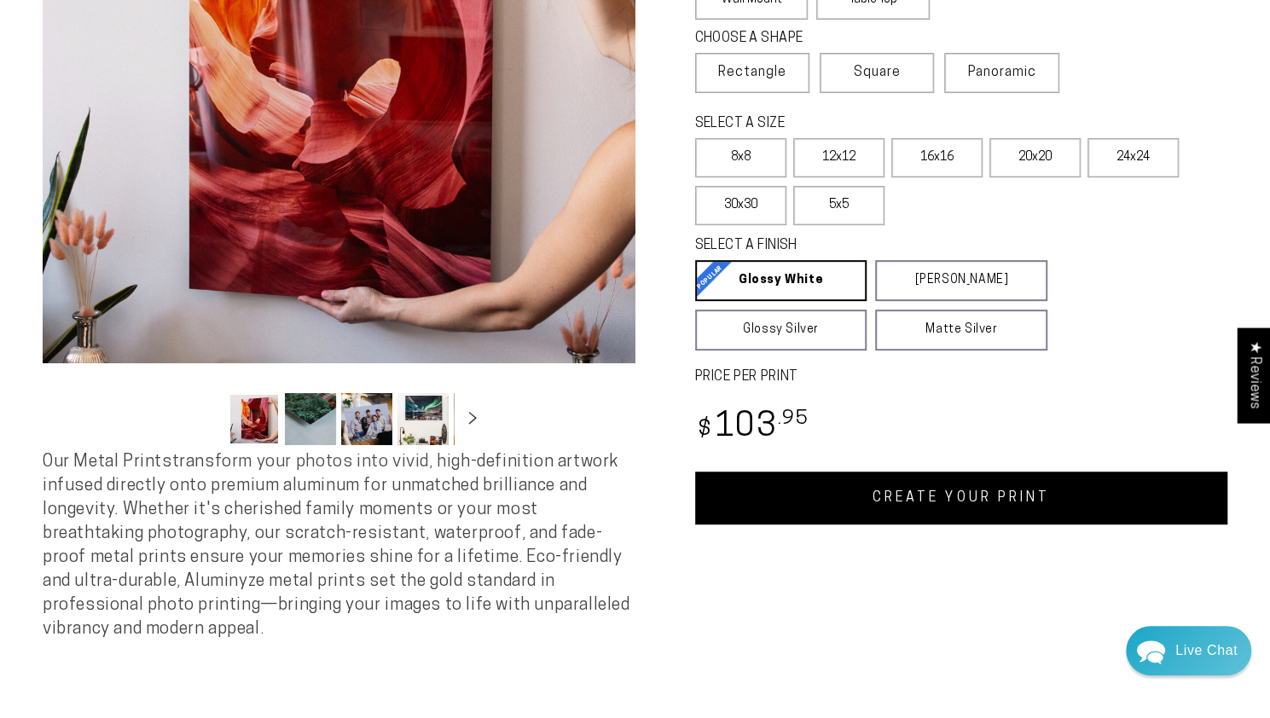
scroll to position [512, 0]
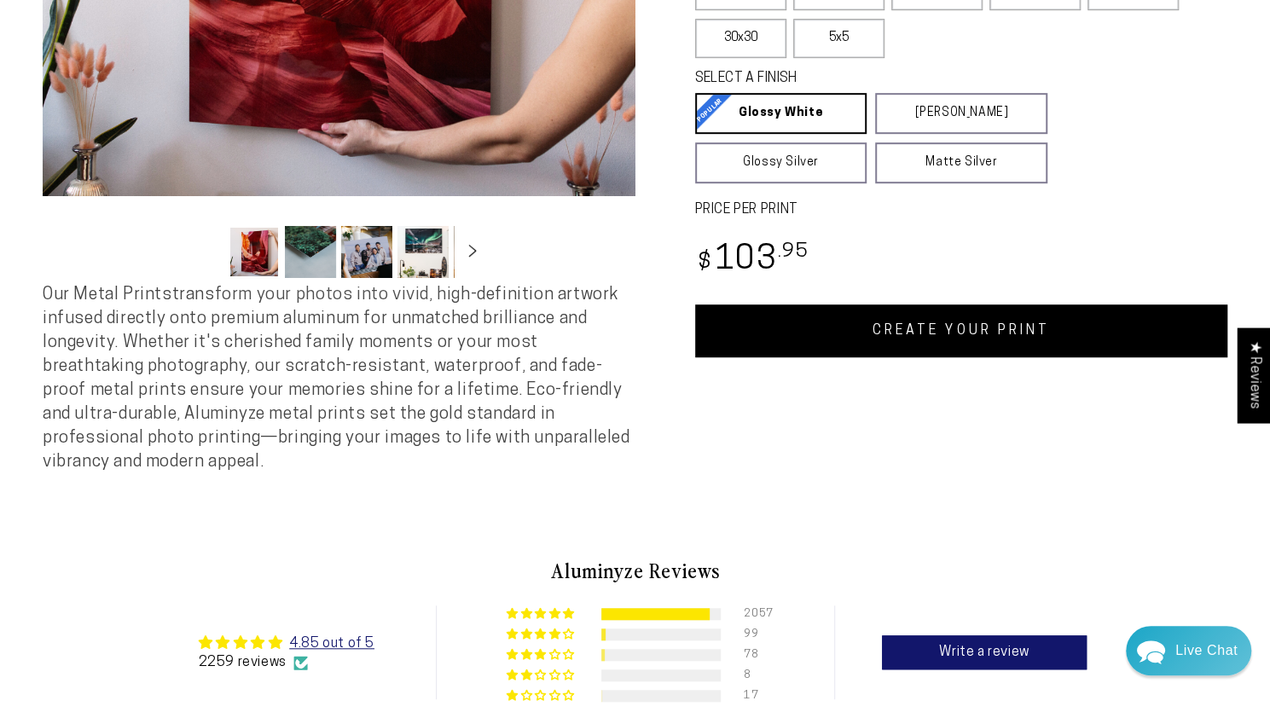
click at [866, 333] on link "CREATE YOUR PRINT" at bounding box center [961, 330] width 533 height 53
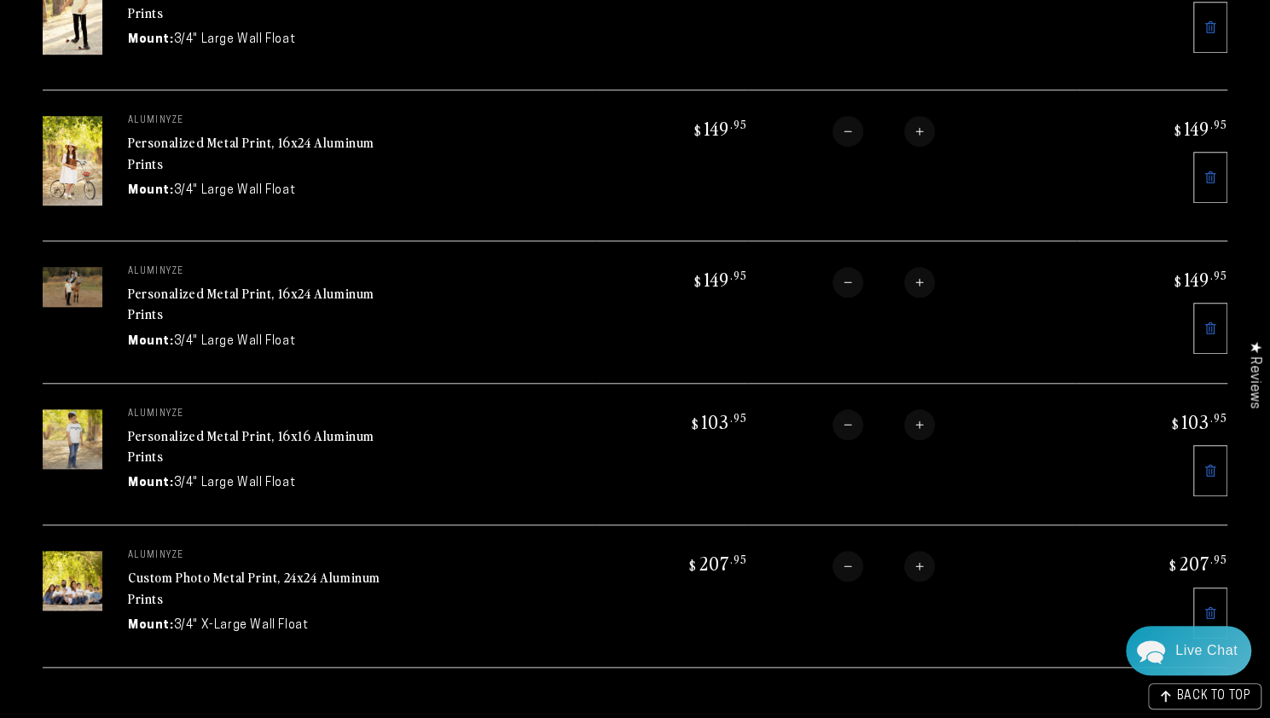
scroll to position [767, 0]
click at [1216, 462] on icon at bounding box center [1210, 469] width 14 height 14
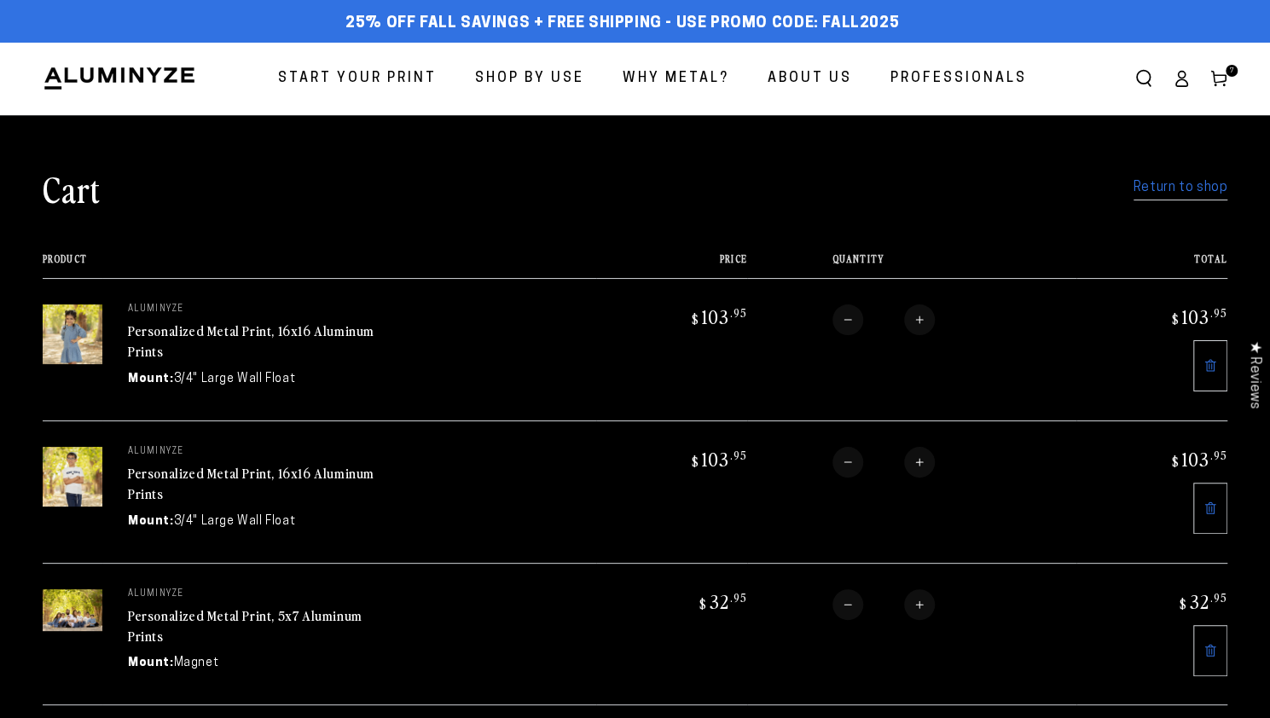
click at [1169, 190] on link "Return to shop" at bounding box center [1180, 188] width 94 height 25
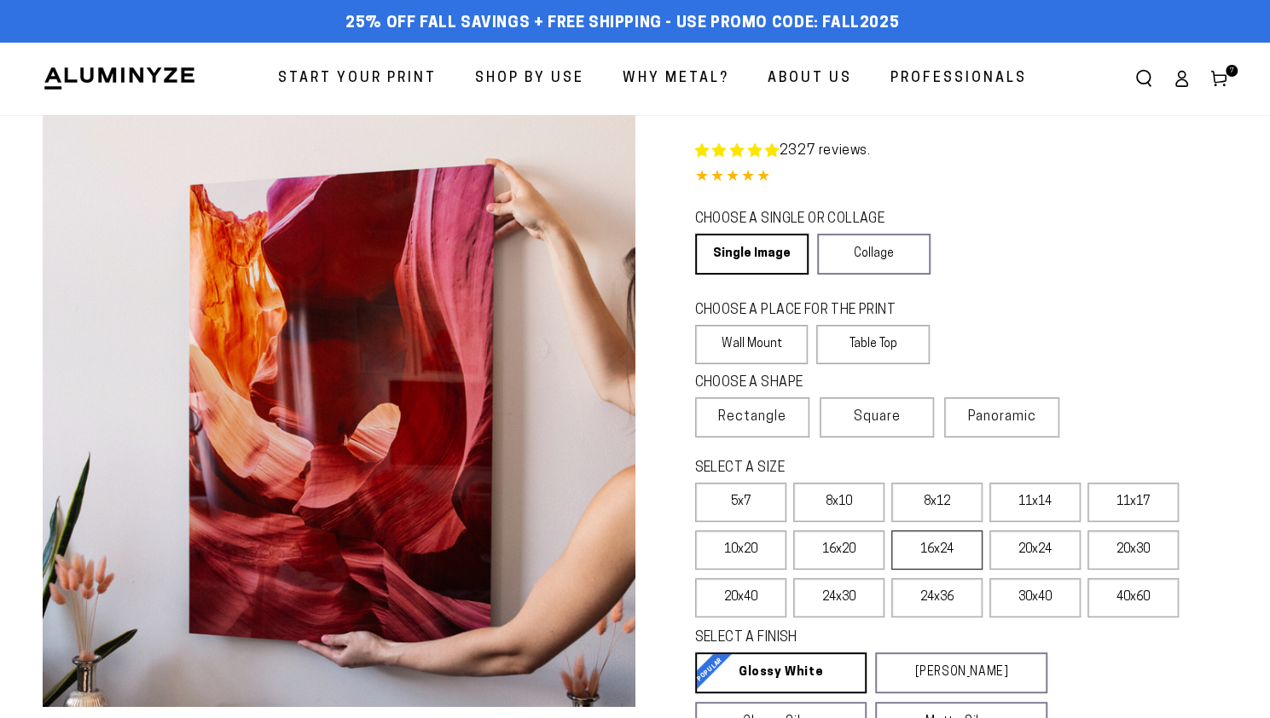
select select "**********"
click at [919, 552] on label "16x24" at bounding box center [936, 549] width 91 height 39
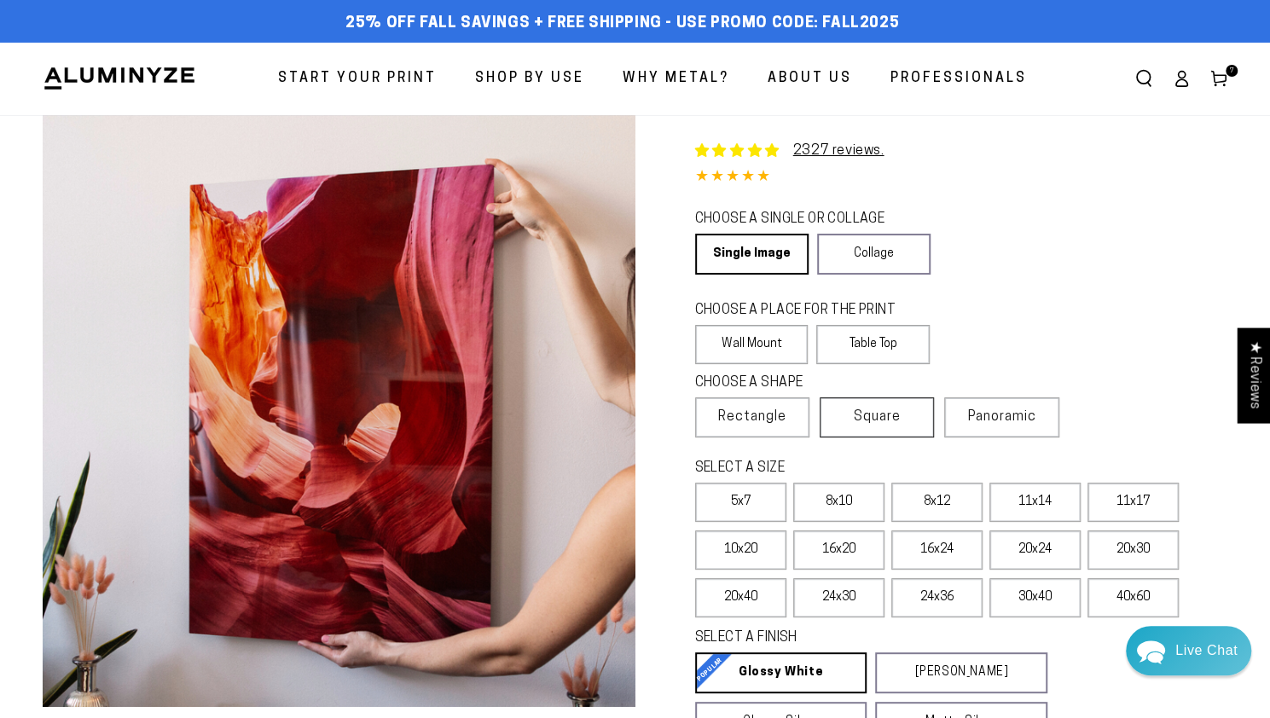
click at [875, 412] on span "Square" at bounding box center [877, 417] width 47 height 20
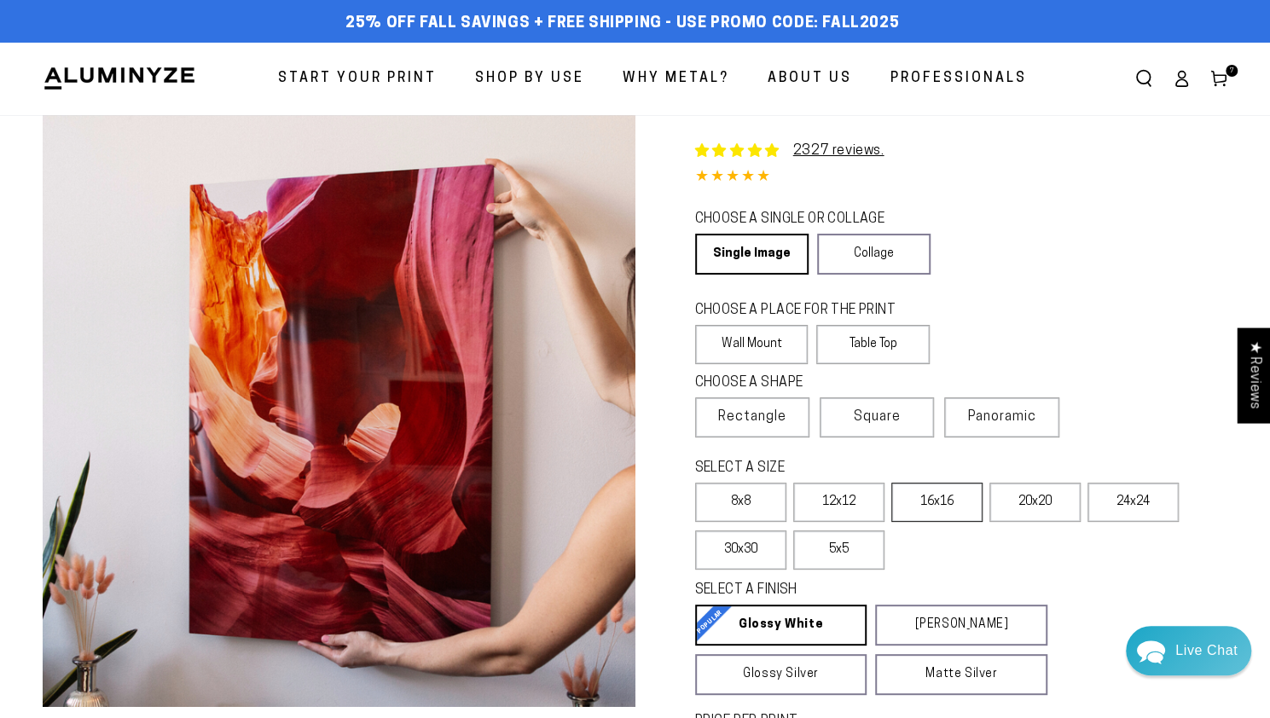
click at [917, 516] on label "16x16" at bounding box center [936, 502] width 91 height 39
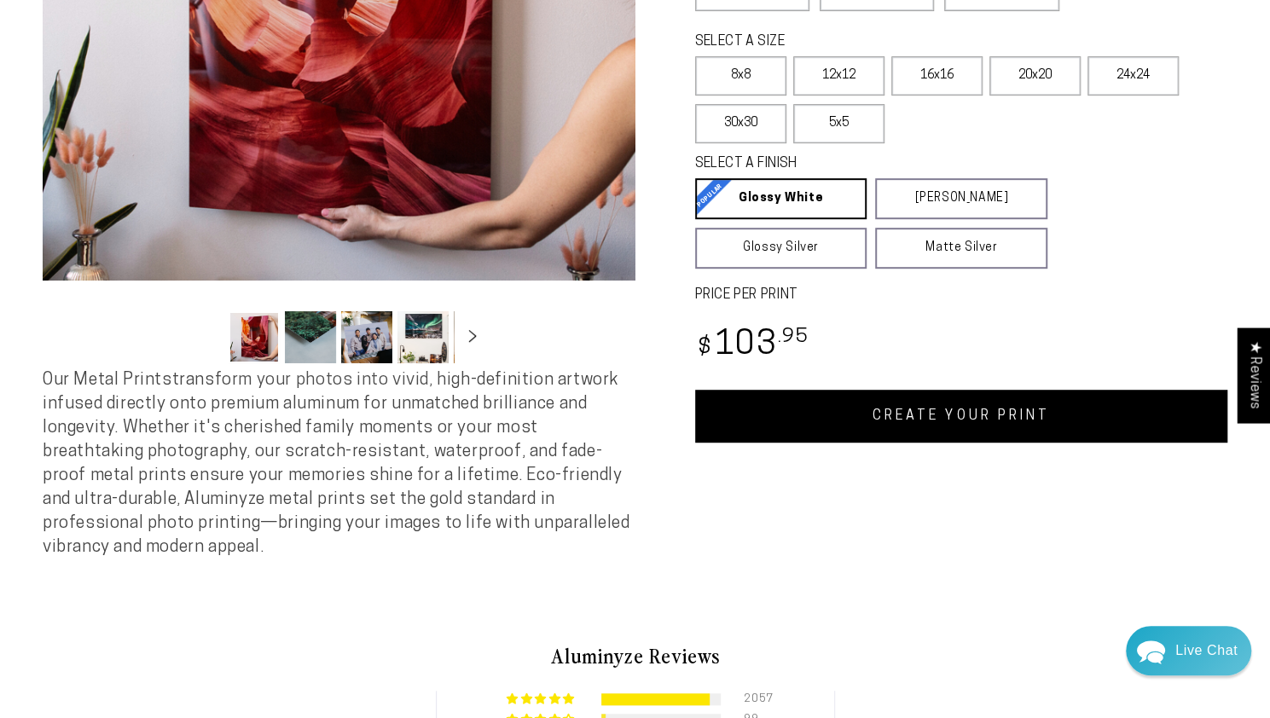
scroll to position [512, 0]
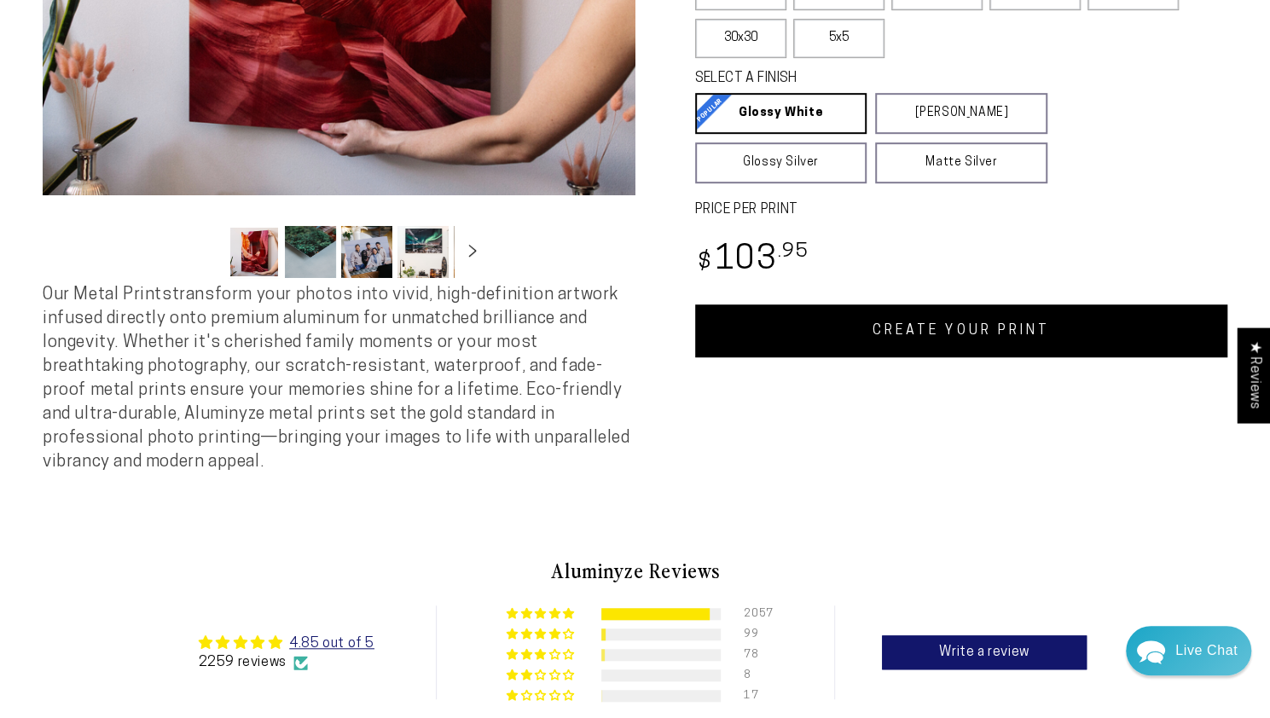
click at [783, 357] on link "CREATE YOUR PRINT" at bounding box center [961, 330] width 533 height 53
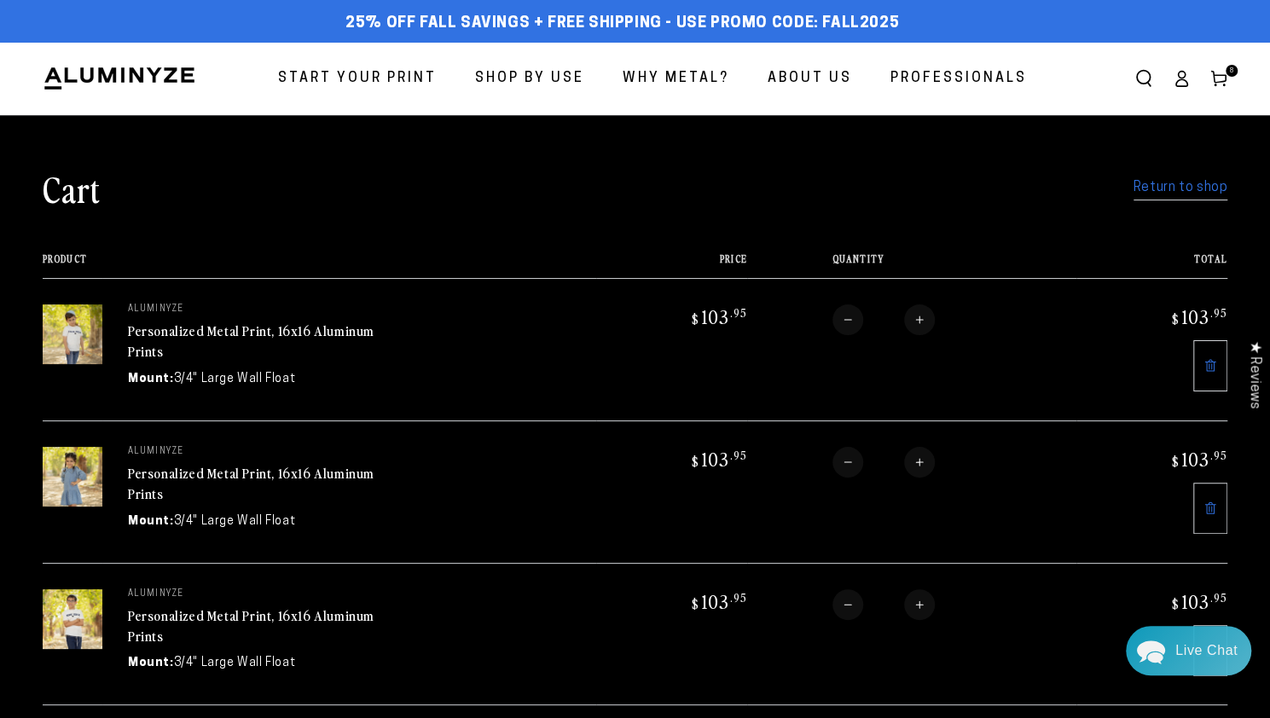
click at [1178, 201] on div "Cart Return to shop" at bounding box center [635, 188] width 1184 height 44
click at [1165, 195] on link "Return to shop" at bounding box center [1180, 188] width 94 height 25
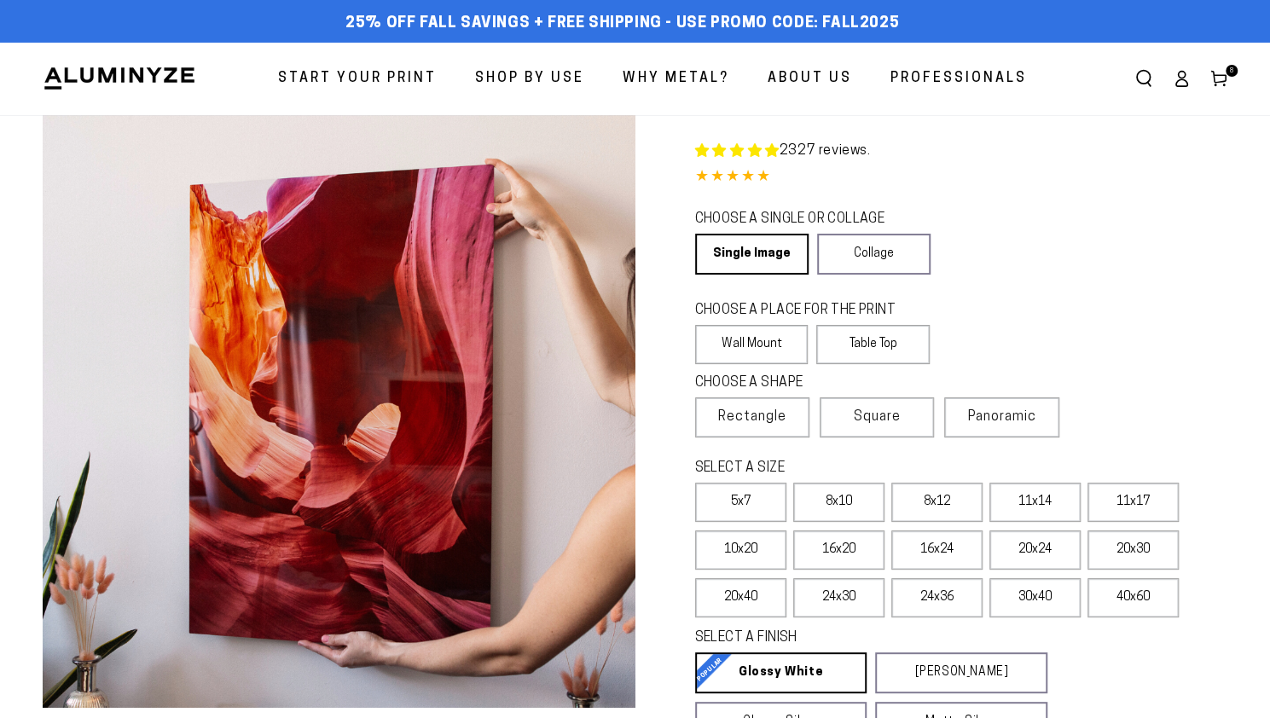
select select "**********"
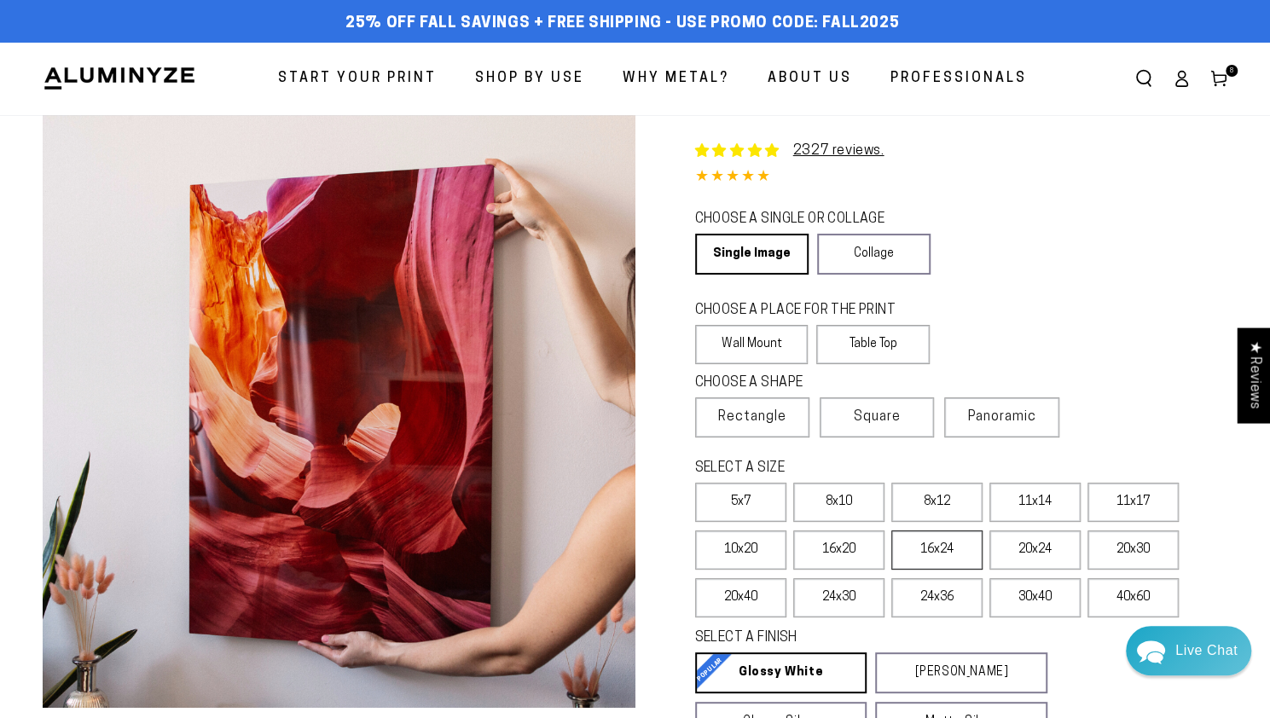
click at [940, 550] on label "16x24" at bounding box center [936, 549] width 91 height 39
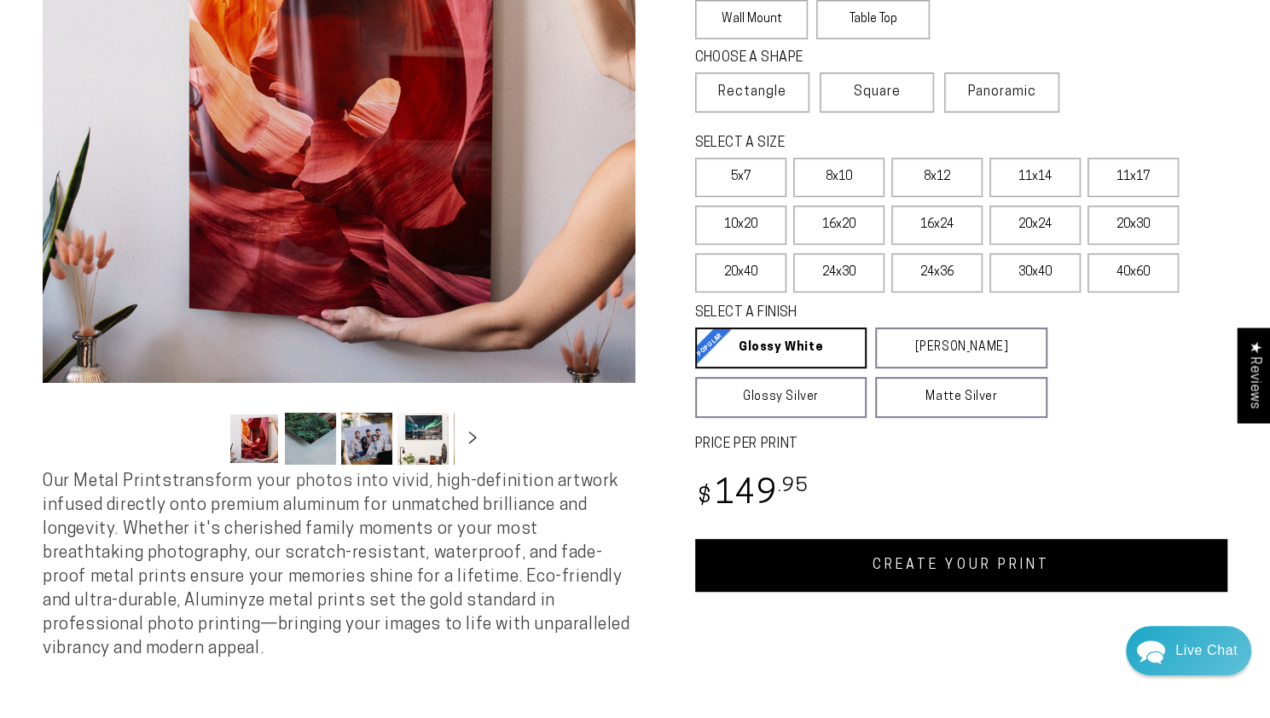
scroll to position [341, 0]
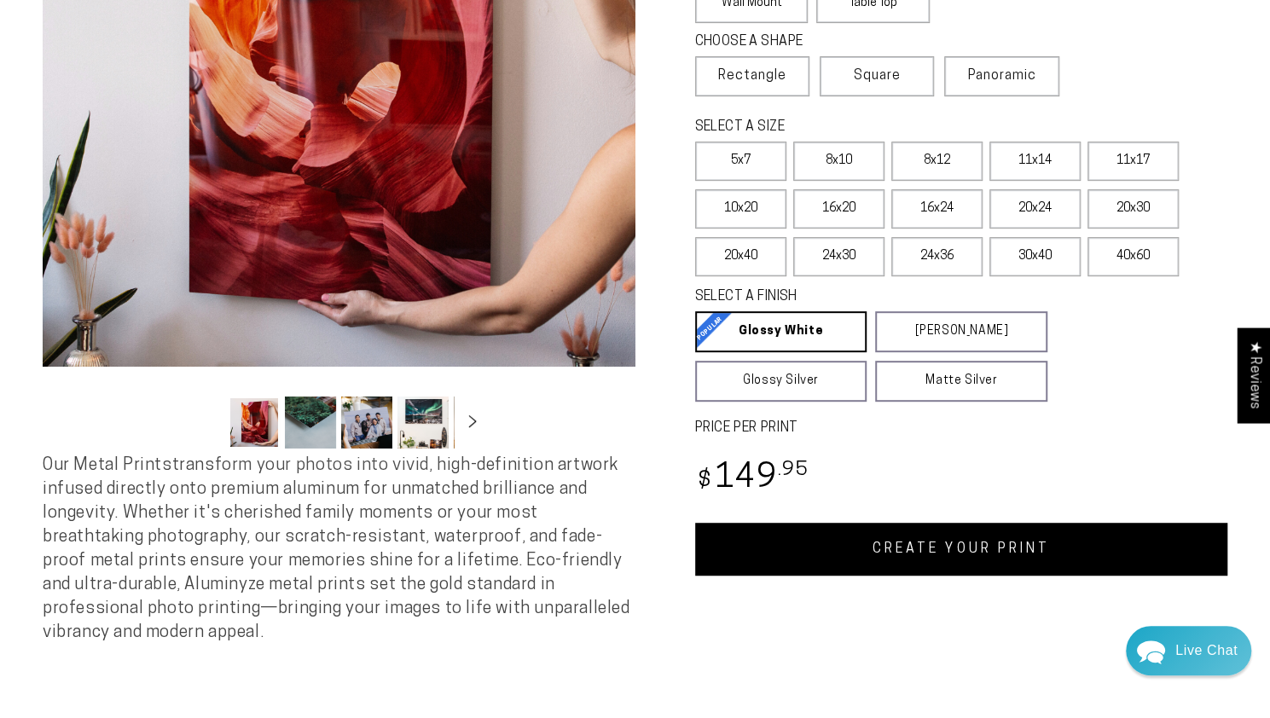
click at [943, 550] on link "CREATE YOUR PRINT" at bounding box center [961, 549] width 533 height 53
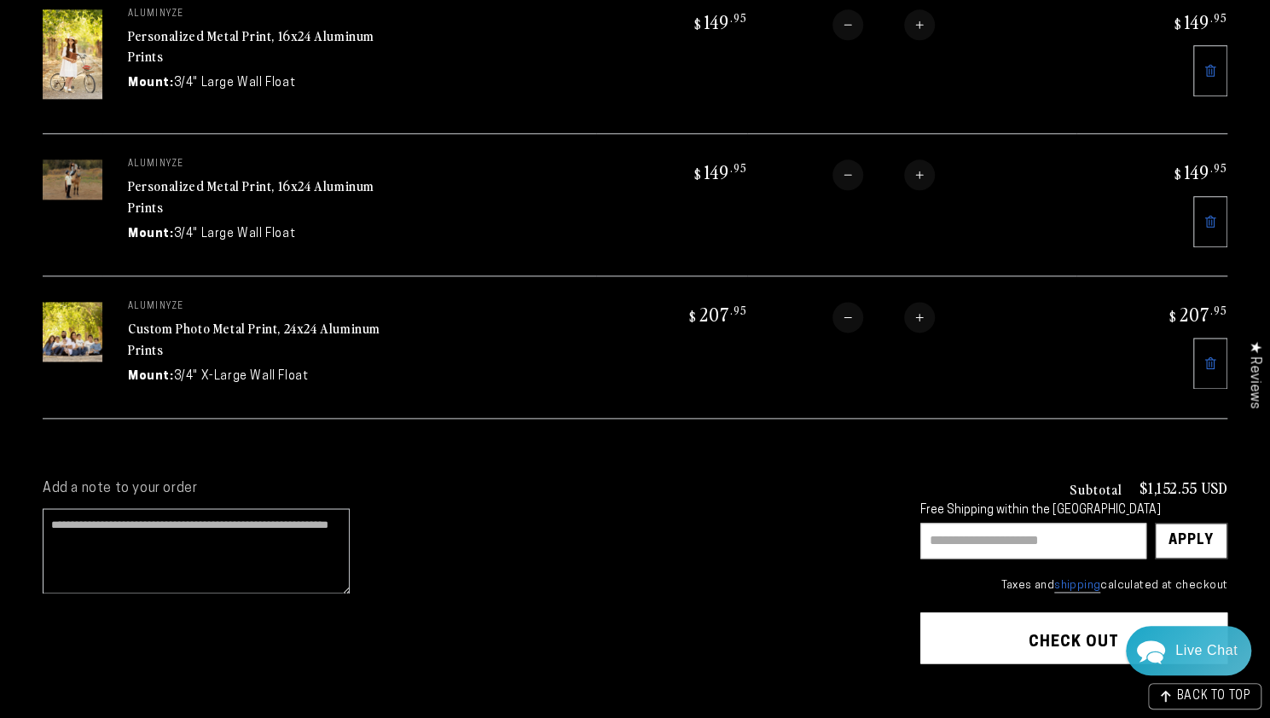
scroll to position [1194, 0]
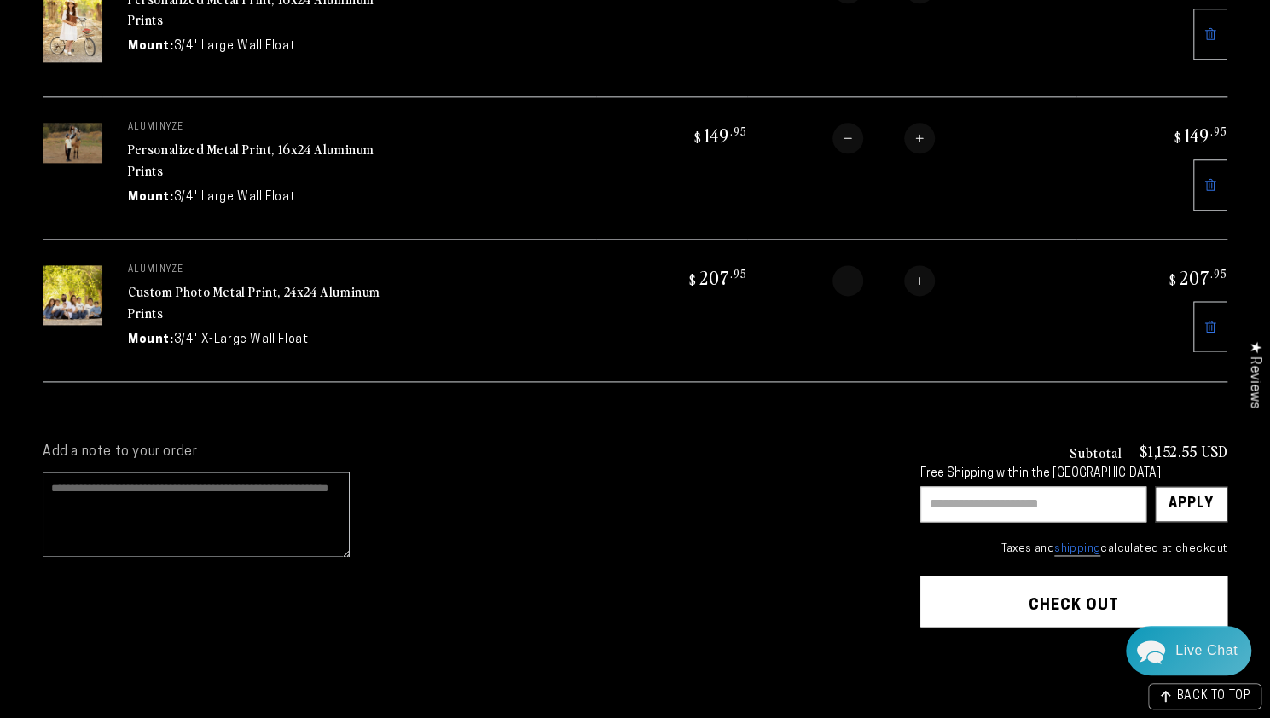
click at [177, 487] on textarea "Add a note to your order" at bounding box center [196, 514] width 307 height 85
type textarea "*"
click at [955, 486] on input "text" at bounding box center [1033, 504] width 226 height 36
type input "********"
click at [1170, 487] on div "Apply" at bounding box center [1190, 504] width 45 height 34
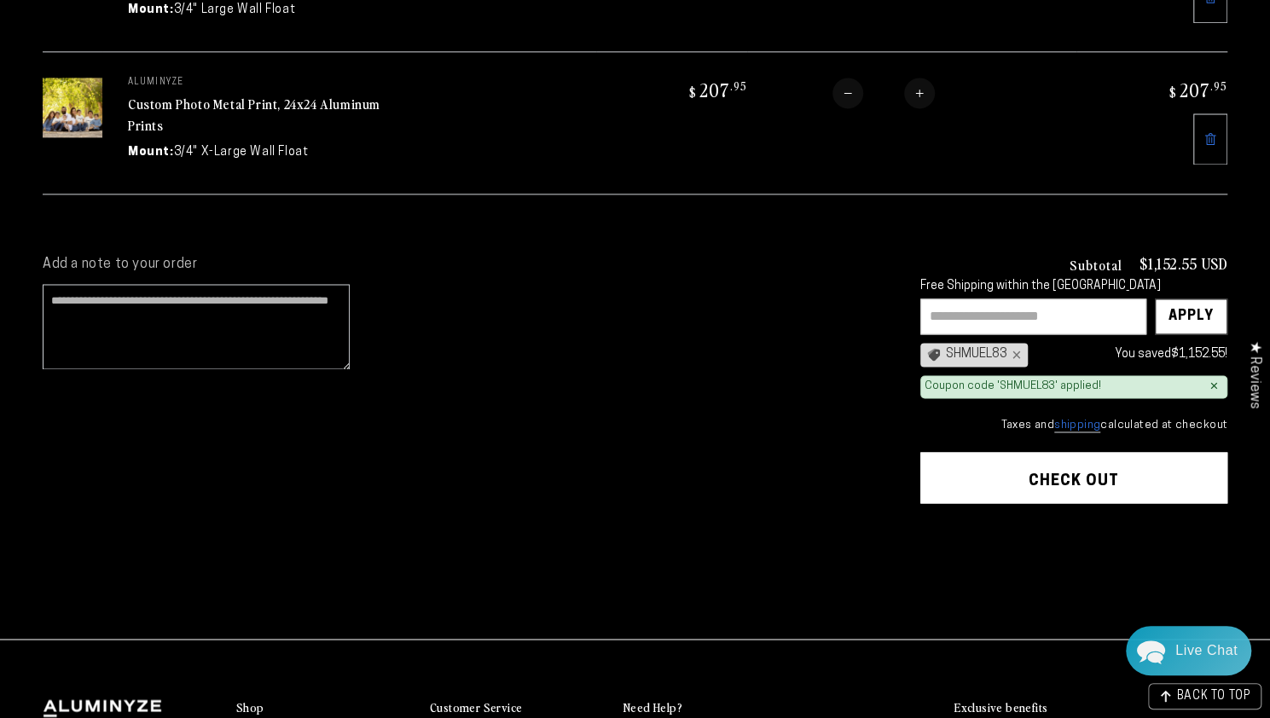
scroll to position [1450, 0]
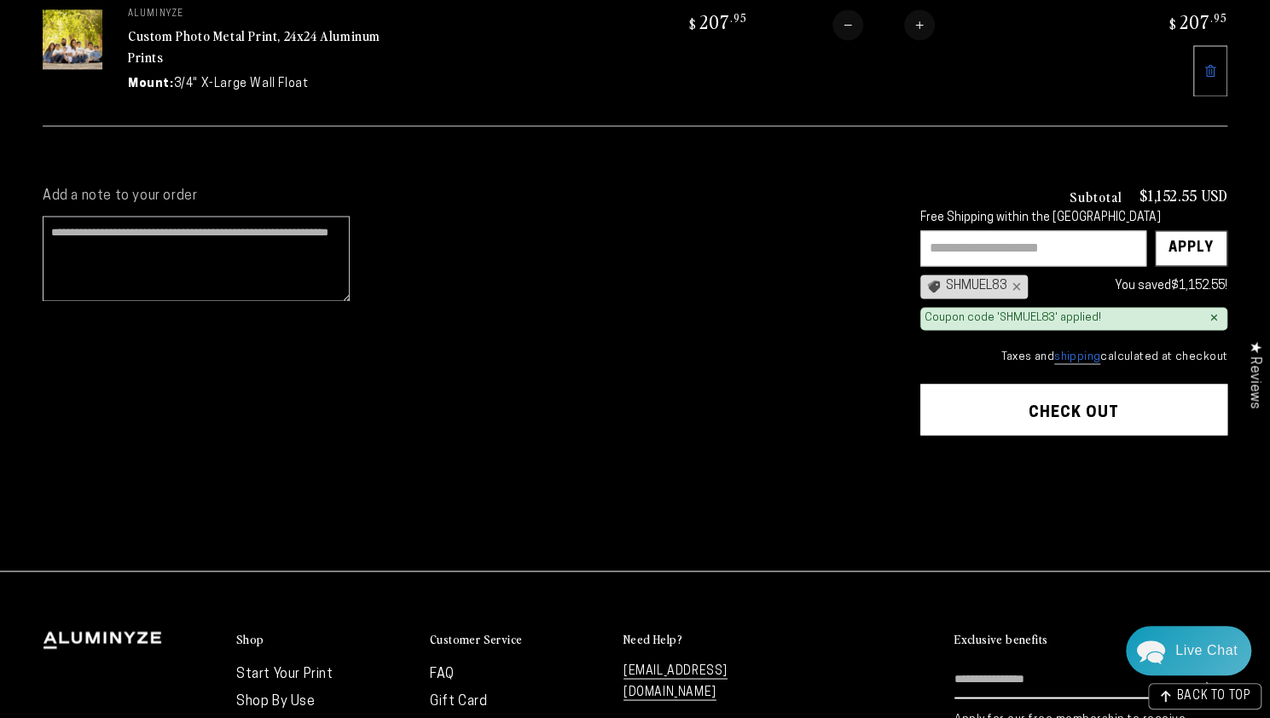
click at [1068, 384] on button "Check out" at bounding box center [1073, 409] width 307 height 51
